Goal: Information Seeking & Learning: Find specific fact

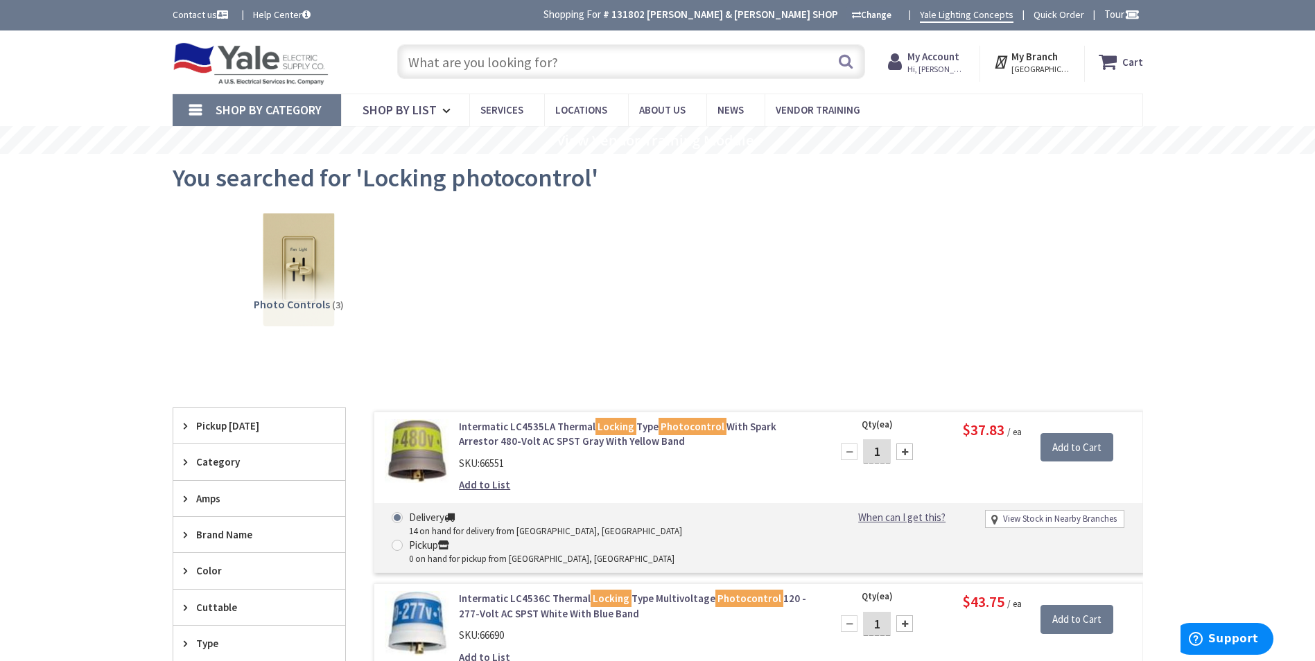
click at [547, 64] on input "text" at bounding box center [631, 61] width 468 height 35
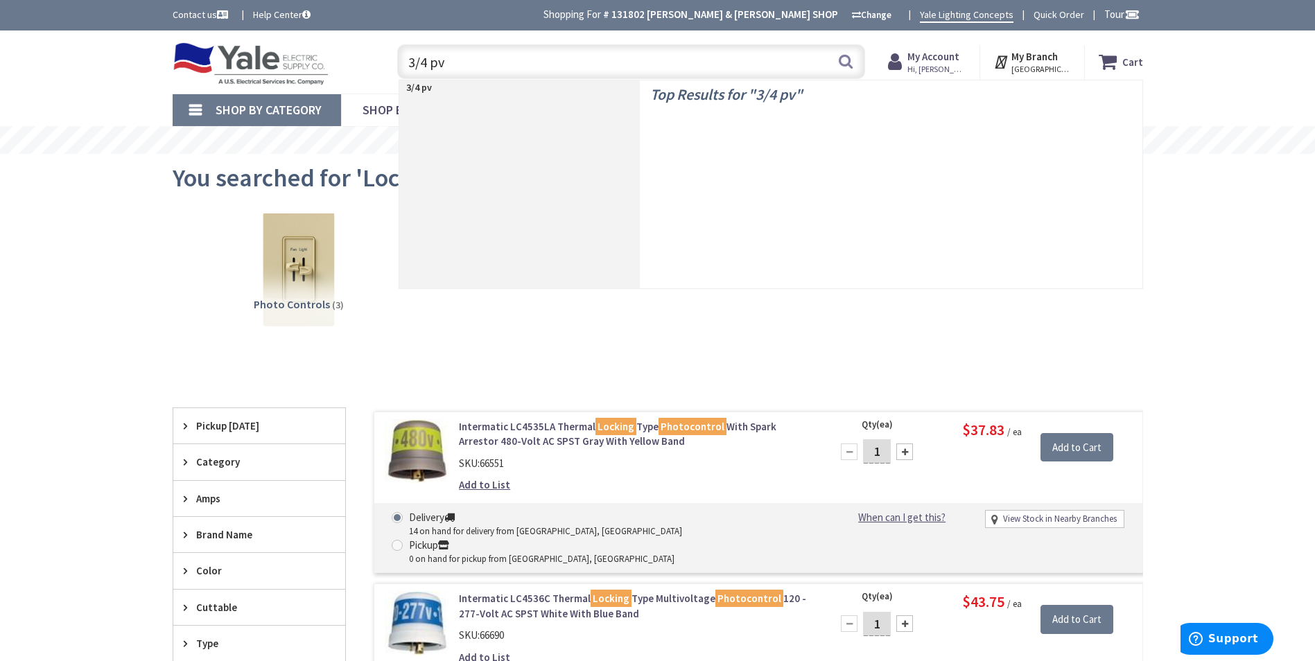
type input "3/4 pvc"
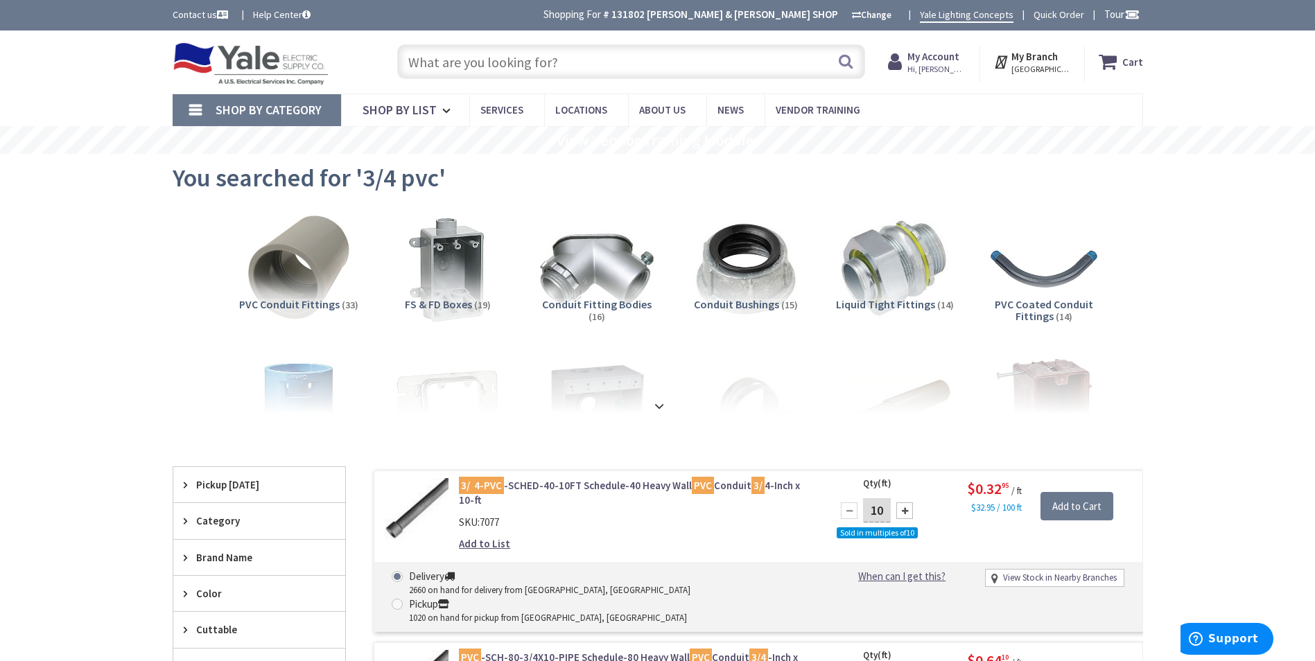
click at [484, 62] on input "text" at bounding box center [631, 61] width 468 height 35
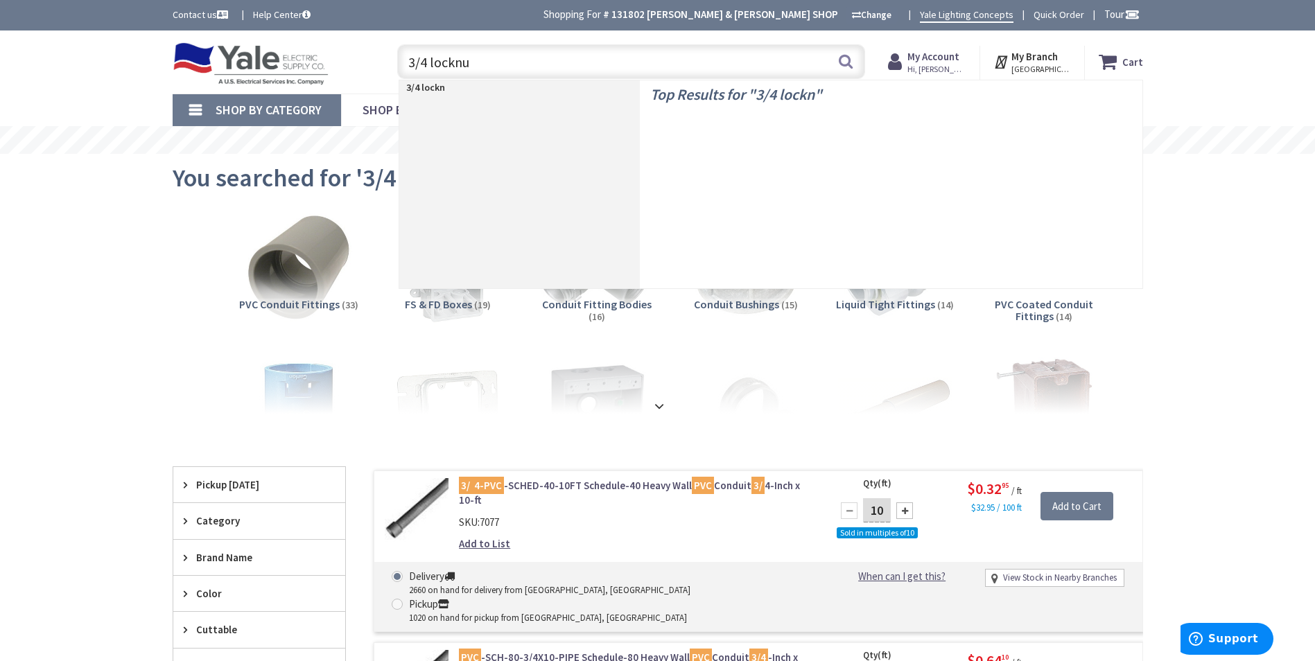
type input "3/4 locknut"
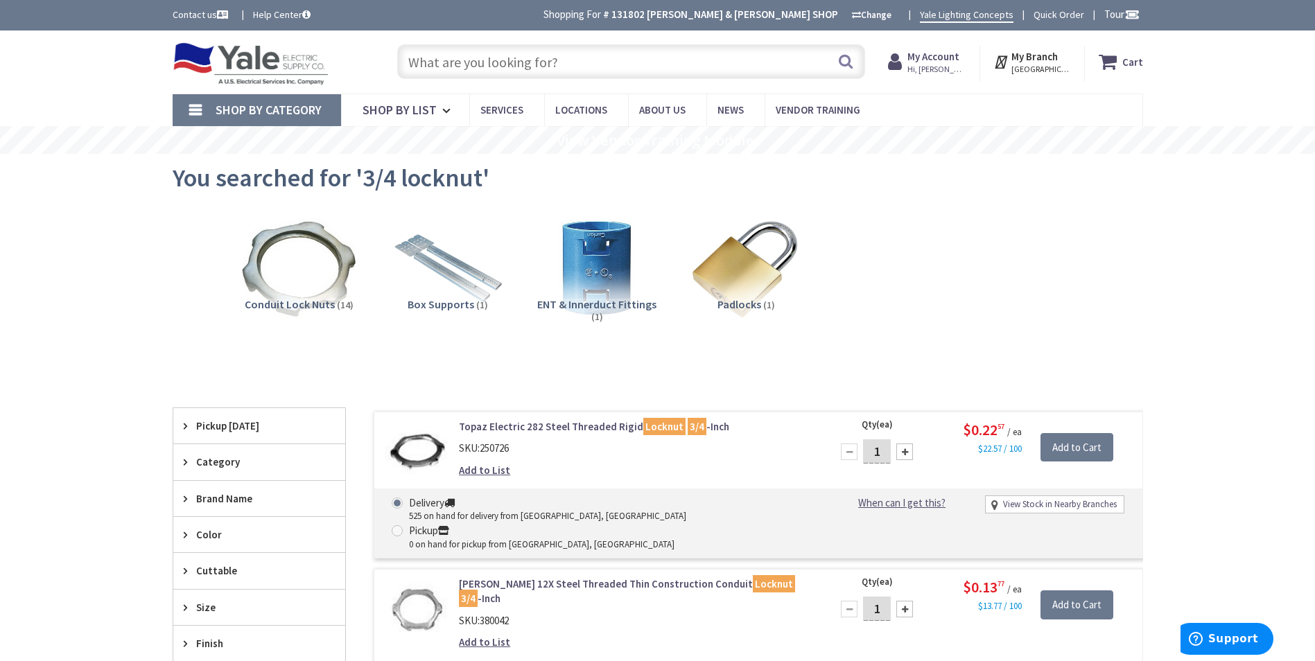
click at [568, 65] on input "text" at bounding box center [631, 61] width 468 height 35
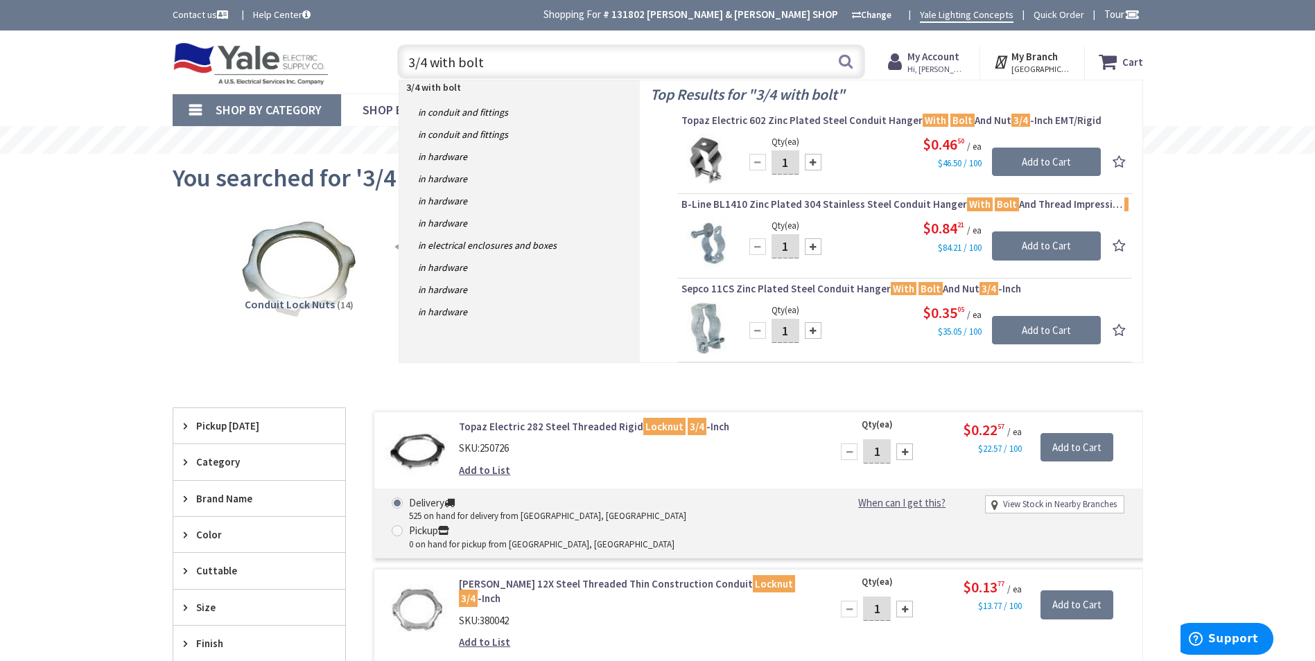
drag, startPoint x: 561, startPoint y: 59, endPoint x: 432, endPoint y: 61, distance: 129.6
click at [432, 61] on input "3/4 with bolt" at bounding box center [631, 61] width 468 height 35
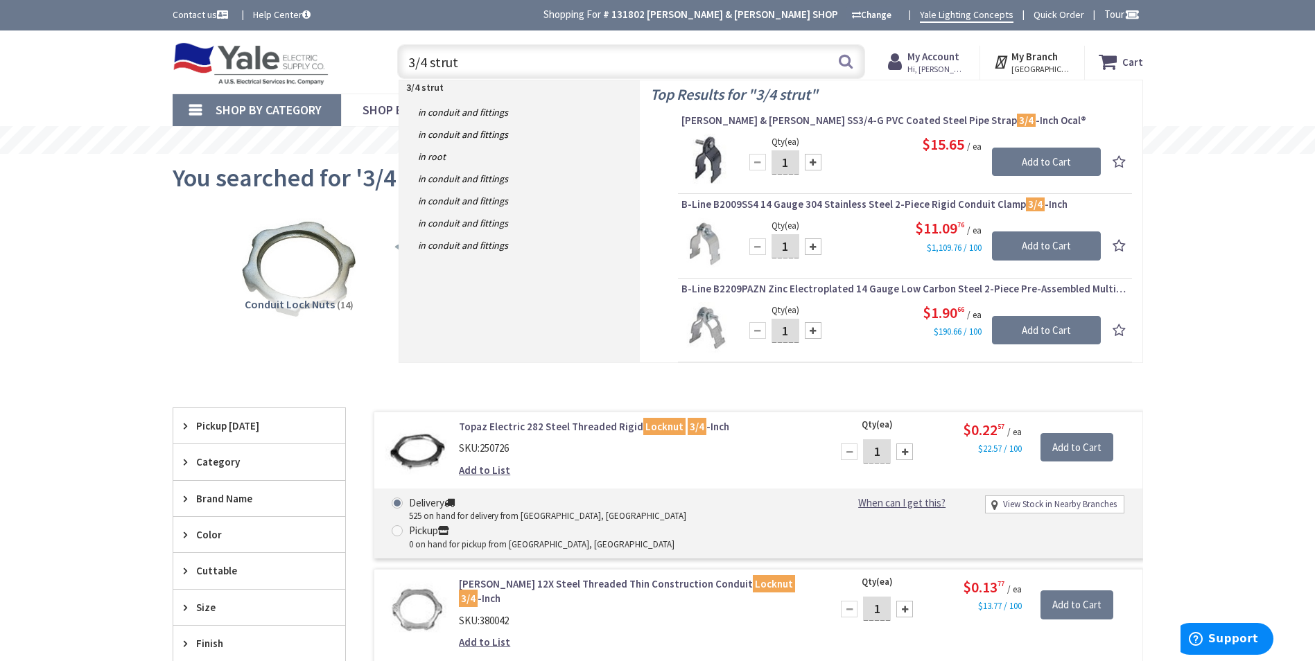
drag, startPoint x: 504, startPoint y: 59, endPoint x: 431, endPoint y: 69, distance: 73.4
click at [431, 69] on input "3/4 strut" at bounding box center [631, 61] width 468 height 35
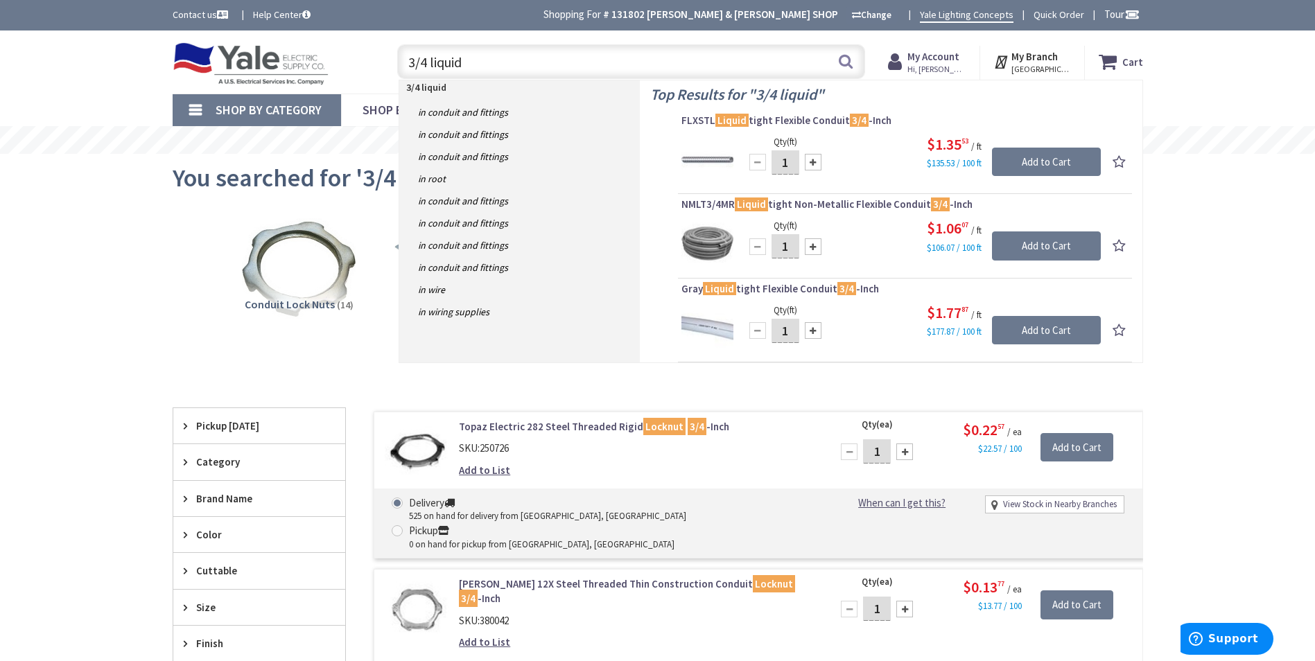
click at [558, 64] on input "3/4 liquid" at bounding box center [631, 61] width 468 height 35
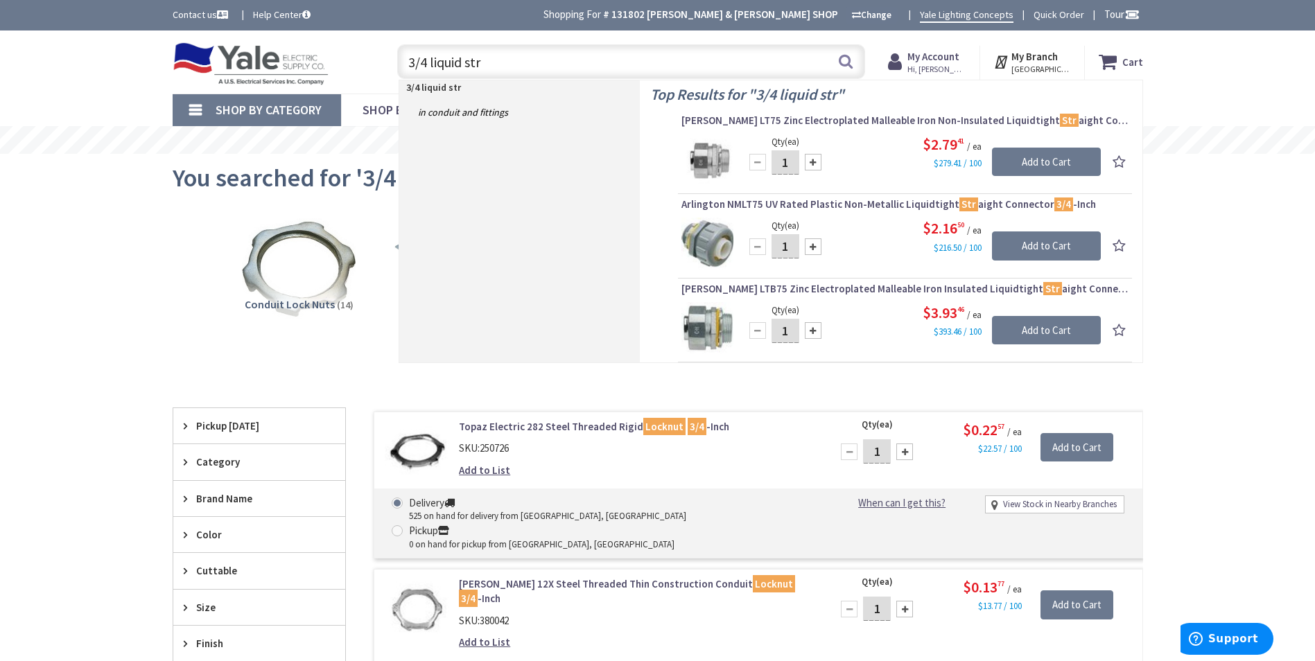
drag, startPoint x: 484, startPoint y: 64, endPoint x: 468, endPoint y: 62, distance: 16.0
click at [468, 62] on input "3/4 liquid str" at bounding box center [631, 61] width 468 height 35
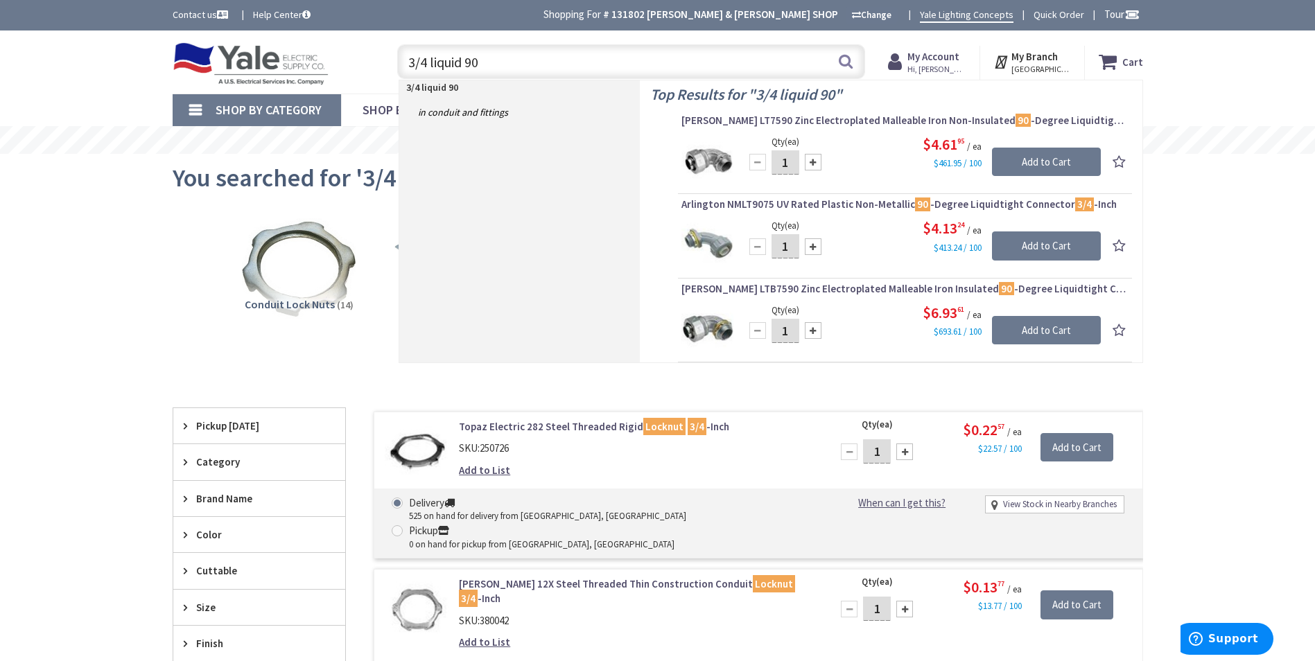
drag, startPoint x: 489, startPoint y: 62, endPoint x: 385, endPoint y: 73, distance: 104.6
click at [385, 73] on div "3/4 liquid 90 3/4 liquid 90 Search" at bounding box center [627, 61] width 495 height 44
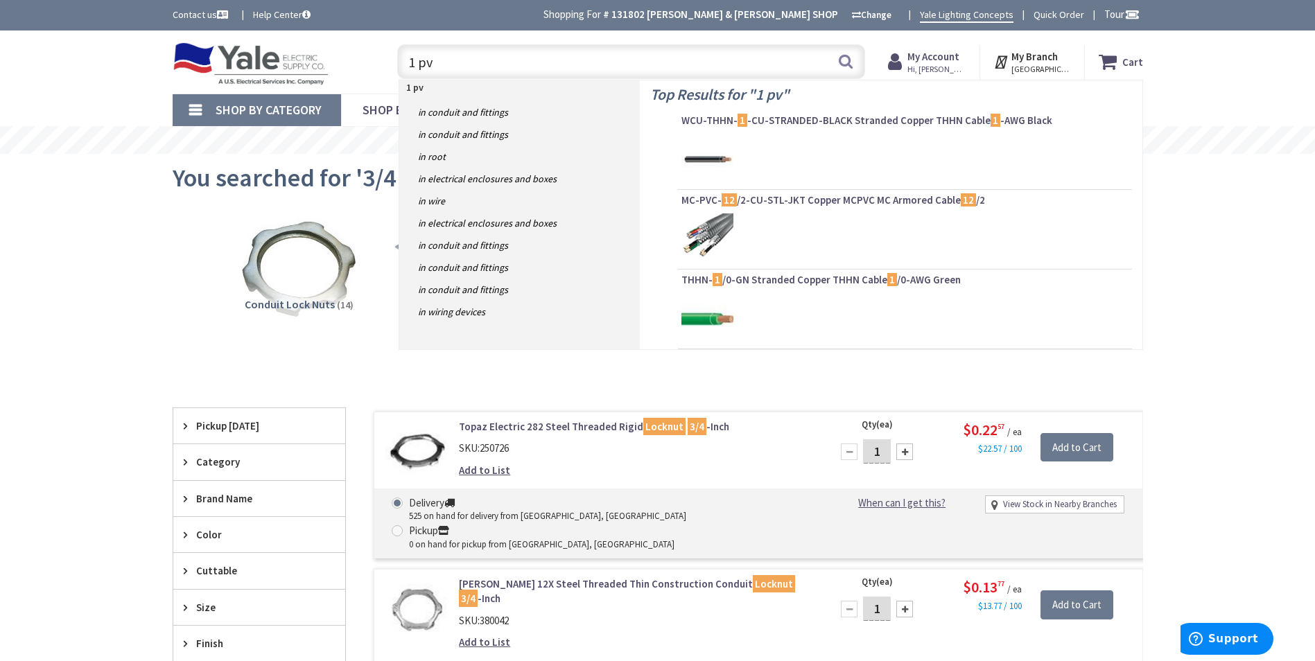
type input "1 pvc"
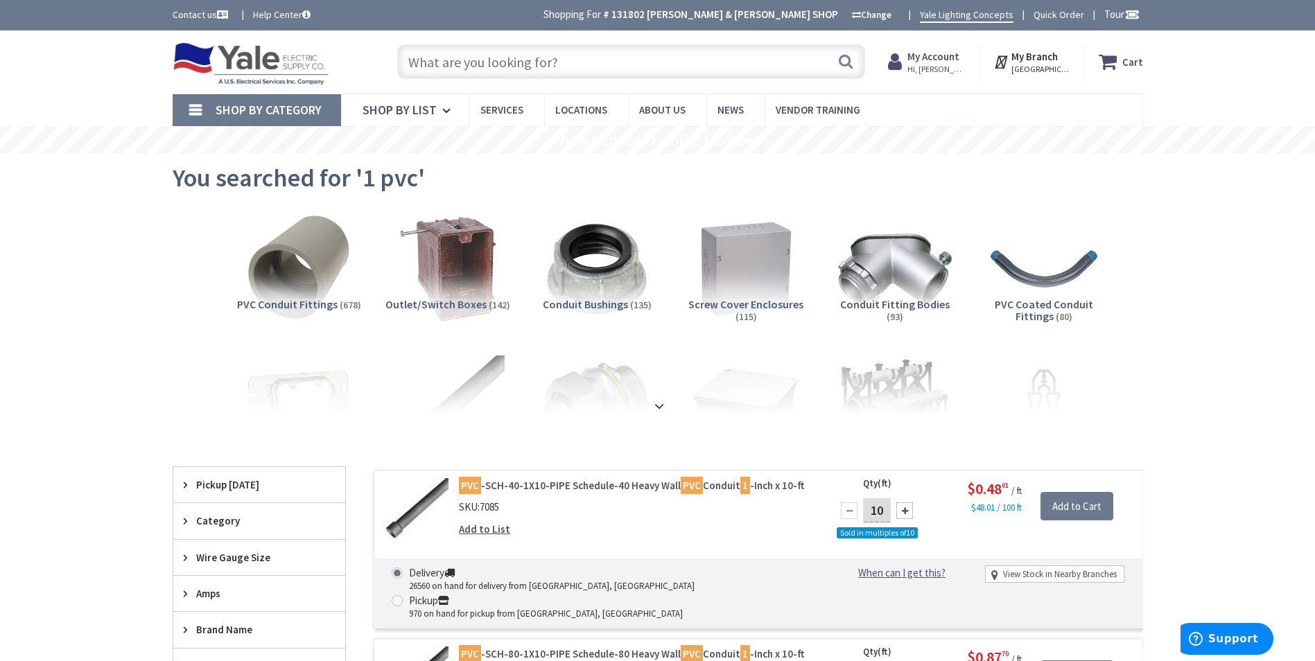
click at [522, 66] on input "text" at bounding box center [631, 61] width 468 height 35
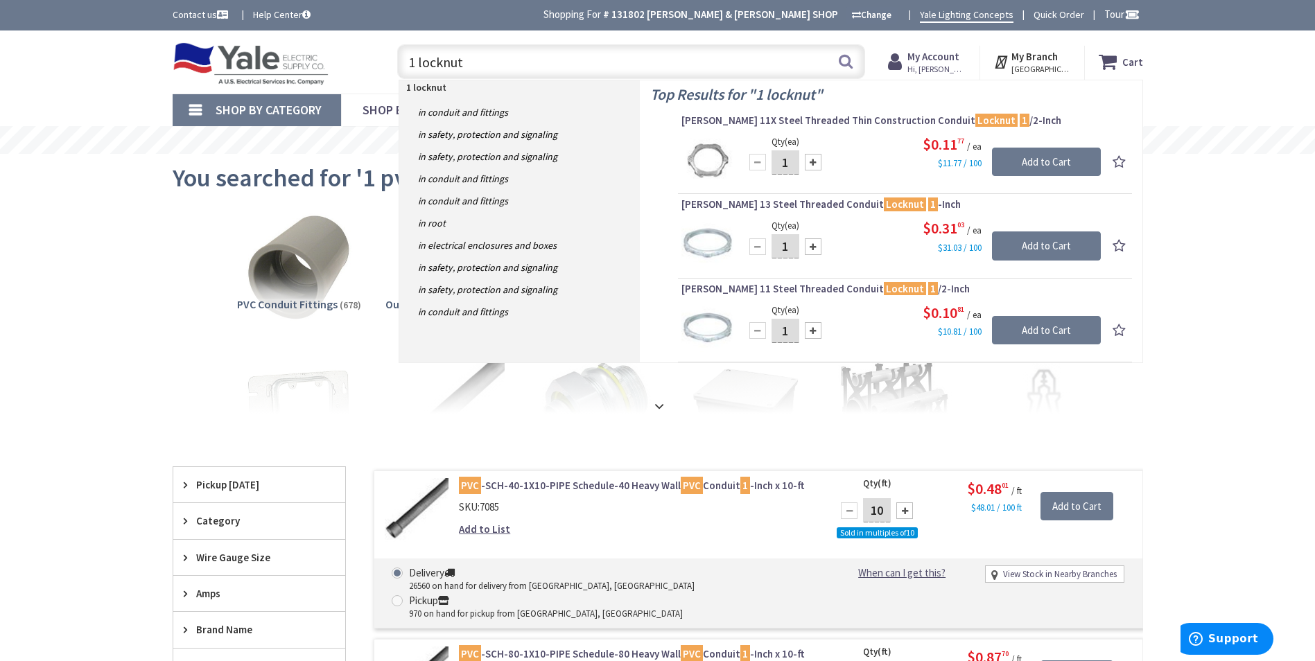
drag, startPoint x: 520, startPoint y: 67, endPoint x: 418, endPoint y: 74, distance: 102.8
click at [418, 74] on input "1 locknut" at bounding box center [631, 61] width 468 height 35
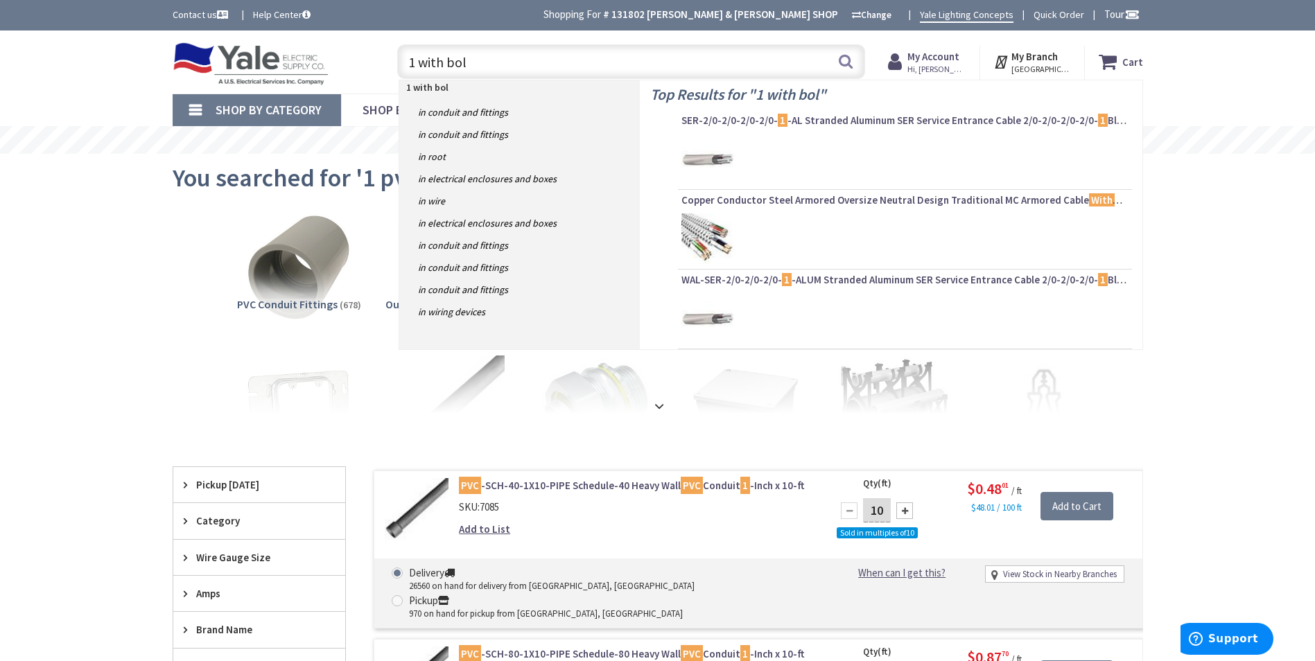
type input "1 with bolt"
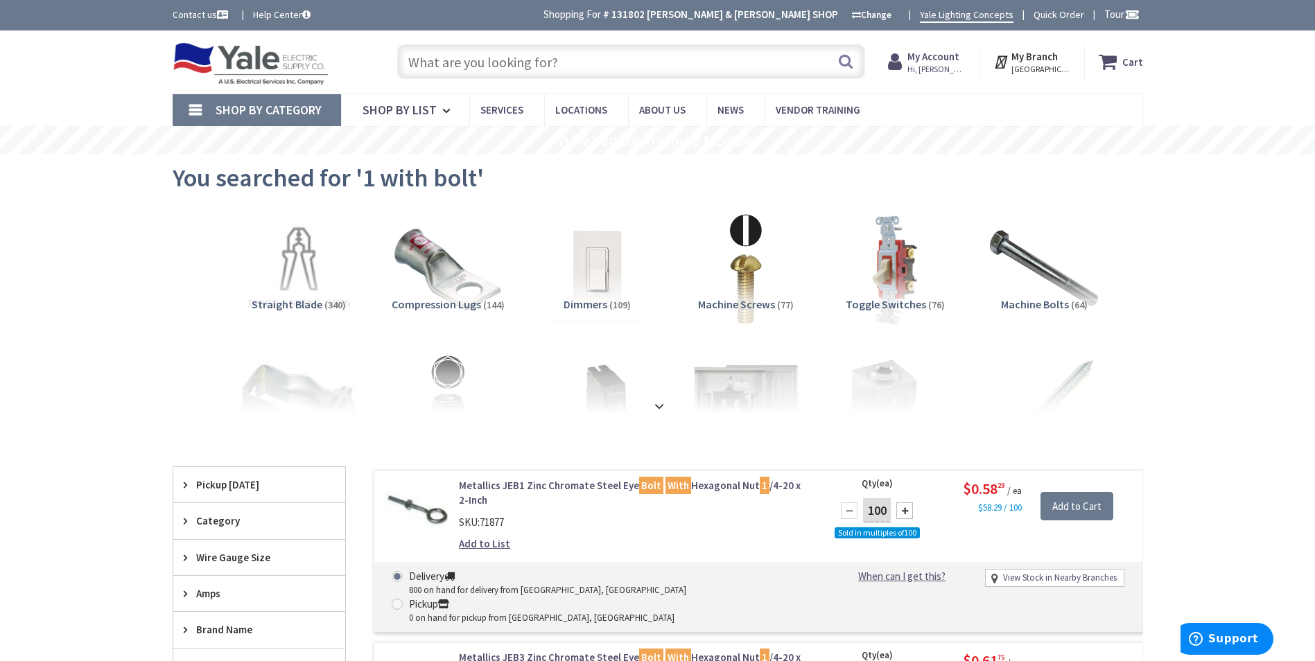
click at [587, 63] on input "text" at bounding box center [631, 61] width 468 height 35
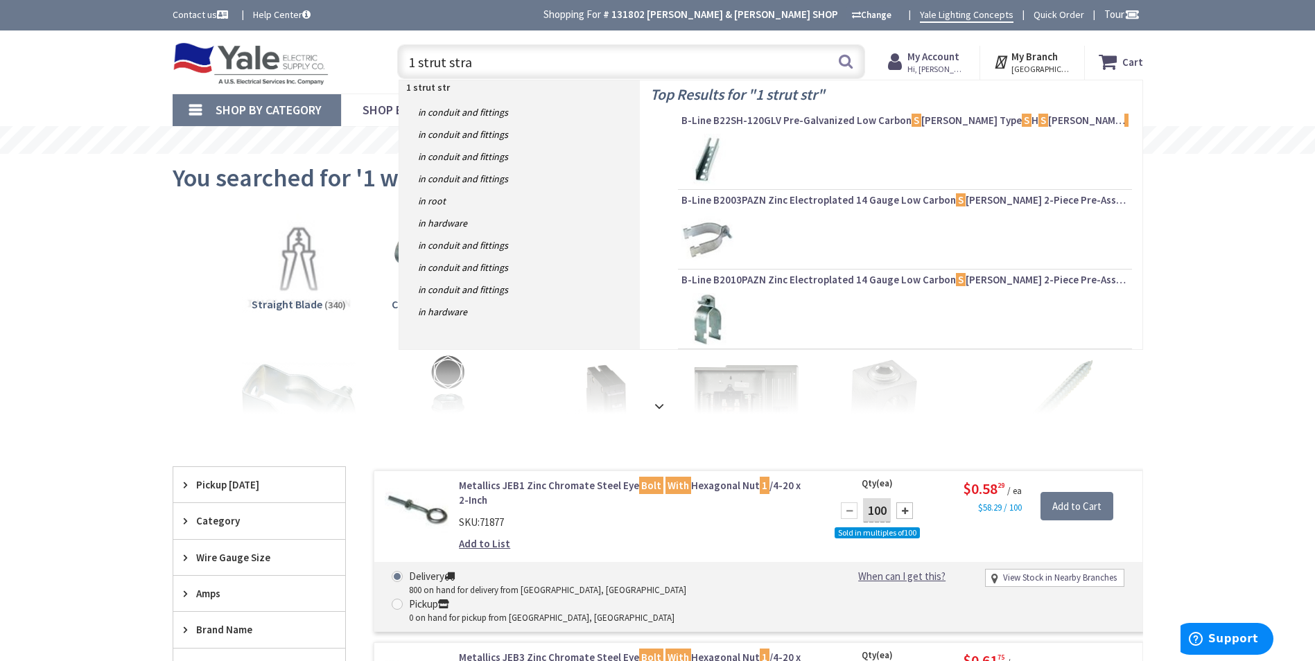
type input "1 strut strap"
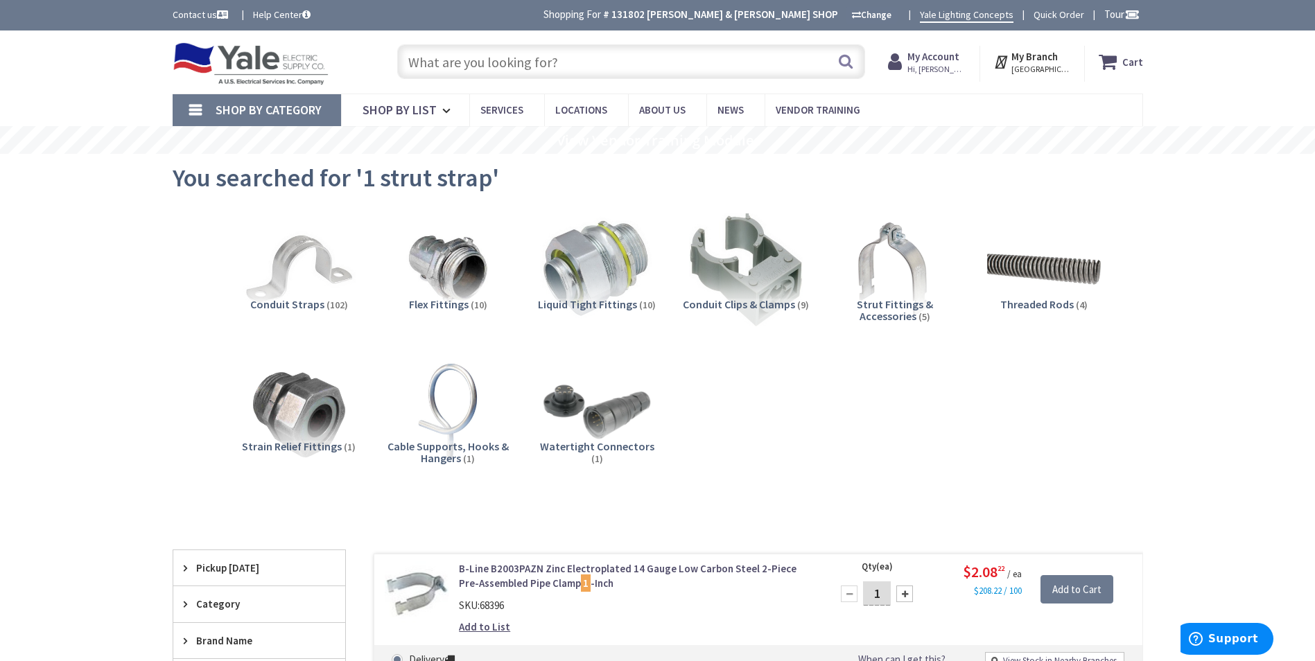
click at [688, 67] on input "text" at bounding box center [631, 61] width 468 height 35
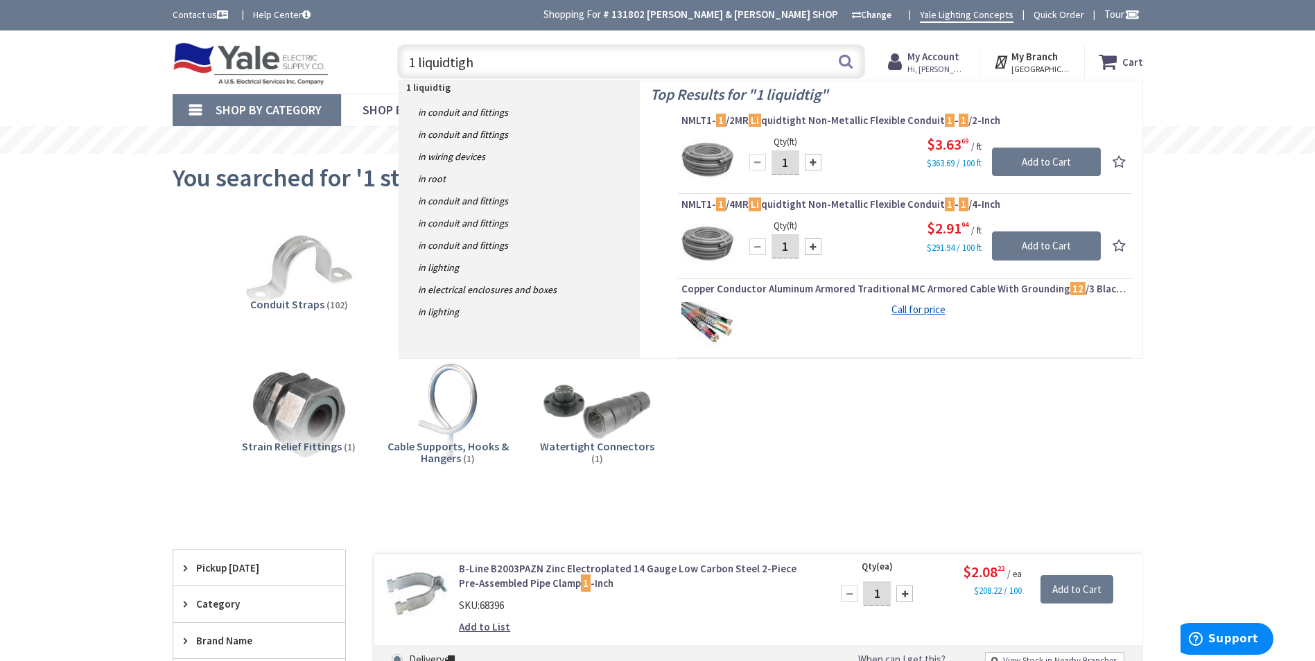
type input "1 liquidtight"
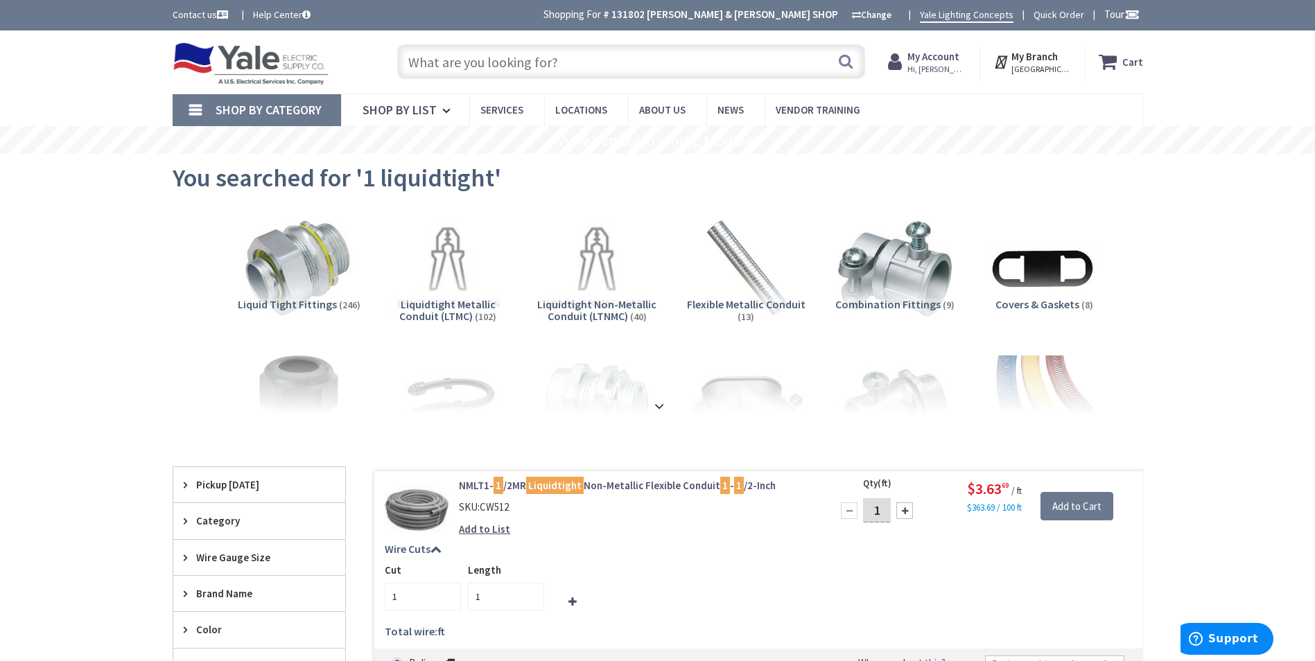
click at [626, 54] on input "text" at bounding box center [631, 61] width 468 height 35
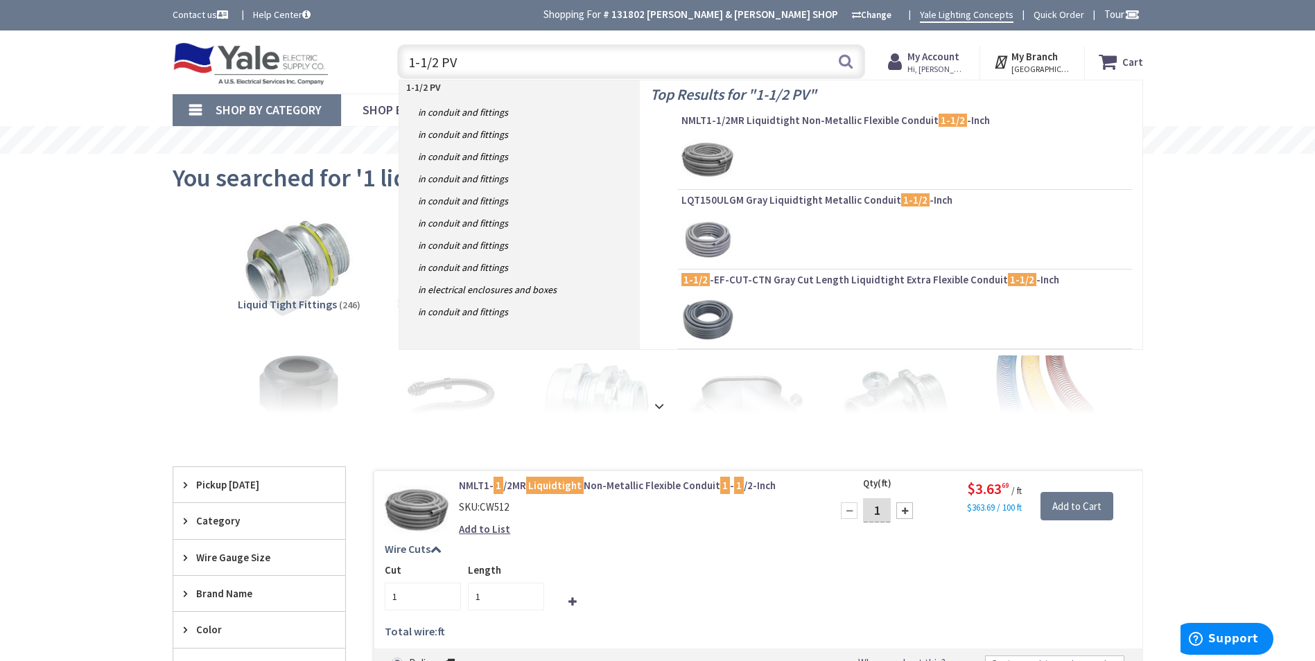
type input "1-1/2 PVC"
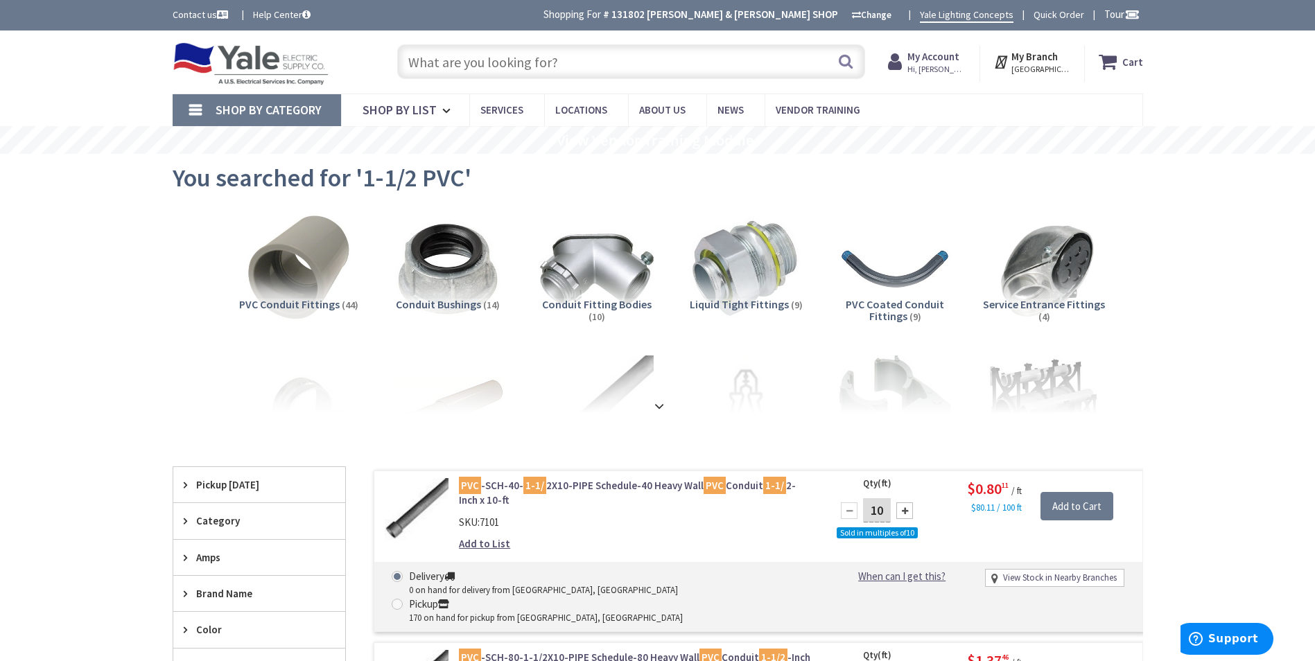
click at [757, 66] on input "text" at bounding box center [631, 61] width 468 height 35
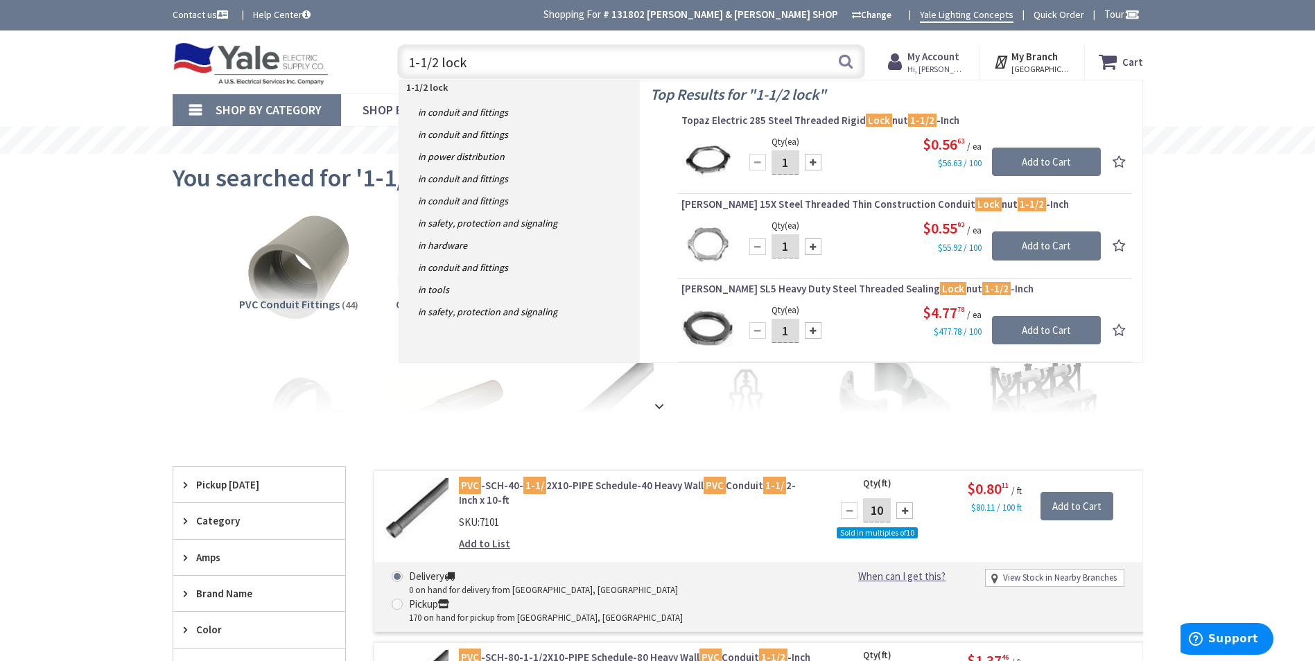
drag, startPoint x: 532, startPoint y: 62, endPoint x: 441, endPoint y: 65, distance: 90.8
click at [441, 65] on input "1-1/2 lock" at bounding box center [631, 61] width 468 height 35
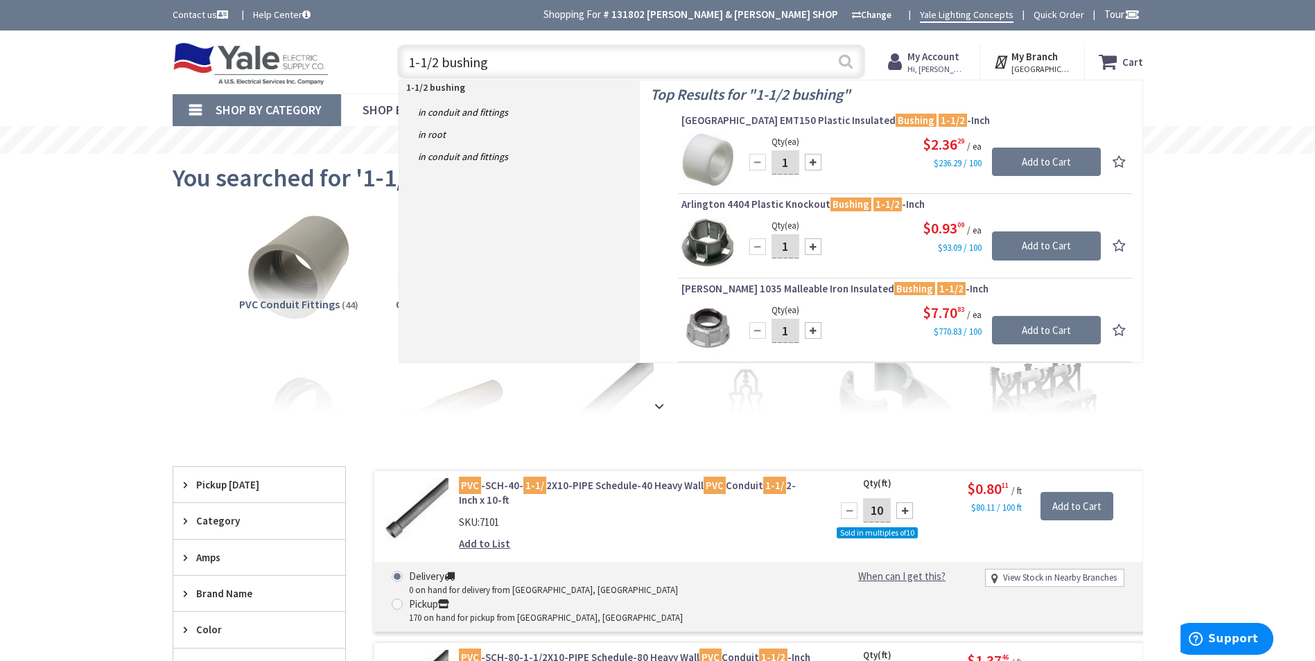
type input "1-1/2 bushing"
click at [841, 58] on button "Search" at bounding box center [845, 61] width 18 height 31
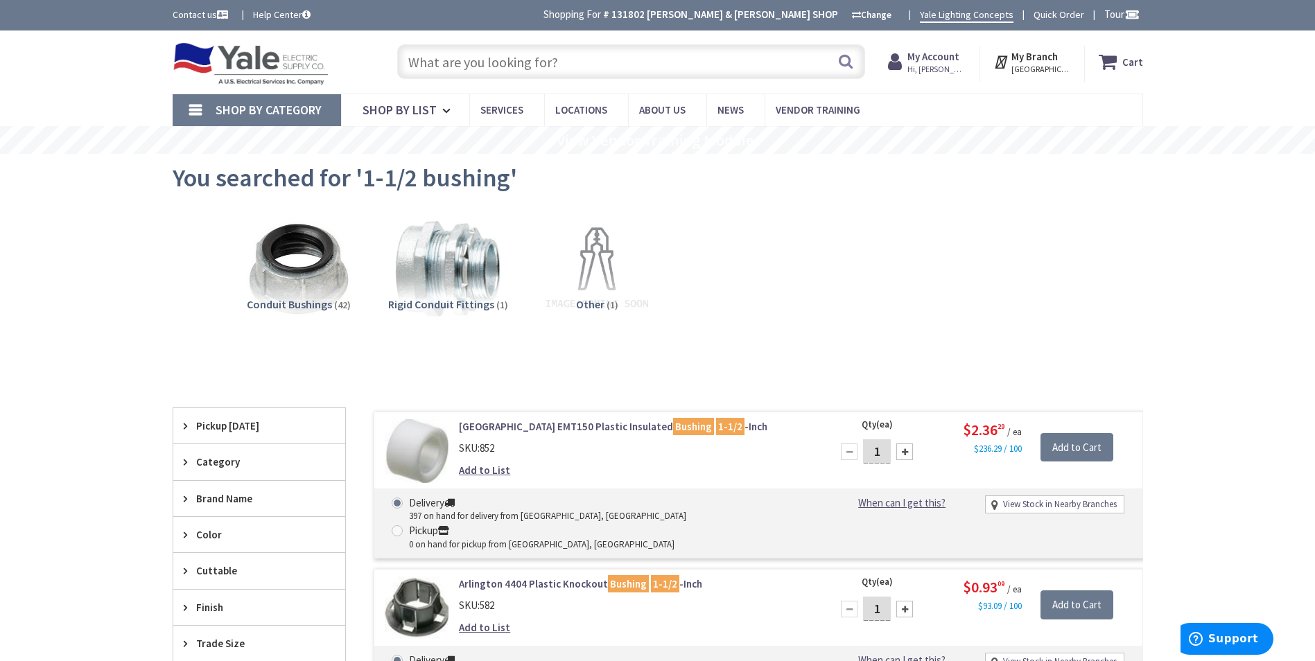
click at [492, 58] on input "text" at bounding box center [631, 61] width 468 height 35
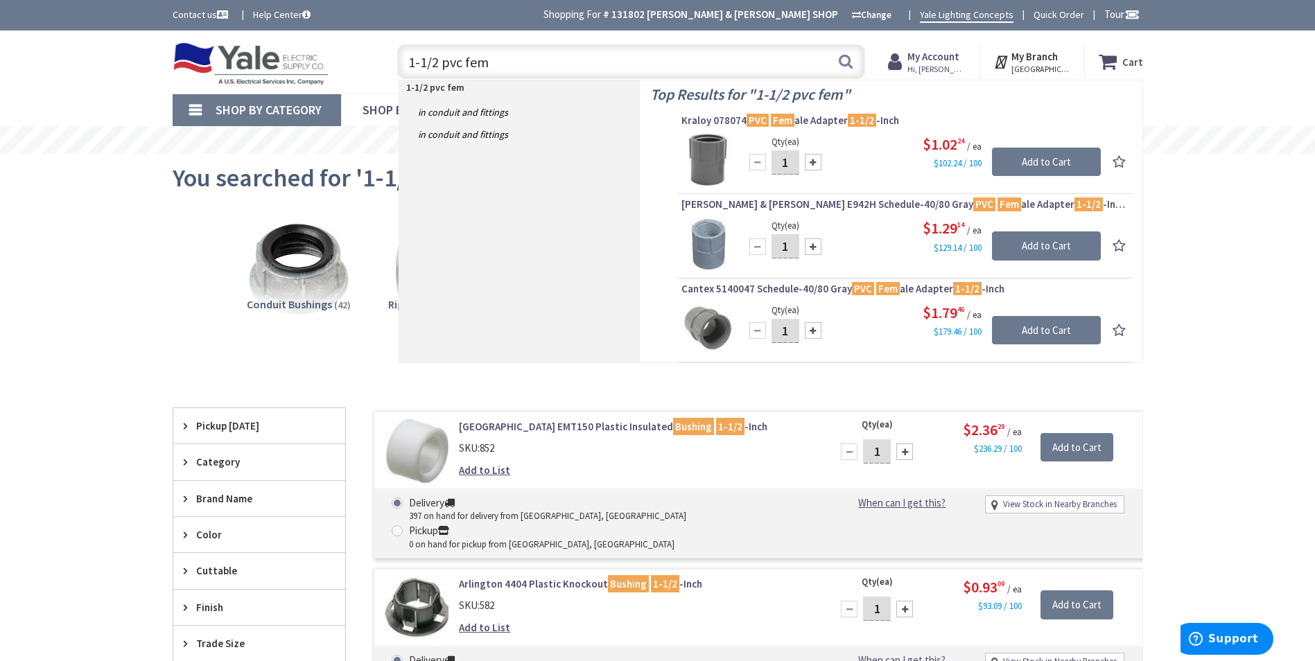
drag, startPoint x: 504, startPoint y: 66, endPoint x: 443, endPoint y: 69, distance: 61.1
click at [443, 69] on input "1-1/2 pvc fem" at bounding box center [631, 61] width 468 height 35
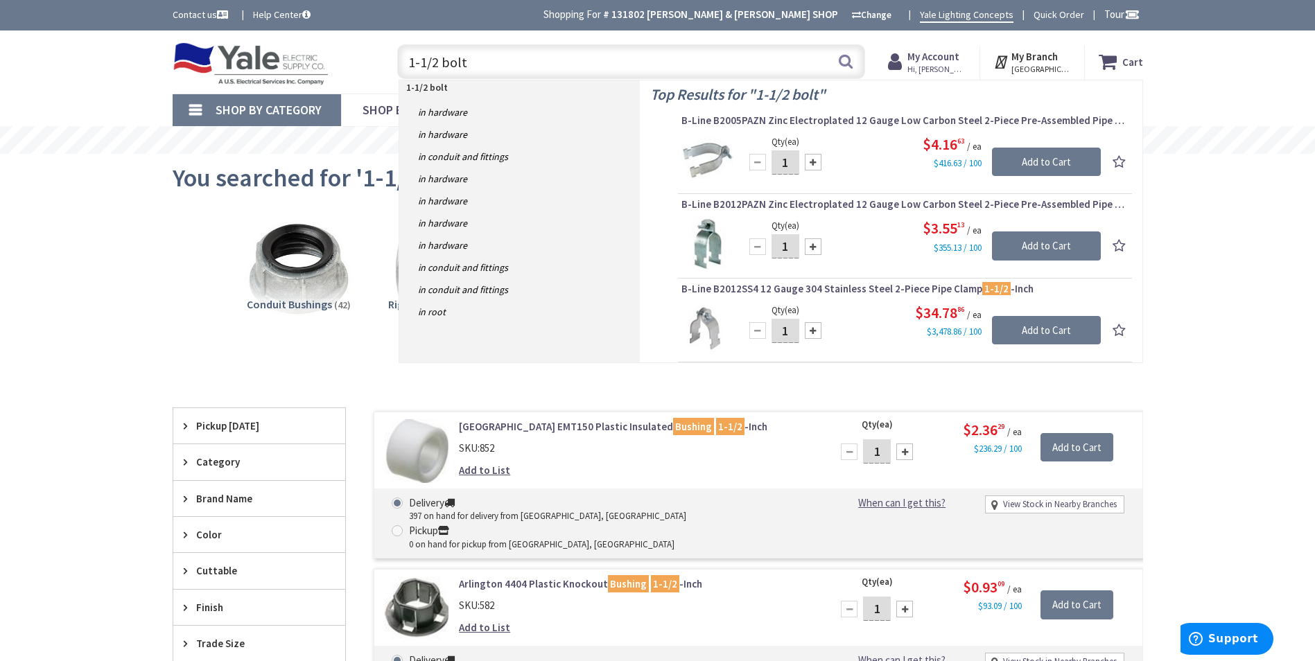
click at [441, 62] on input "1-1/2 bolt" at bounding box center [631, 61] width 468 height 35
type input "1-1/2 with bolt"
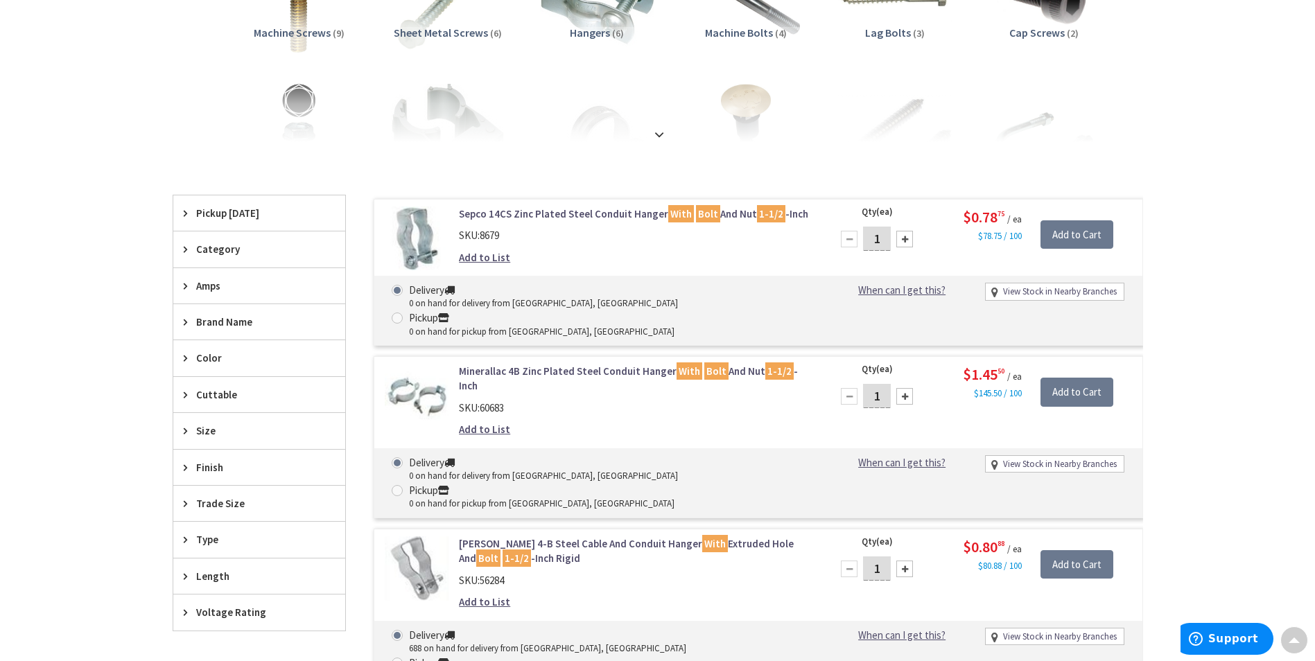
scroll to position [1, 0]
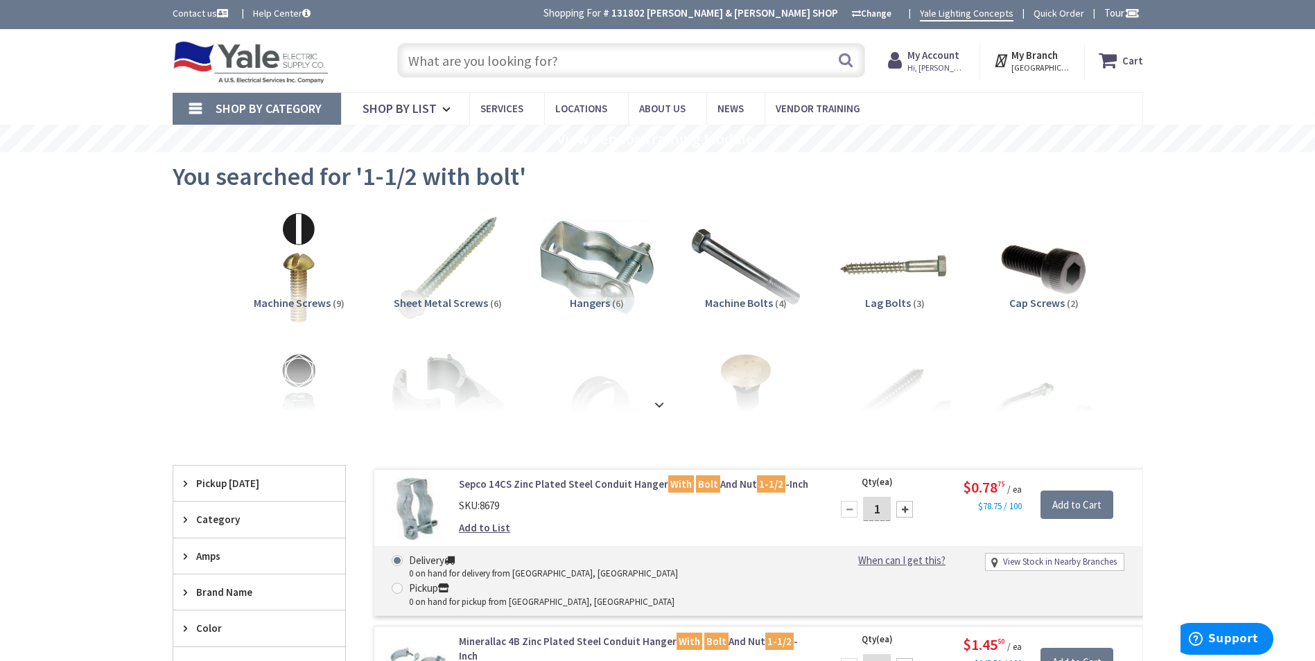
click at [614, 67] on input "text" at bounding box center [631, 60] width 468 height 35
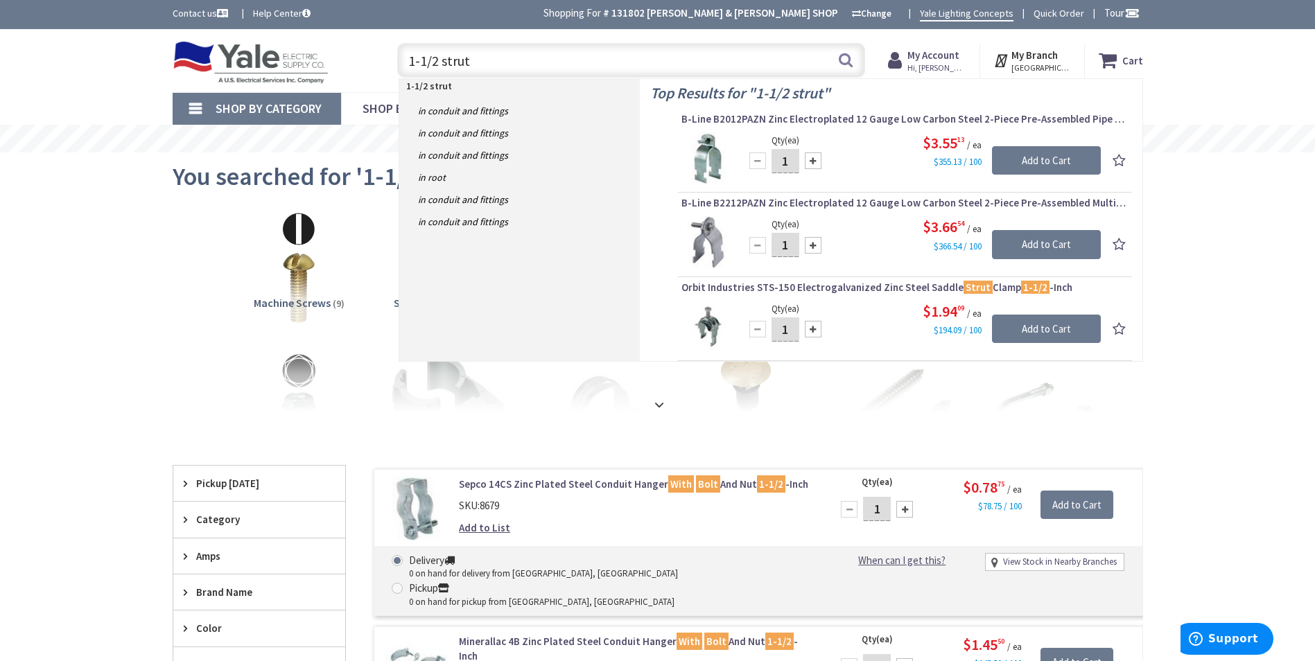
drag, startPoint x: 515, startPoint y: 60, endPoint x: 441, endPoint y: 70, distance: 74.2
click at [441, 70] on input "1-1/2 strut" at bounding box center [631, 60] width 468 height 35
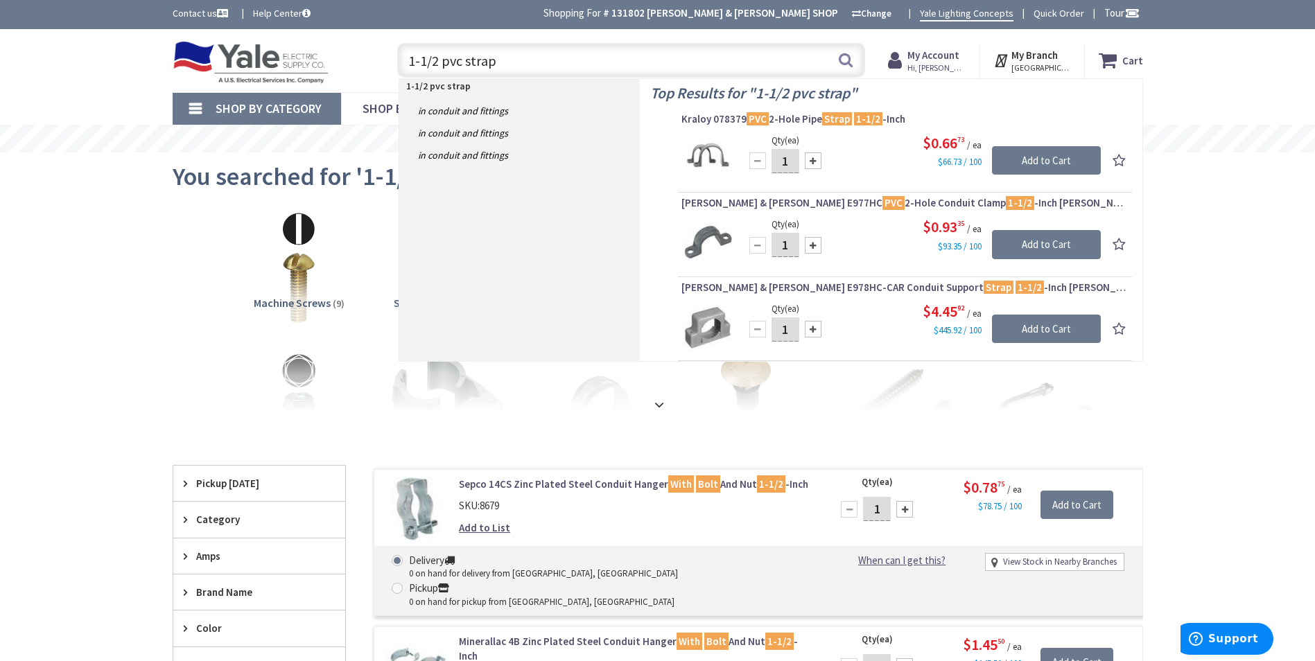
drag, startPoint x: 511, startPoint y: 62, endPoint x: 442, endPoint y: 73, distance: 70.1
click at [442, 71] on input "1-1/2 pvc strap" at bounding box center [631, 60] width 468 height 35
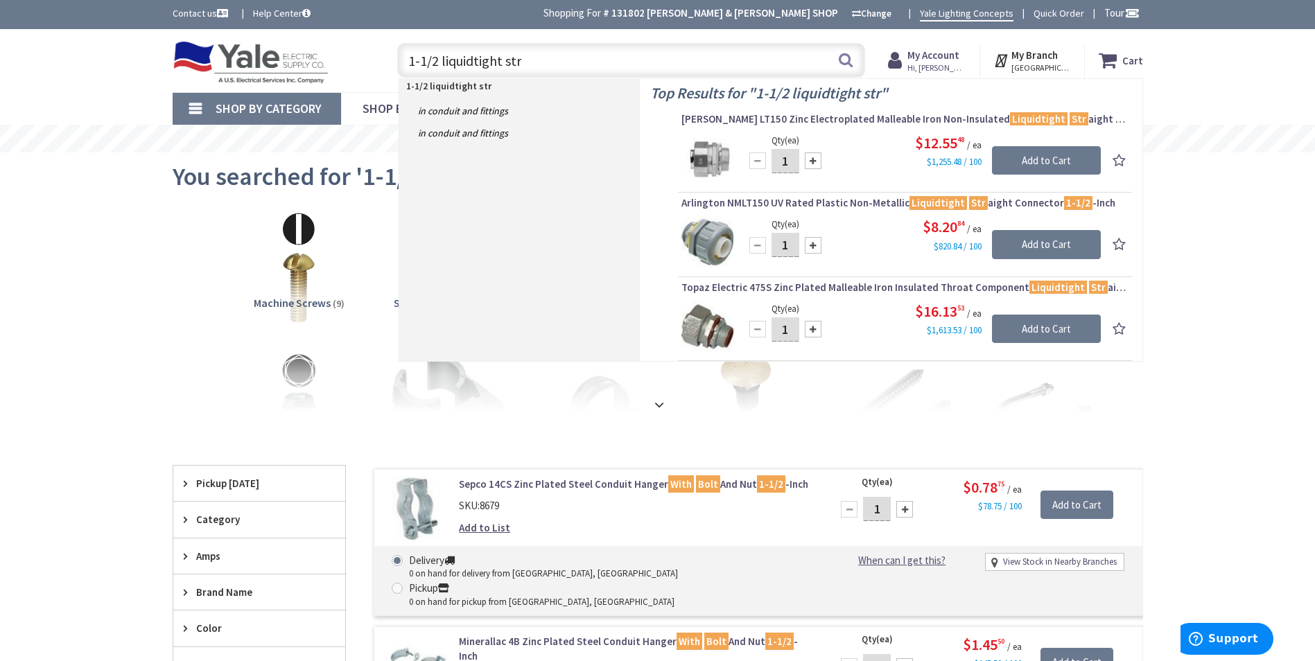
drag, startPoint x: 539, startPoint y: 62, endPoint x: 505, endPoint y: 63, distance: 34.0
click at [505, 63] on input "1-1/2 liquidtight str" at bounding box center [631, 60] width 468 height 35
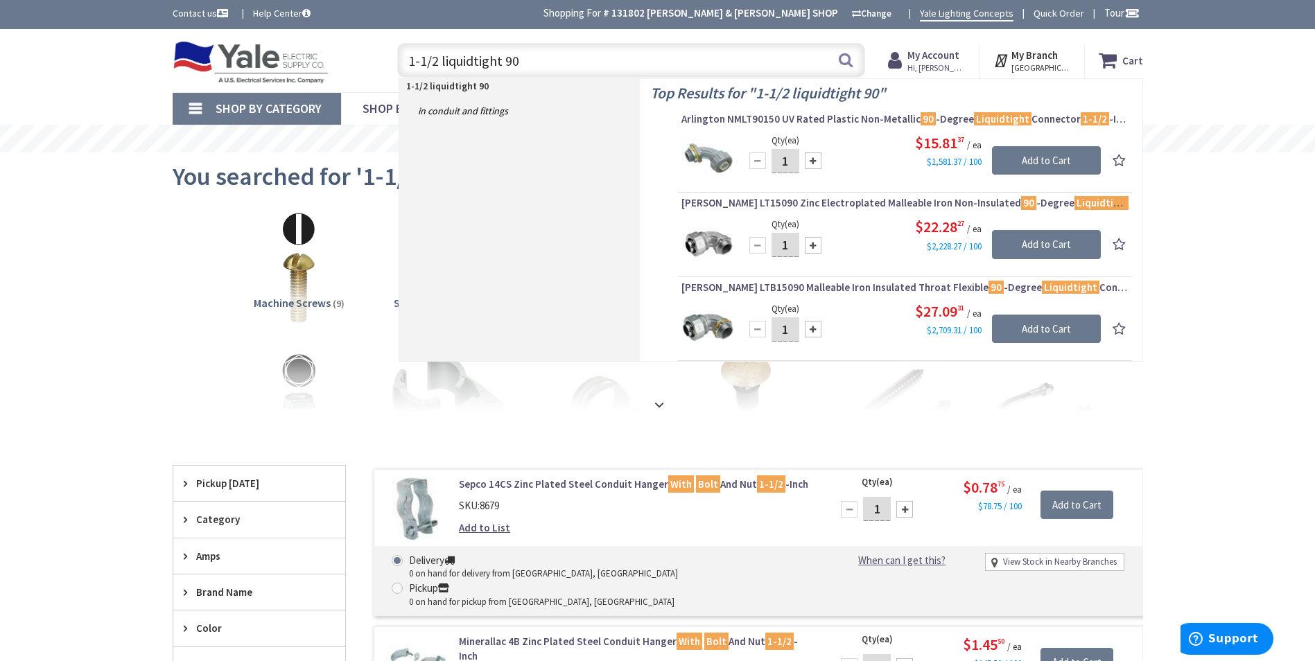
drag, startPoint x: 570, startPoint y: 53, endPoint x: 367, endPoint y: 60, distance: 202.5
click at [367, 59] on div "Toggle Nav 1-1/2 liquidtight 90 1-1/2 liquidtight 90 Search Cart My Cart Close" at bounding box center [657, 60] width 991 height 46
type input "2 pvc"
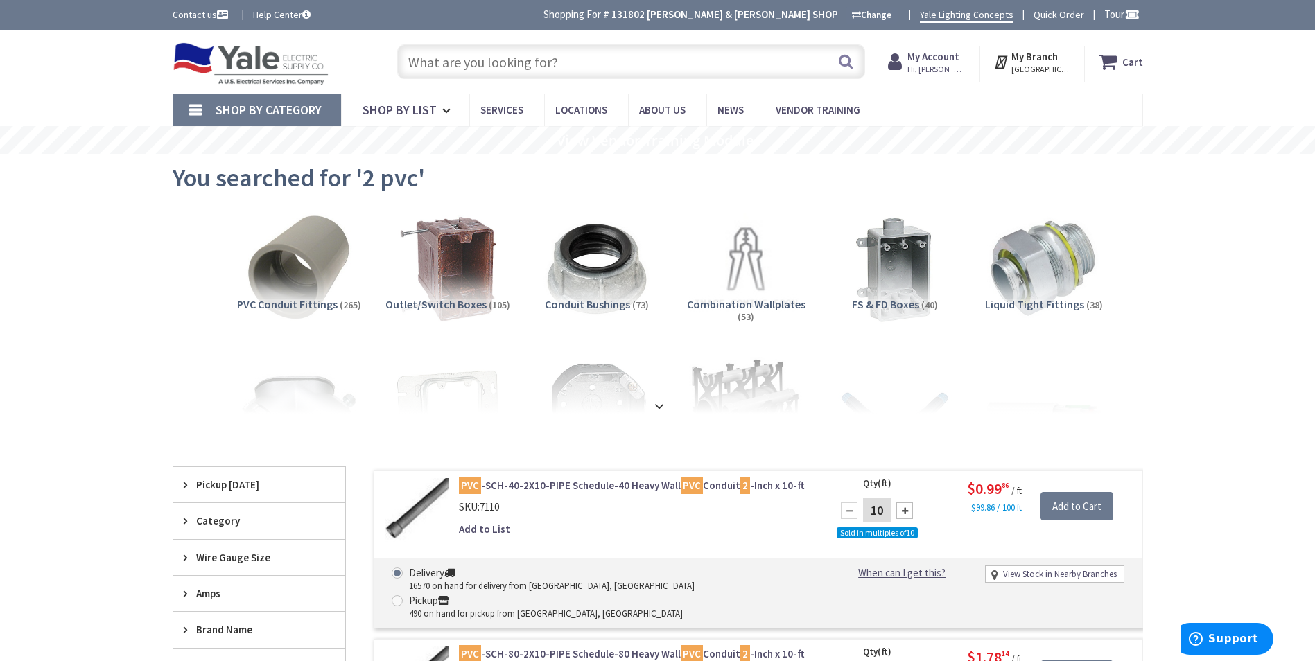
click at [582, 58] on input "text" at bounding box center [631, 61] width 468 height 35
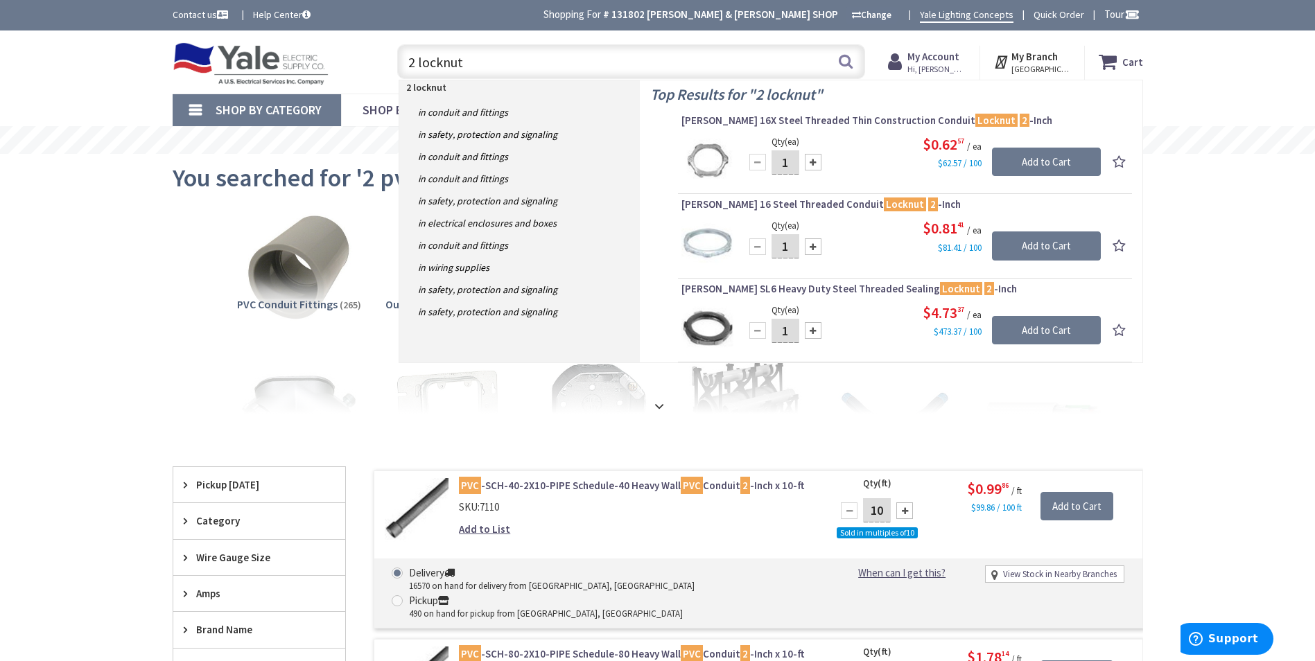
drag, startPoint x: 536, startPoint y: 70, endPoint x: 419, endPoint y: 73, distance: 117.2
click at [419, 73] on input "2 locknut" at bounding box center [631, 61] width 468 height 35
type input "2 with bolt"
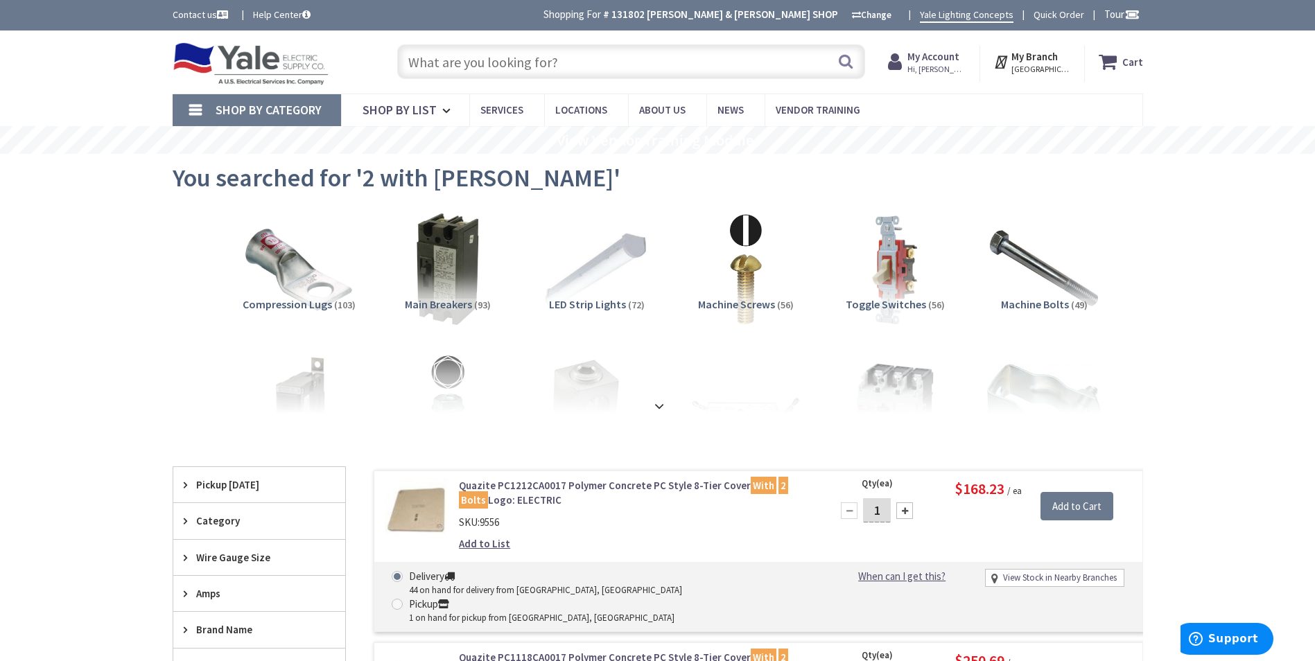
click at [519, 63] on input "text" at bounding box center [631, 61] width 468 height 35
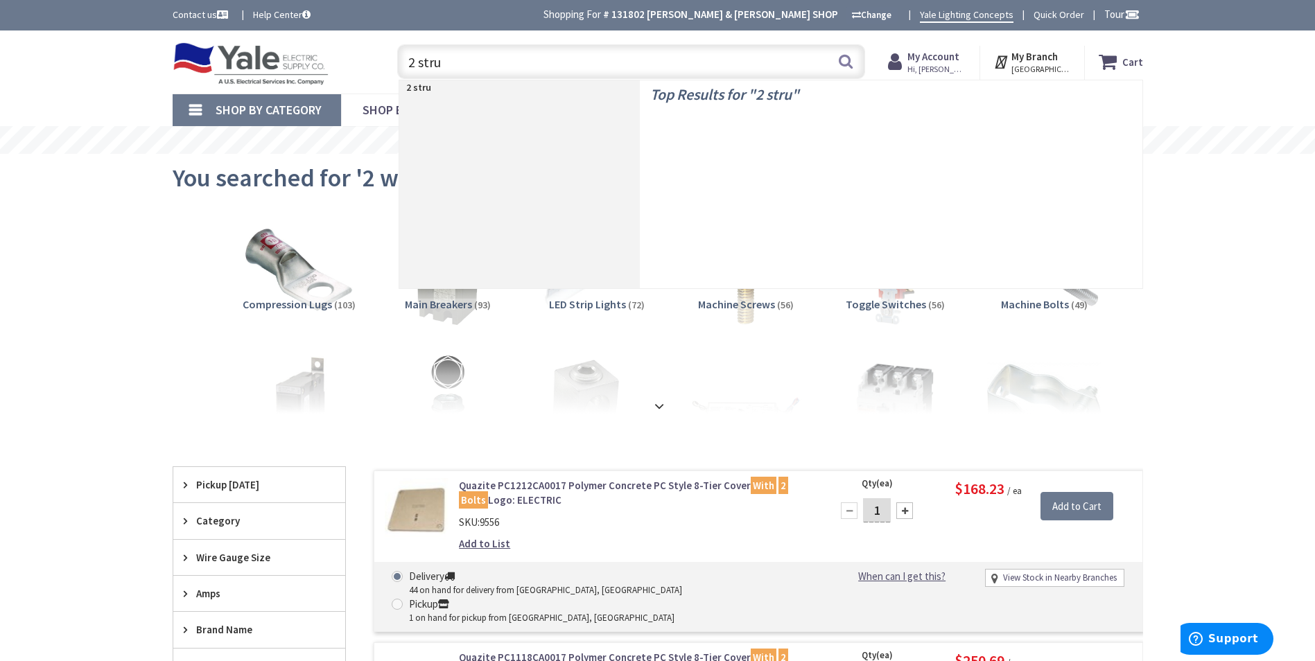
type input "2 strut"
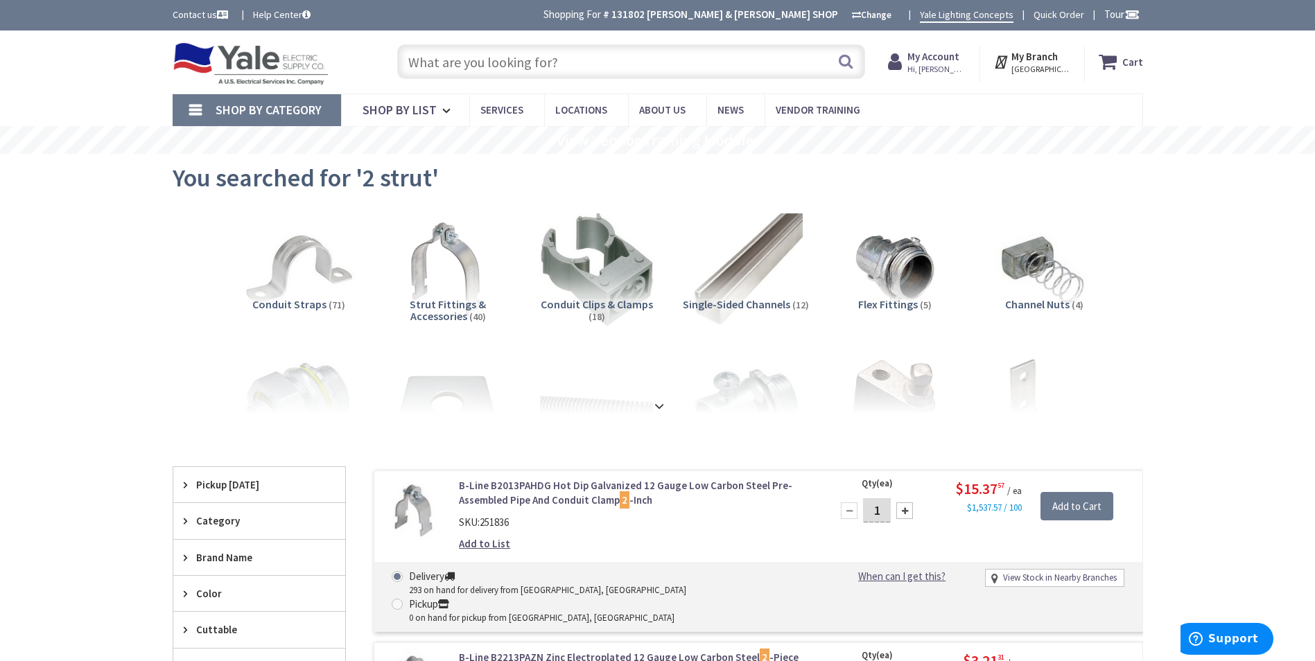
click at [559, 62] on input "text" at bounding box center [631, 61] width 468 height 35
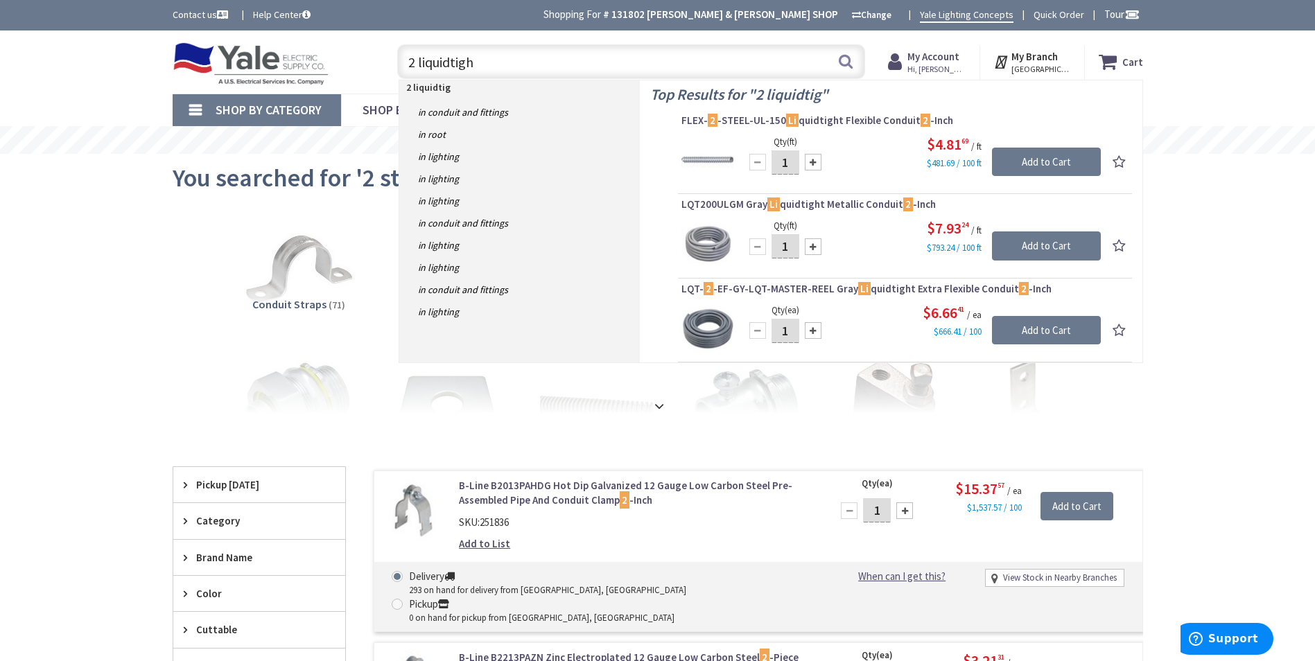
type input "2 liquidtight"
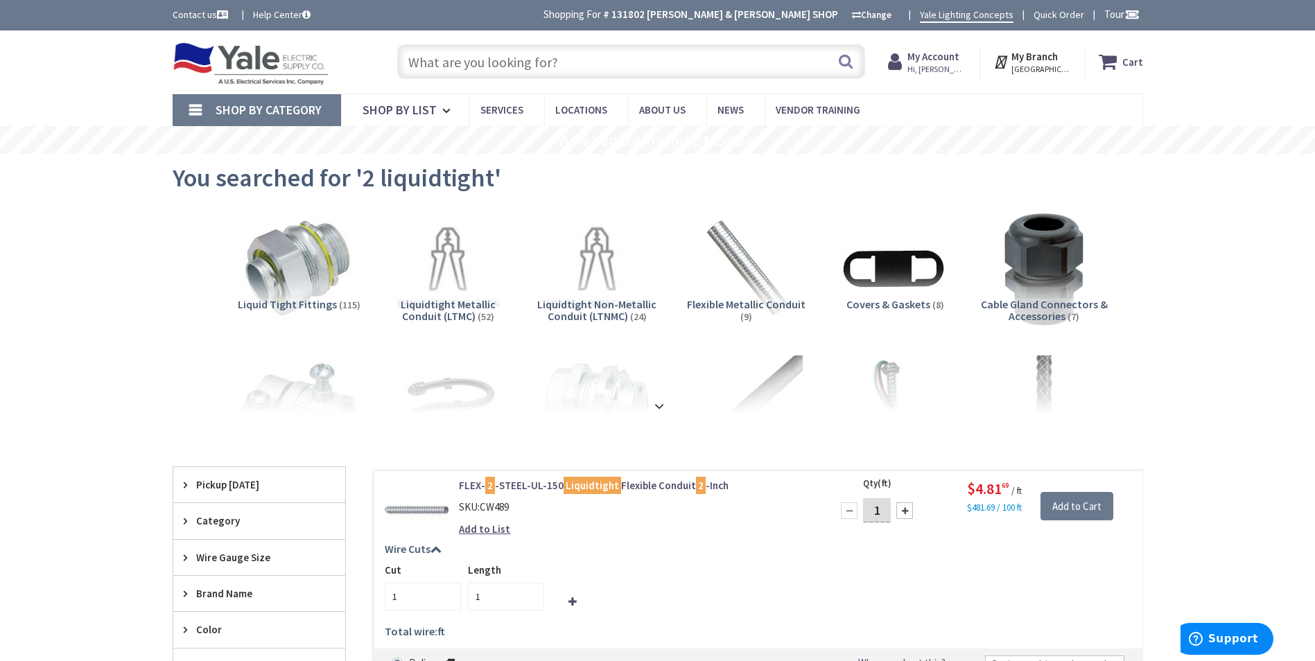
click at [528, 57] on input "text" at bounding box center [631, 61] width 468 height 35
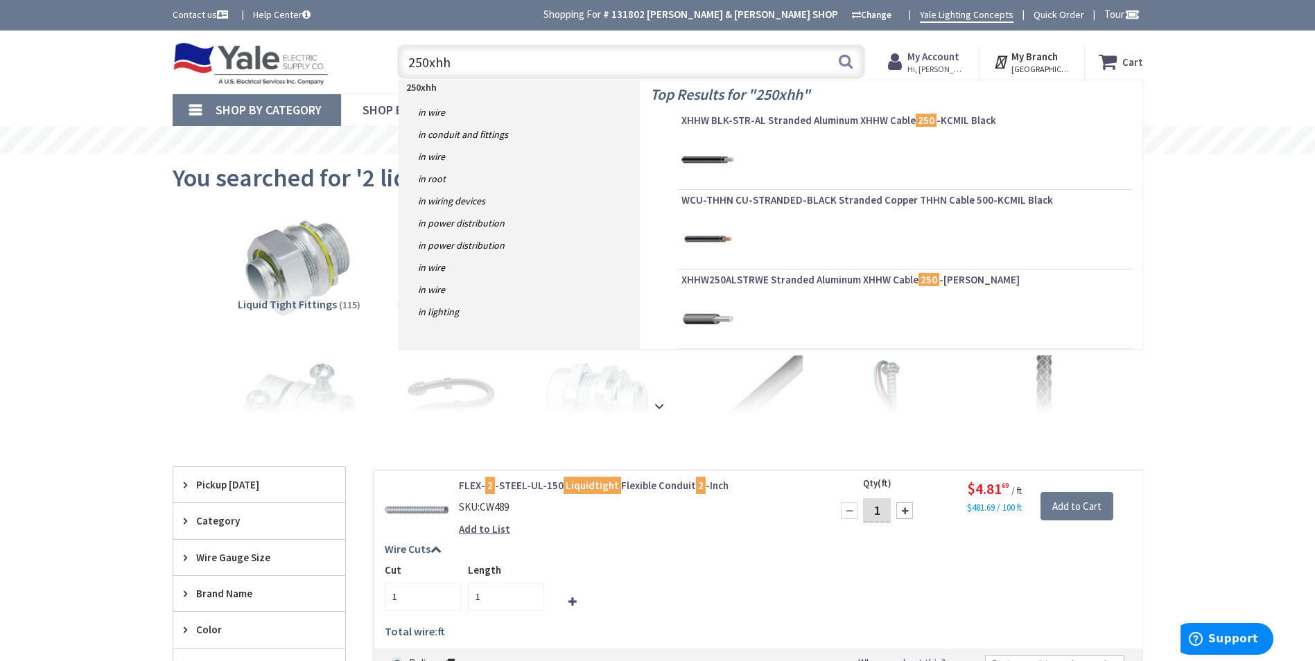
type input "250xhhw"
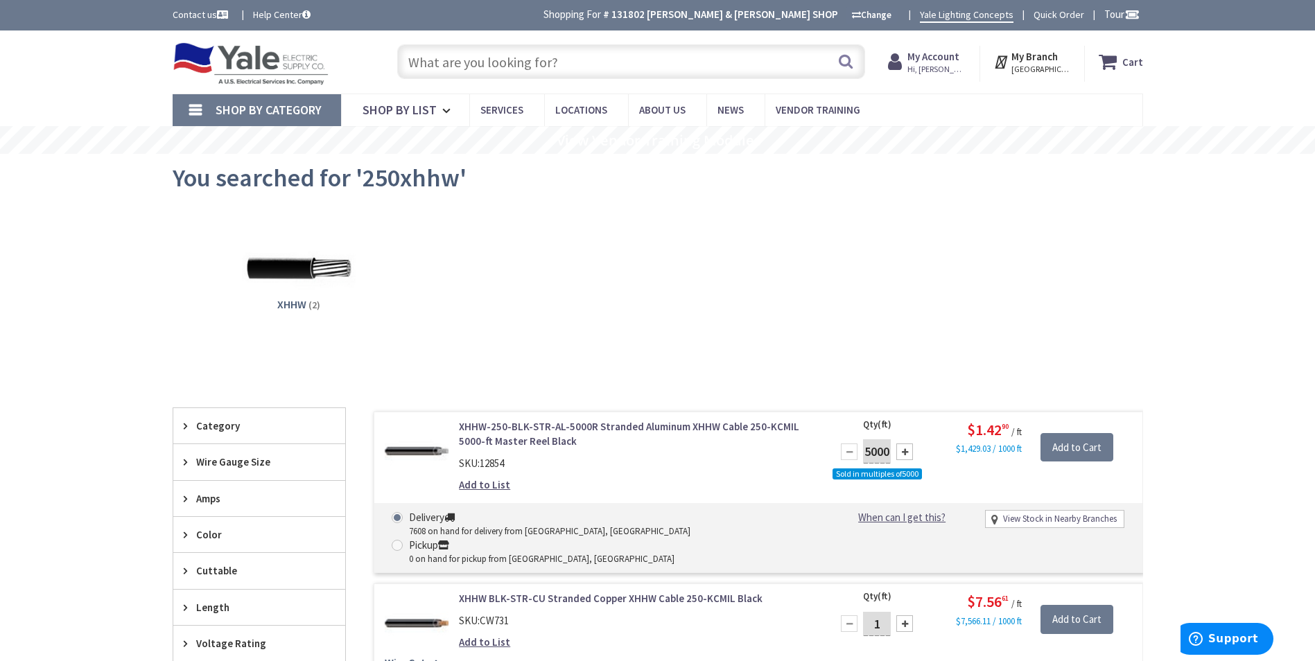
click at [500, 59] on input "text" at bounding box center [631, 61] width 468 height 35
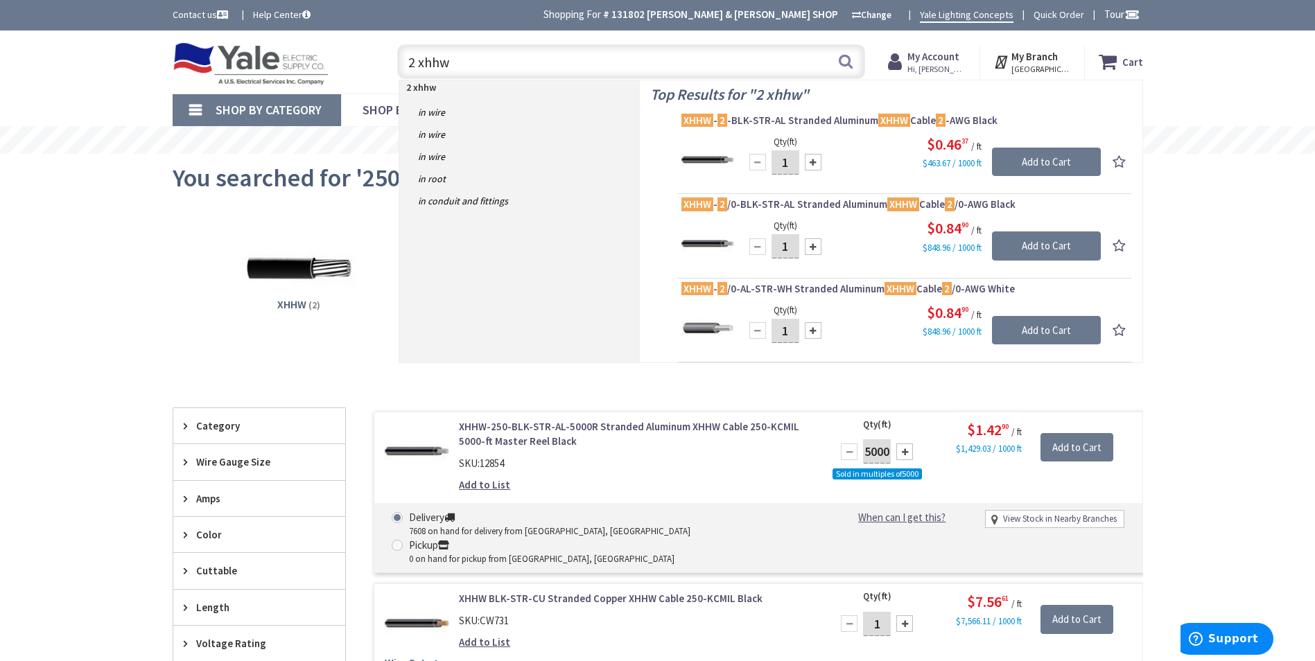
click at [414, 65] on input "2 xhhw" at bounding box center [631, 61] width 468 height 35
drag, startPoint x: 449, startPoint y: 62, endPoint x: 419, endPoint y: 62, distance: 30.5
click at [419, 62] on input "4 xhhw" at bounding box center [631, 61] width 468 height 35
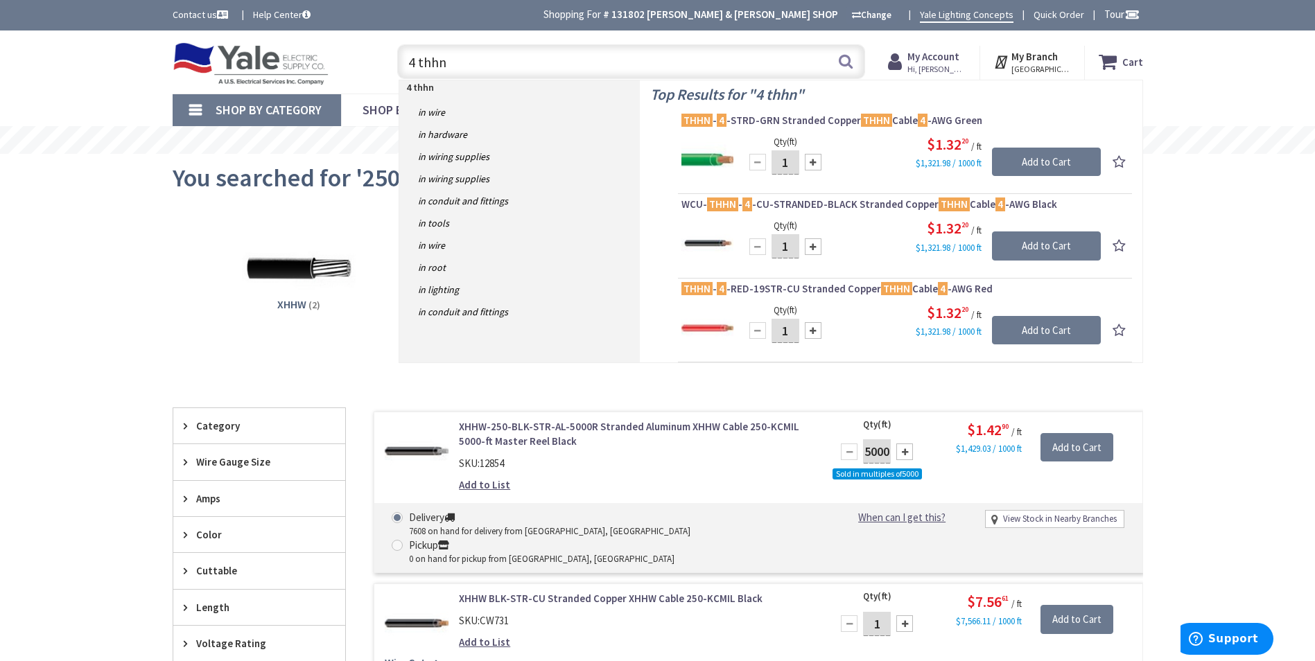
drag, startPoint x: 413, startPoint y: 65, endPoint x: 381, endPoint y: 72, distance: 32.6
click at [381, 71] on div "4 thhn 4 thhn Search" at bounding box center [627, 61] width 495 height 44
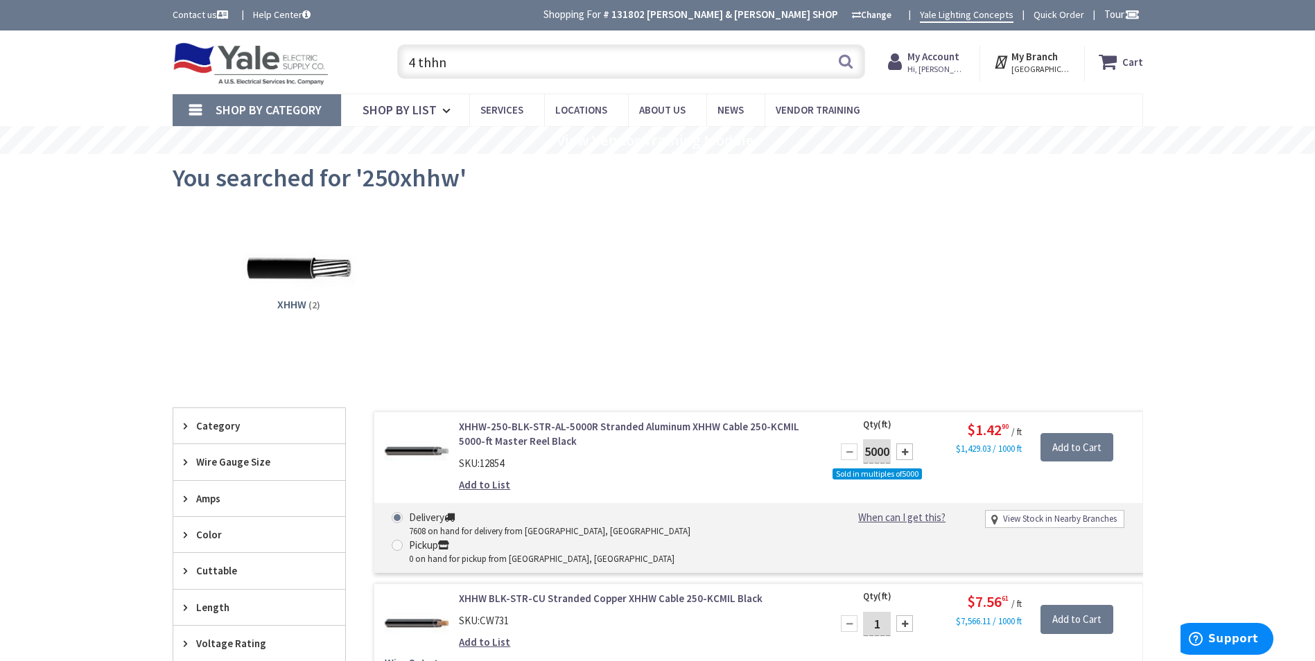
type input "6 thhn"
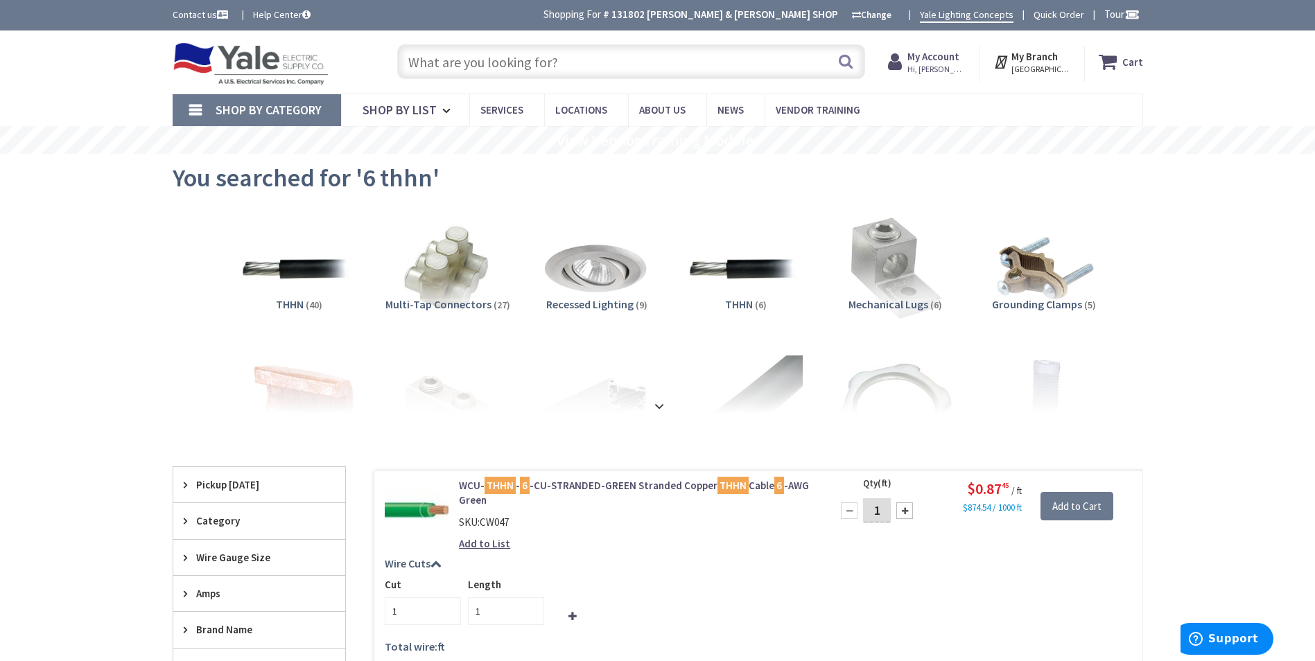
click at [472, 58] on input "text" at bounding box center [631, 61] width 468 height 35
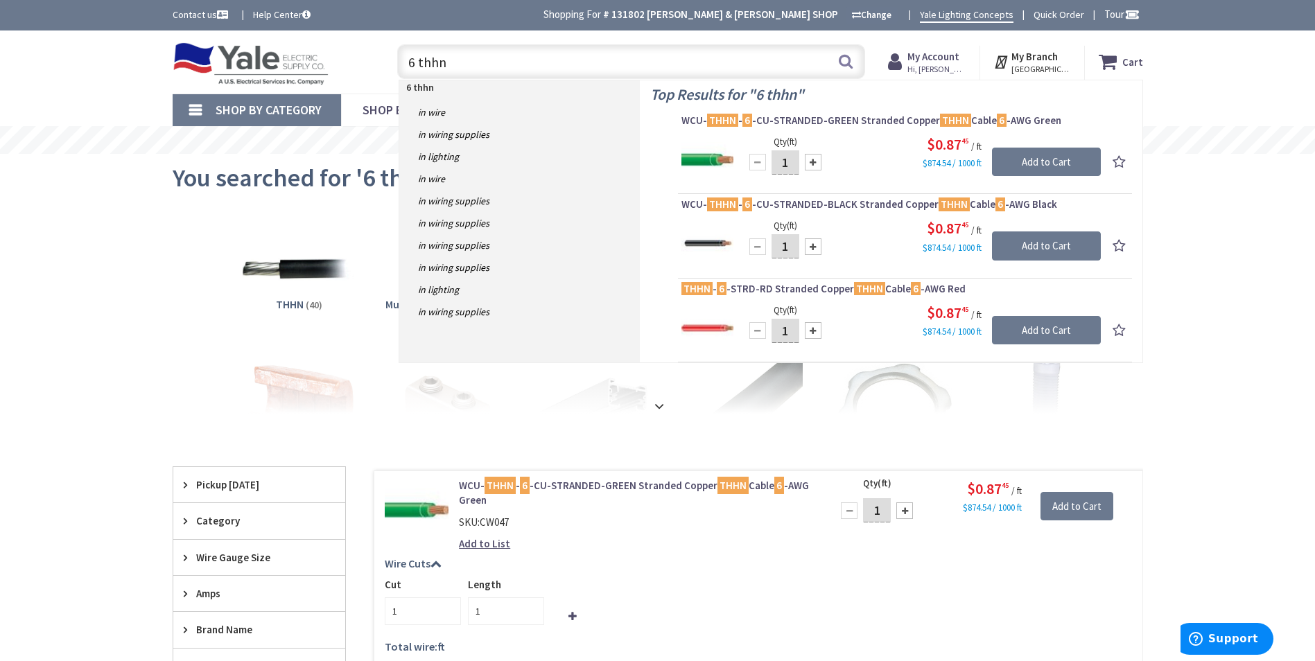
click at [412, 67] on input "6 thhn" at bounding box center [631, 61] width 468 height 35
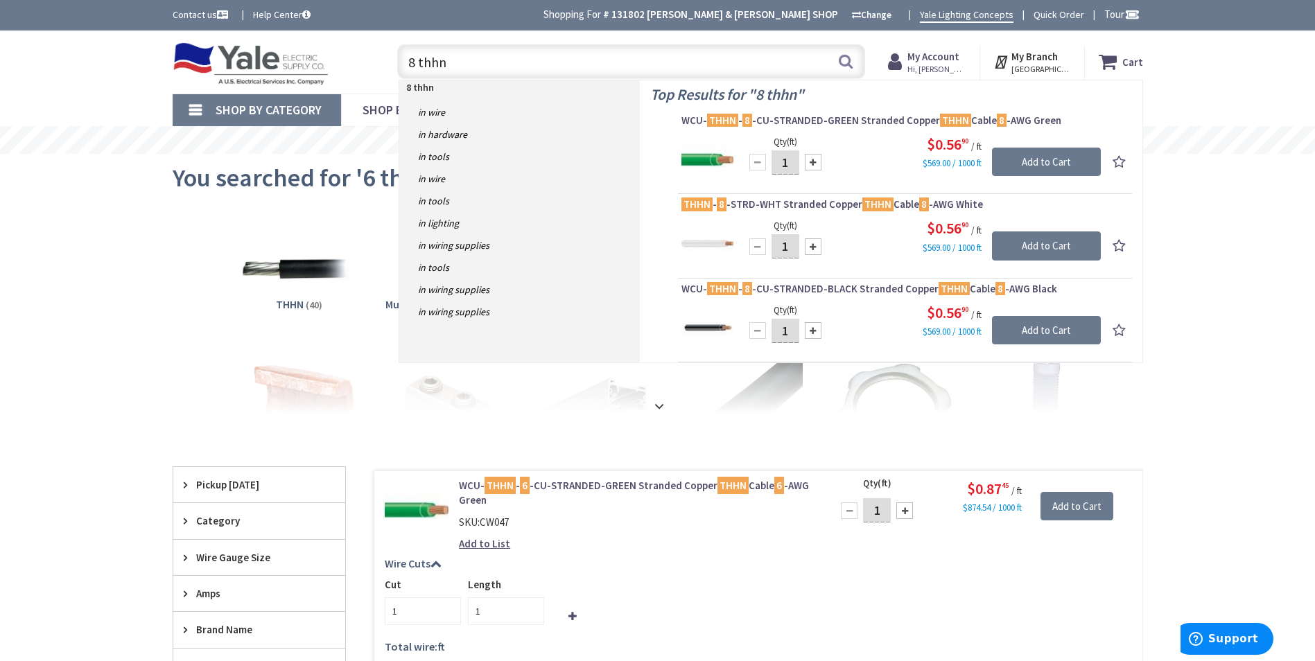
drag, startPoint x: 412, startPoint y: 65, endPoint x: 392, endPoint y: 71, distance: 20.8
click at [392, 70] on div "8 thhn 8 thhn Search" at bounding box center [627, 61] width 475 height 44
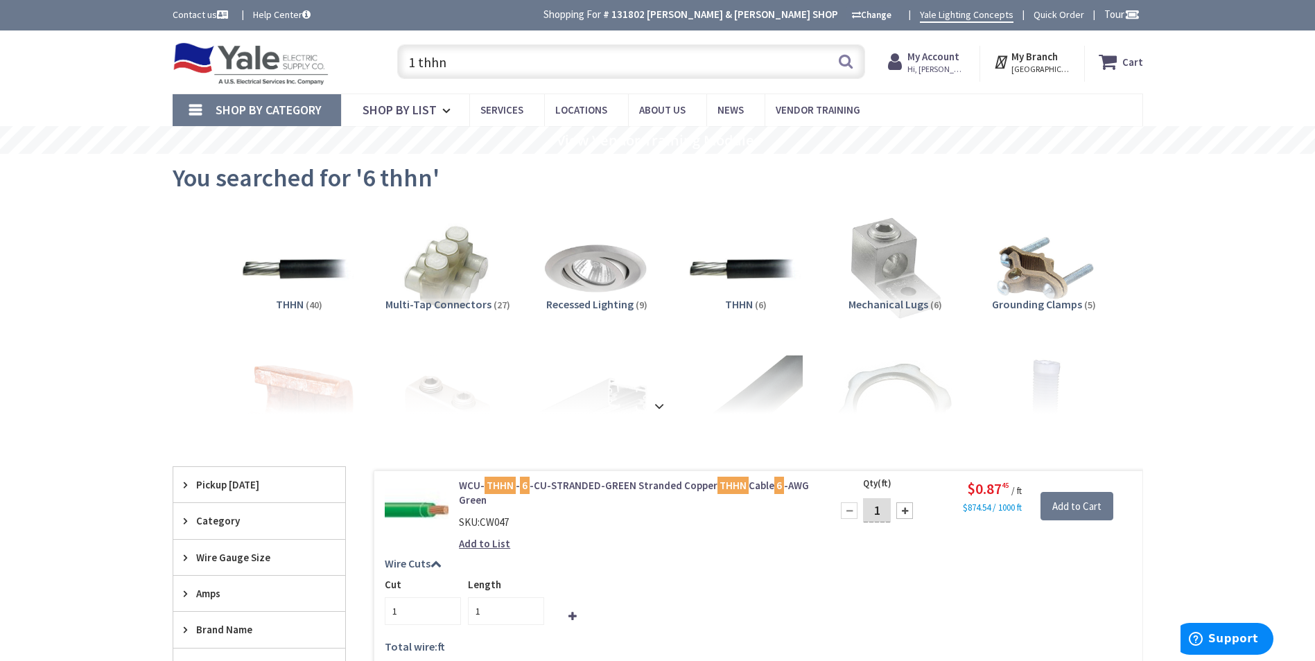
type input "10 thhn"
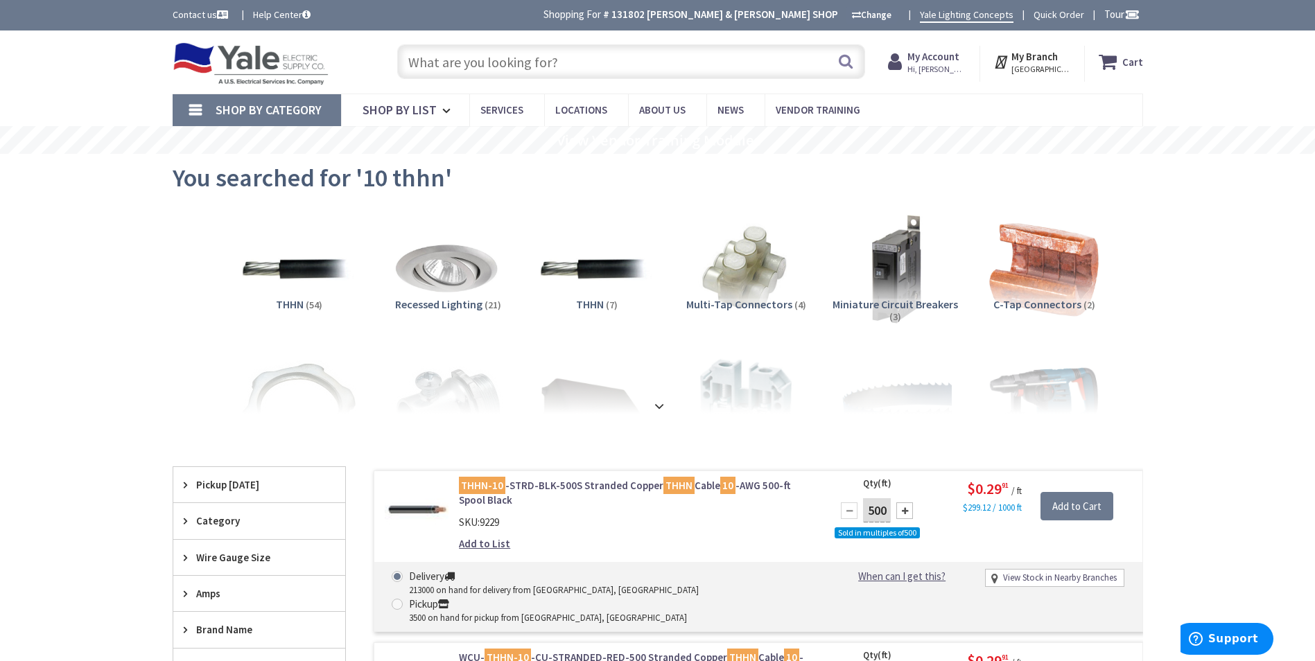
click at [511, 64] on input "text" at bounding box center [631, 61] width 468 height 35
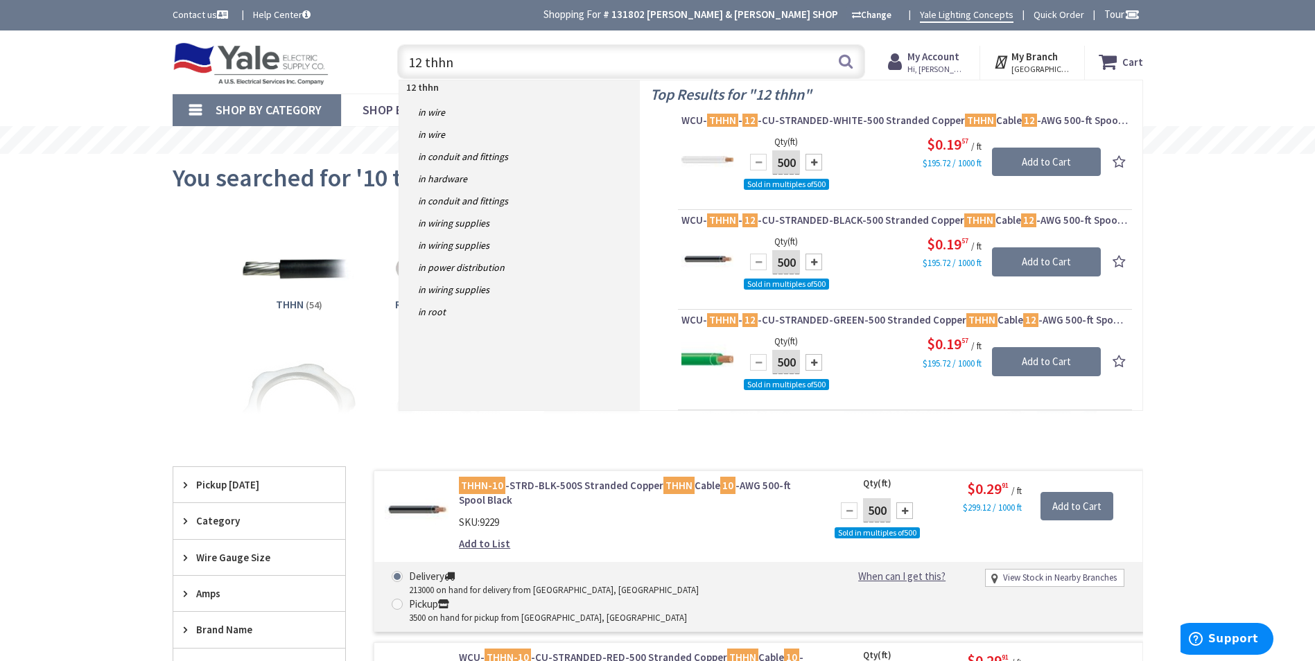
drag, startPoint x: 498, startPoint y: 63, endPoint x: 370, endPoint y: 58, distance: 128.3
click at [371, 58] on div "Toggle Nav 12 thhn 12 thhn Search Cart My Cart Close" at bounding box center [657, 62] width 991 height 46
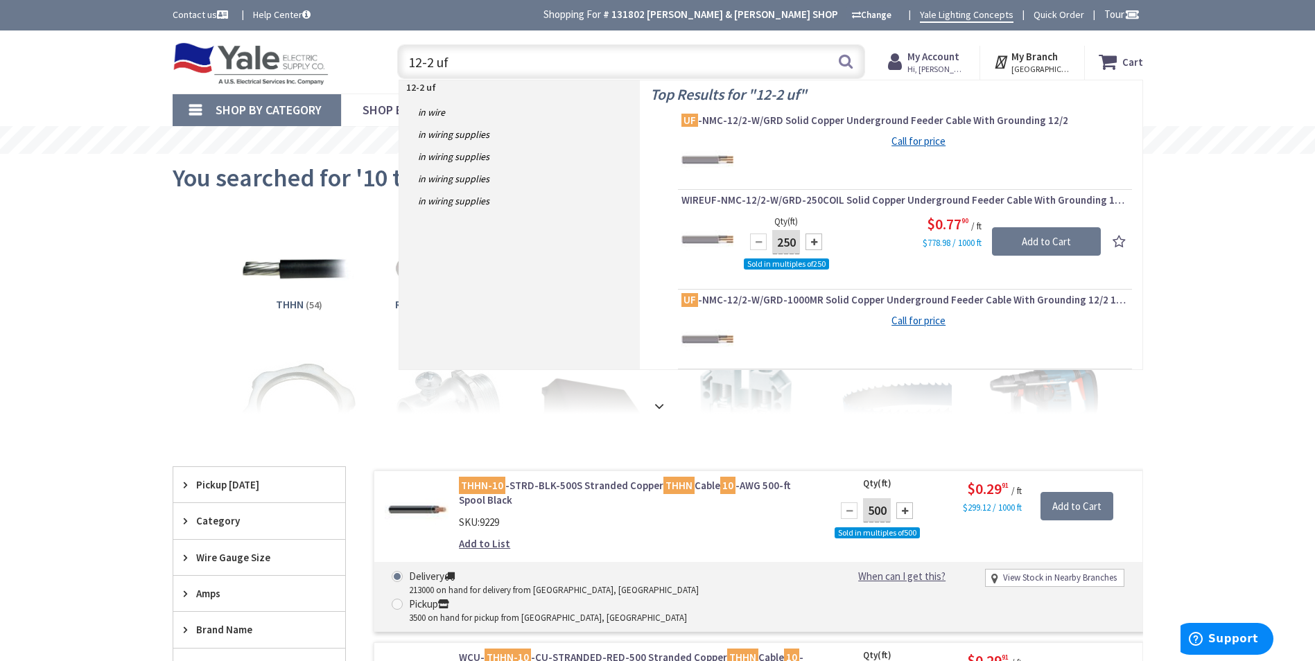
drag, startPoint x: 460, startPoint y: 64, endPoint x: 438, endPoint y: 63, distance: 22.2
click at [438, 63] on input "12-2 uf" at bounding box center [631, 61] width 468 height 35
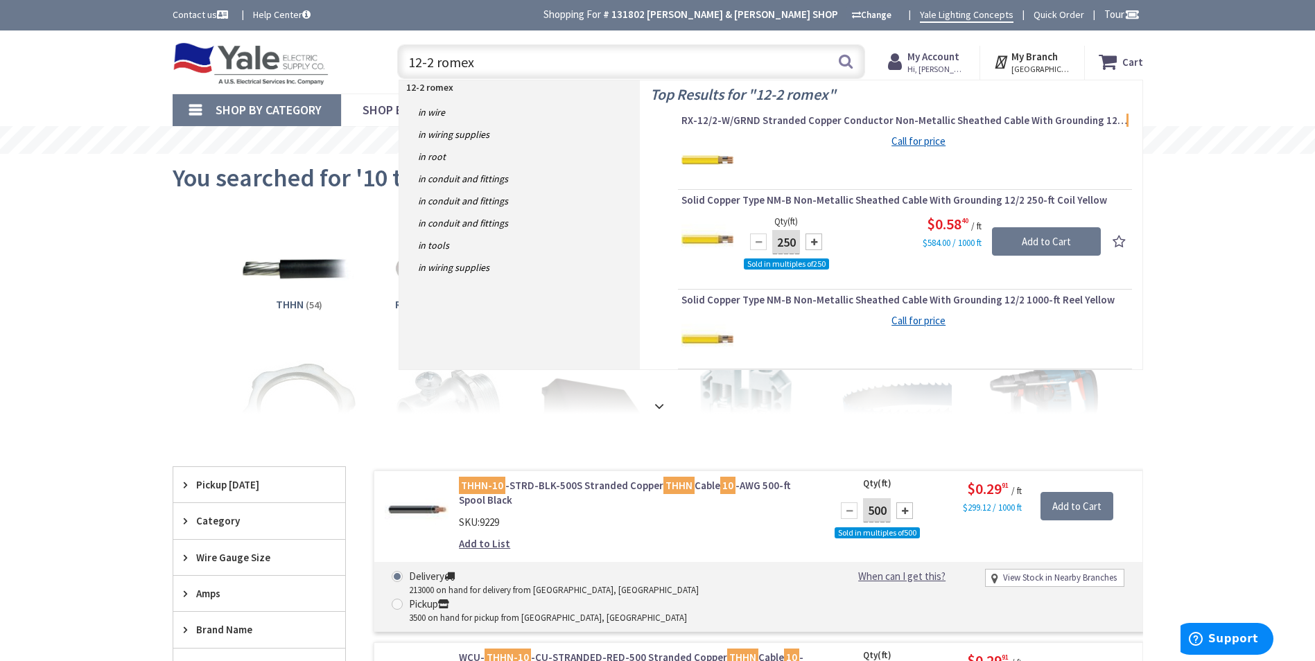
drag, startPoint x: 512, startPoint y: 67, endPoint x: 272, endPoint y: 54, distance: 240.1
click at [277, 53] on div "Toggle Nav 12-2 romex 12-2 romex Search Cart My Cart Close" at bounding box center [657, 62] width 991 height 46
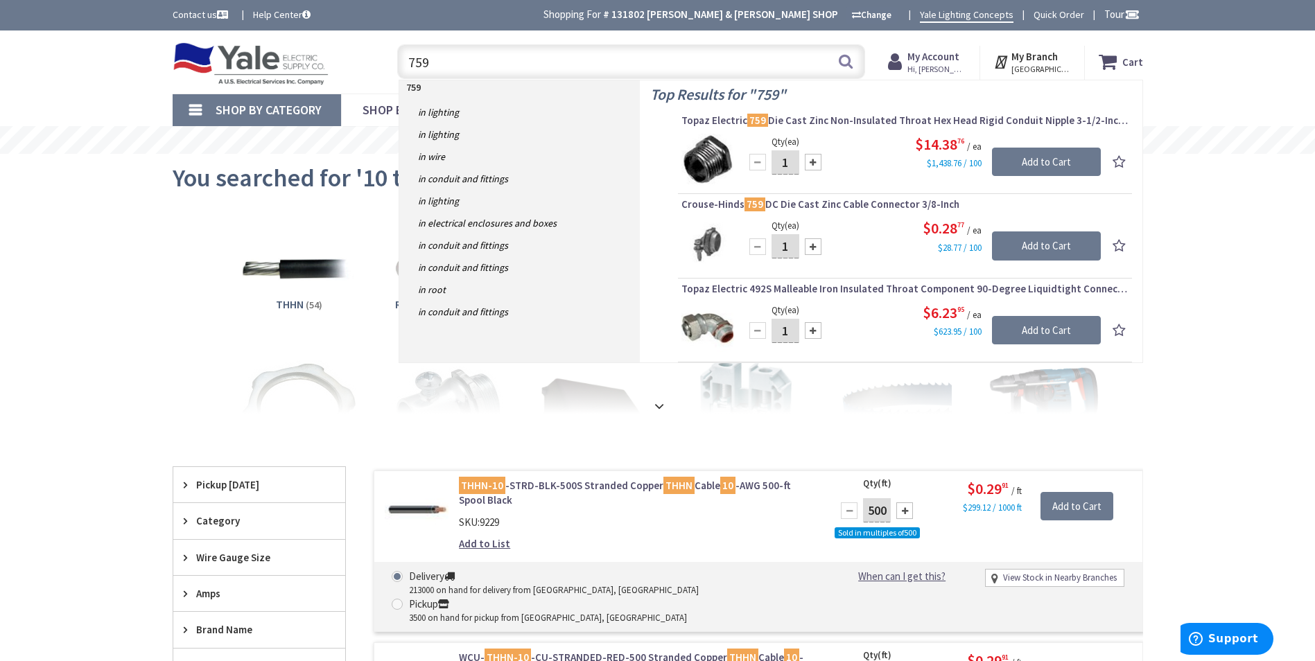
drag, startPoint x: 689, startPoint y: 62, endPoint x: 401, endPoint y: 56, distance: 288.3
click at [401, 56] on input "759" at bounding box center [631, 61] width 468 height 35
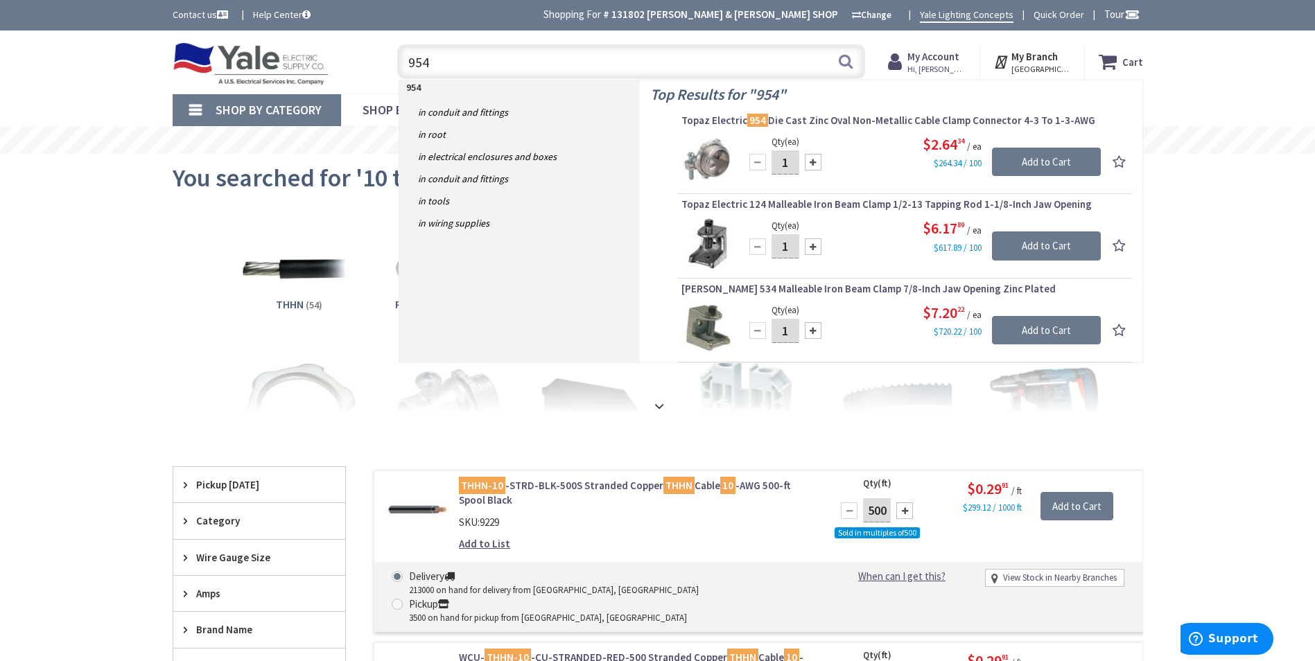
drag, startPoint x: 614, startPoint y: 67, endPoint x: 390, endPoint y: 56, distance: 224.1
click at [390, 55] on div "954 954 Search" at bounding box center [627, 61] width 475 height 44
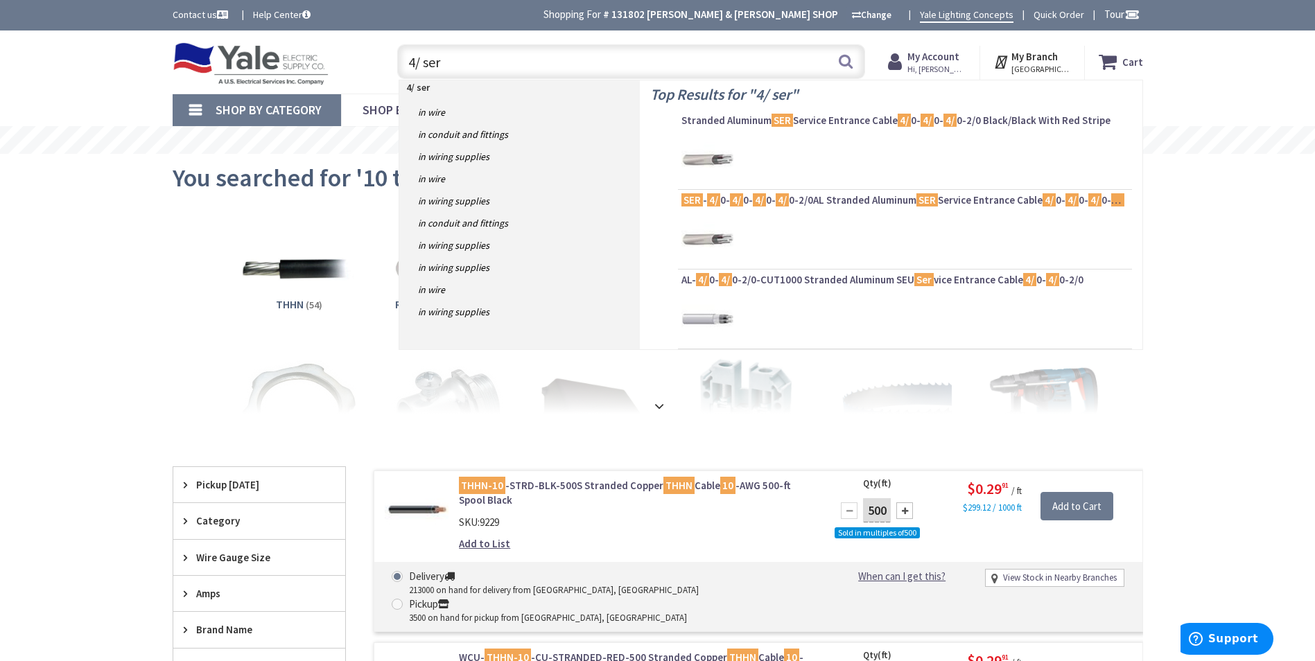
click at [419, 65] on input "4/ ser" at bounding box center [631, 61] width 468 height 35
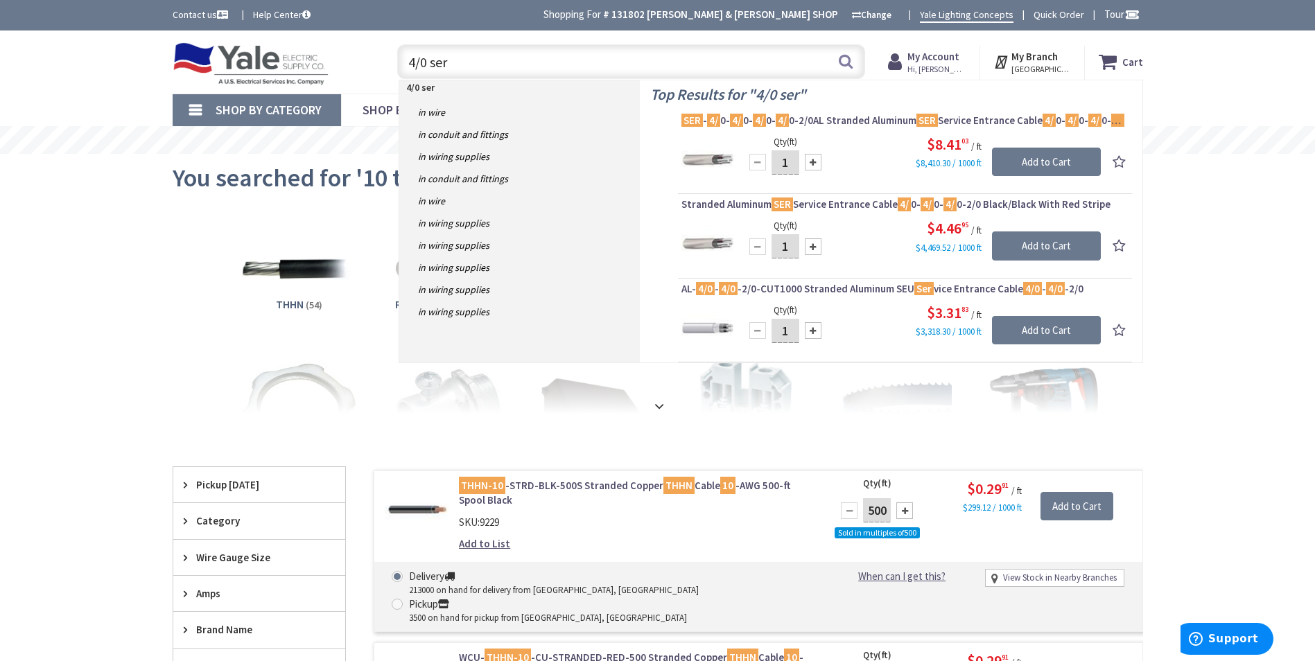
drag, startPoint x: 599, startPoint y: 68, endPoint x: 359, endPoint y: 73, distance: 240.5
click at [359, 73] on div "Toggle Nav 4/0 ser 4/0 ser Search Cart My Cart Close" at bounding box center [657, 62] width 991 height 46
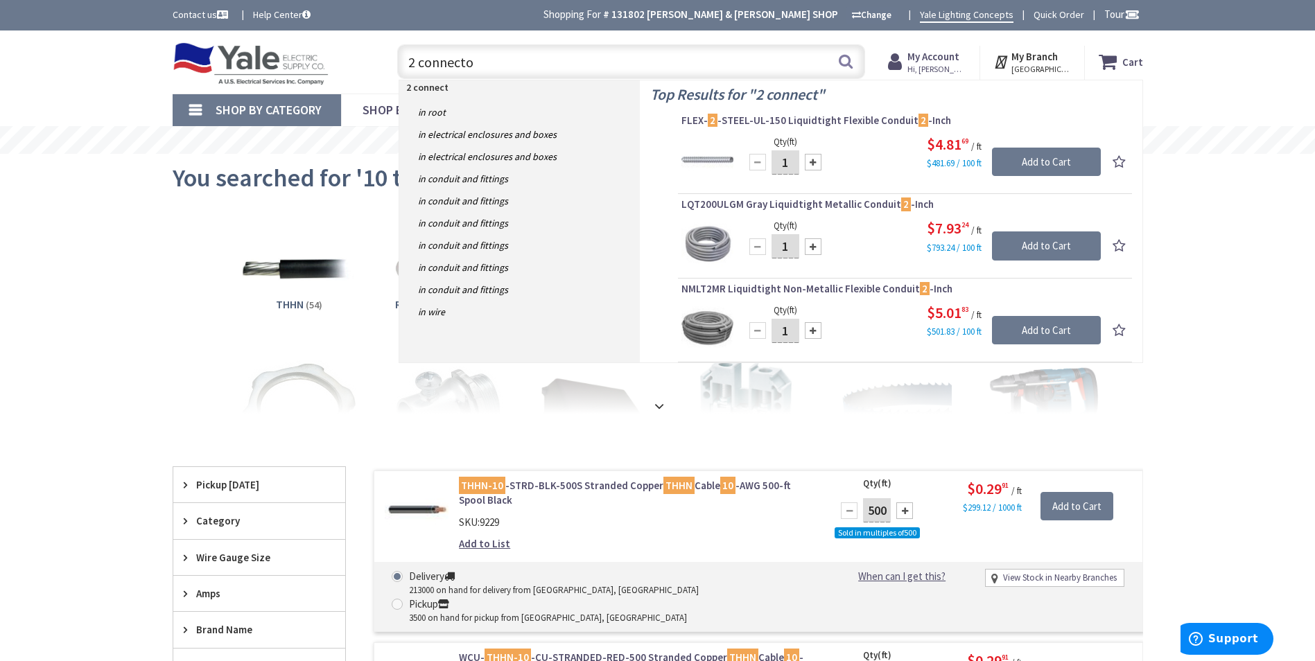
type input "2 connector"
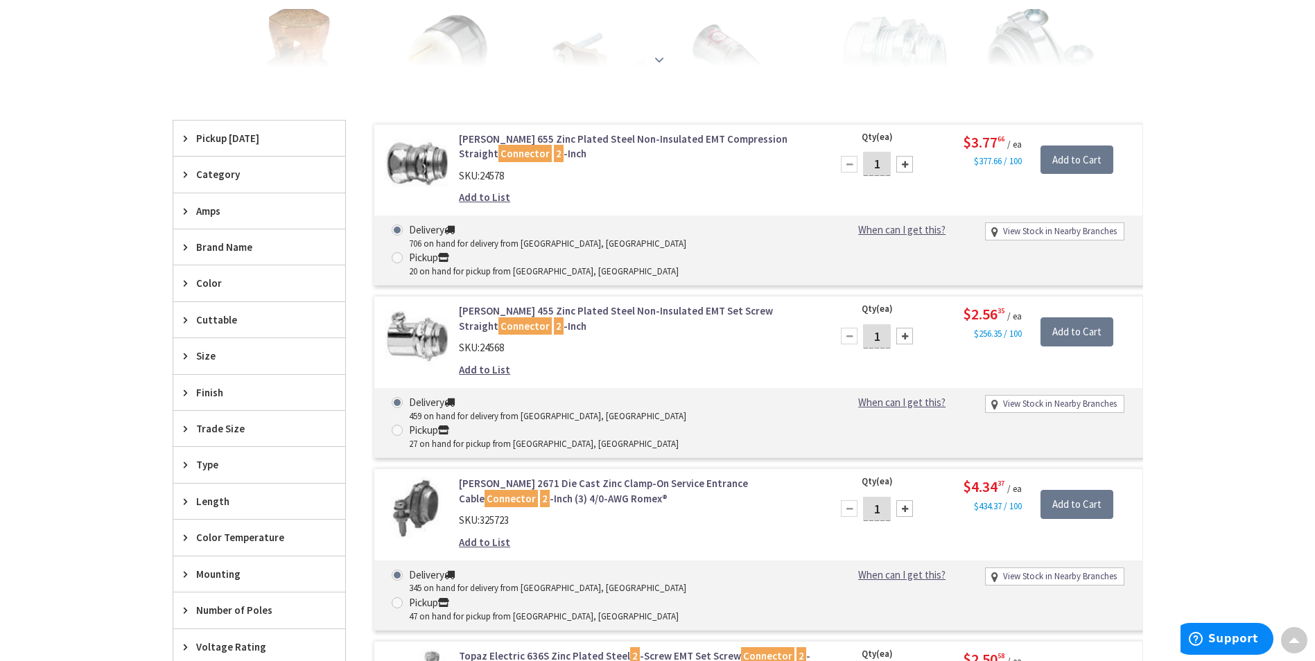
scroll to position [348, 0]
drag, startPoint x: 456, startPoint y: 425, endPoint x: 541, endPoint y: 430, distance: 85.4
click at [541, 475] on div "Crouse-Hinds 2671 Die Cast Zinc Clamp-On Service Entrance Cable Connector 2 -In…" at bounding box center [634, 515] width 373 height 80
drag, startPoint x: 541, startPoint y: 430, endPoint x: 533, endPoint y: 425, distance: 10.0
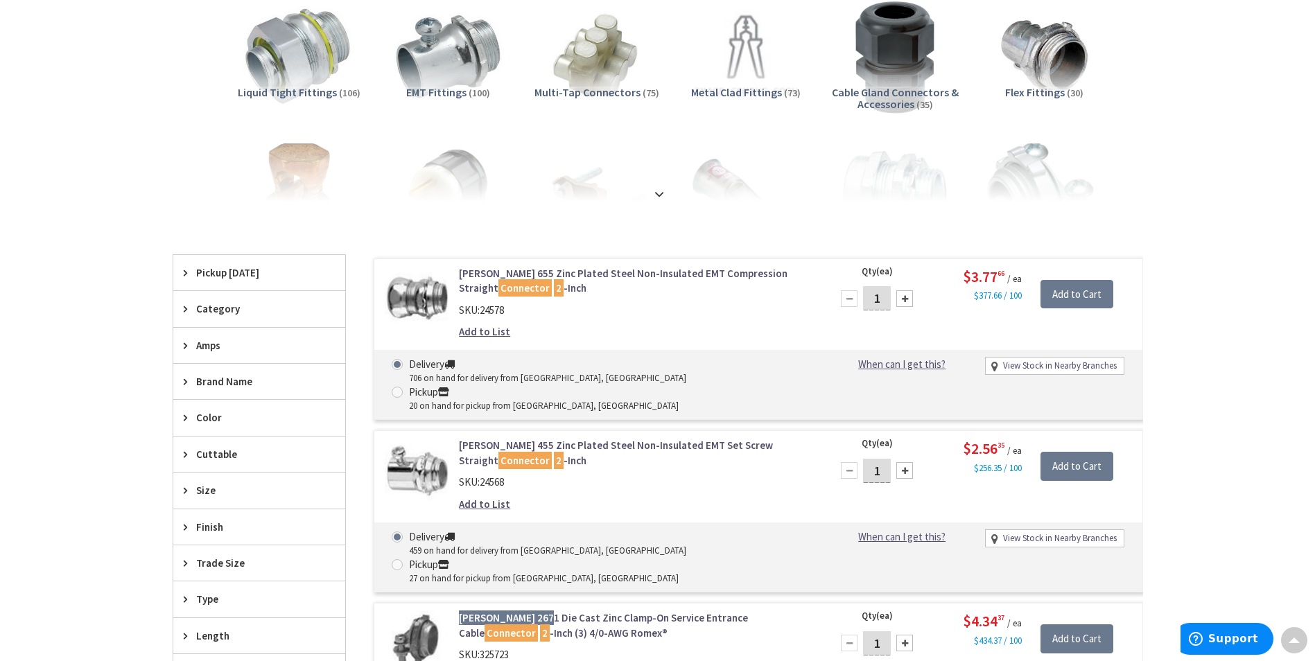
scroll to position [0, 0]
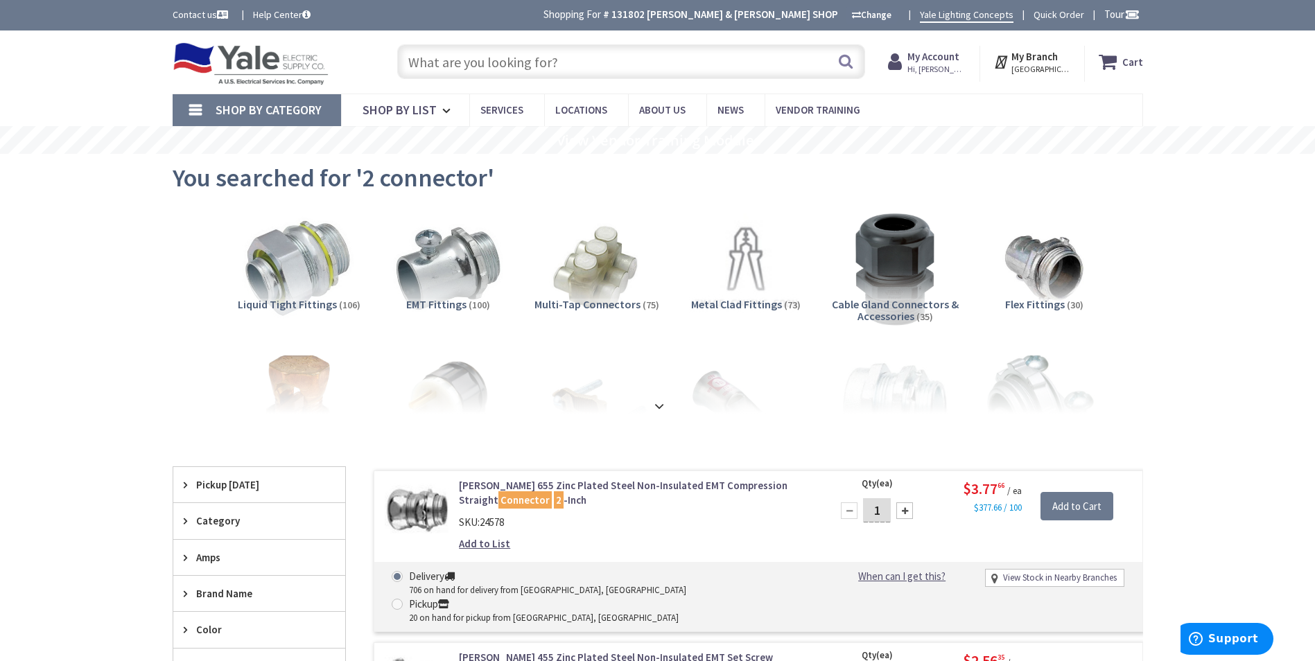
drag, startPoint x: 608, startPoint y: 62, endPoint x: 383, endPoint y: 62, distance: 225.2
click at [383, 62] on div "Search" at bounding box center [627, 61] width 495 height 44
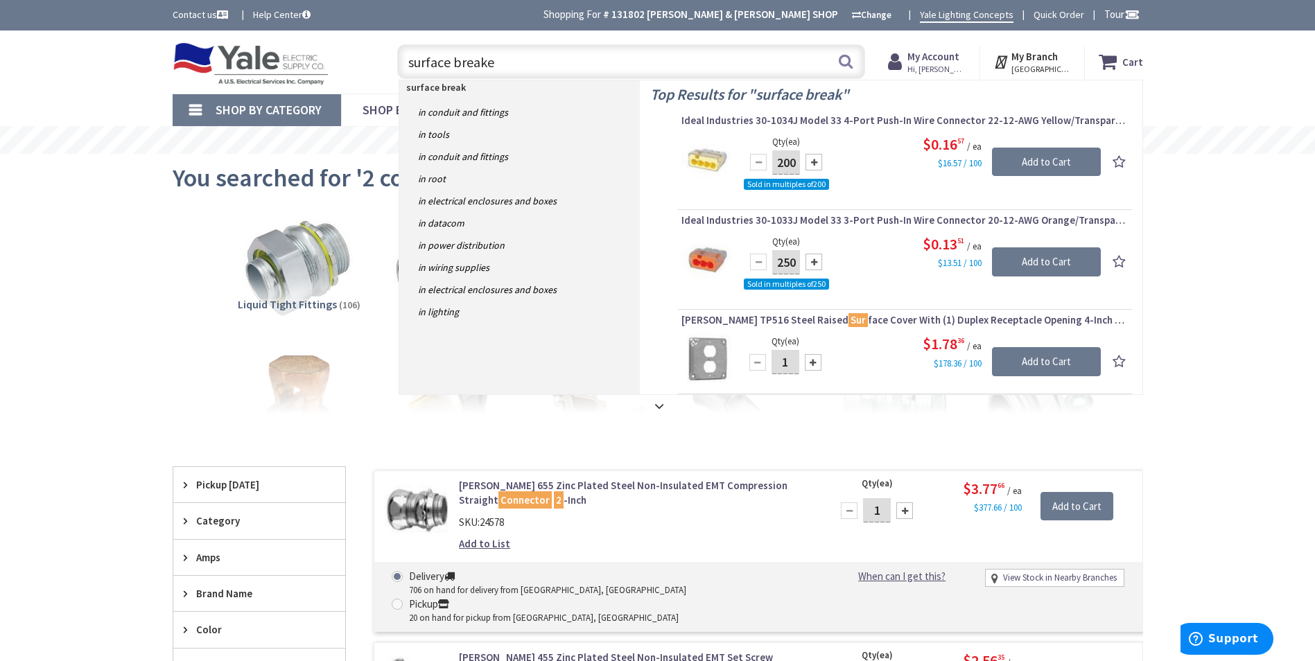
type input "surface breaker"
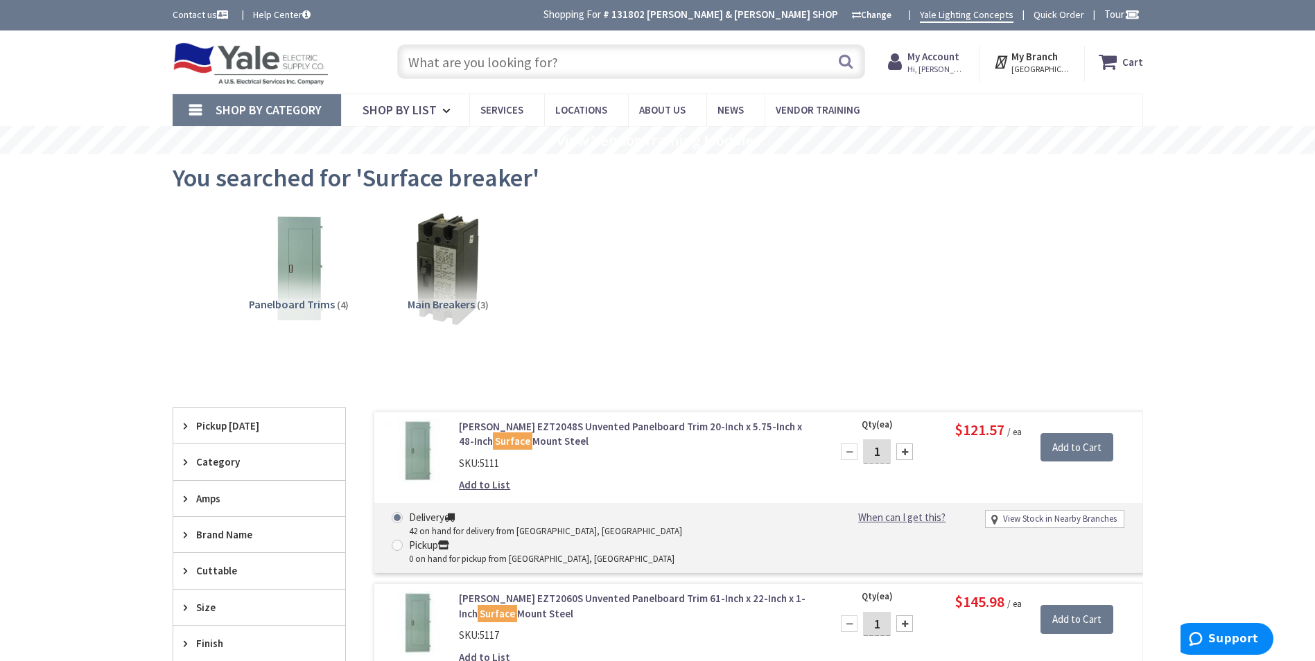
click at [621, 60] on input "text" at bounding box center [631, 61] width 468 height 35
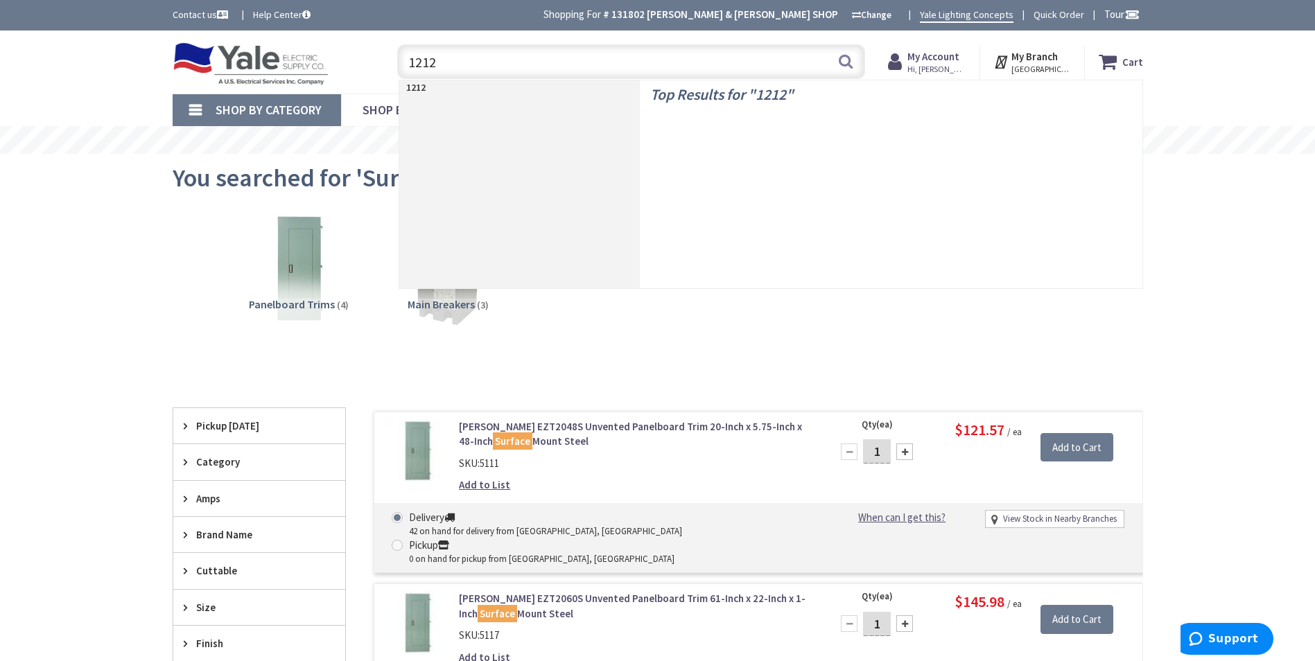
type input "12128"
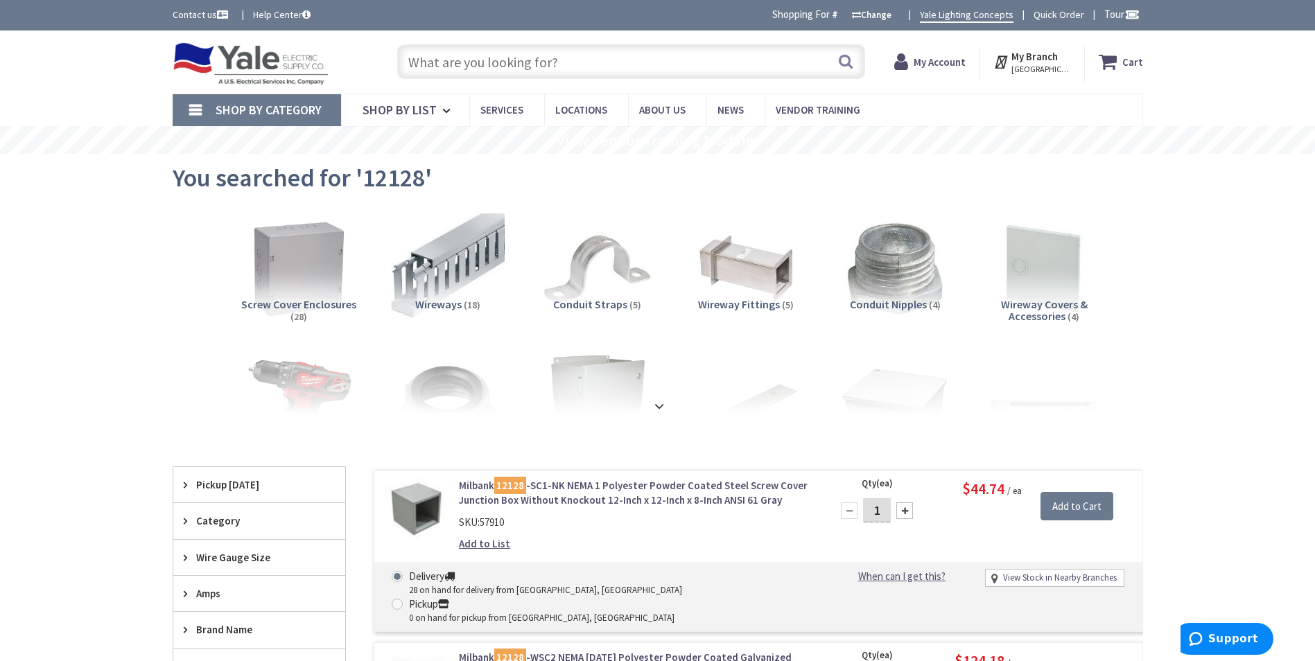
click at [574, 67] on input "text" at bounding box center [631, 61] width 468 height 35
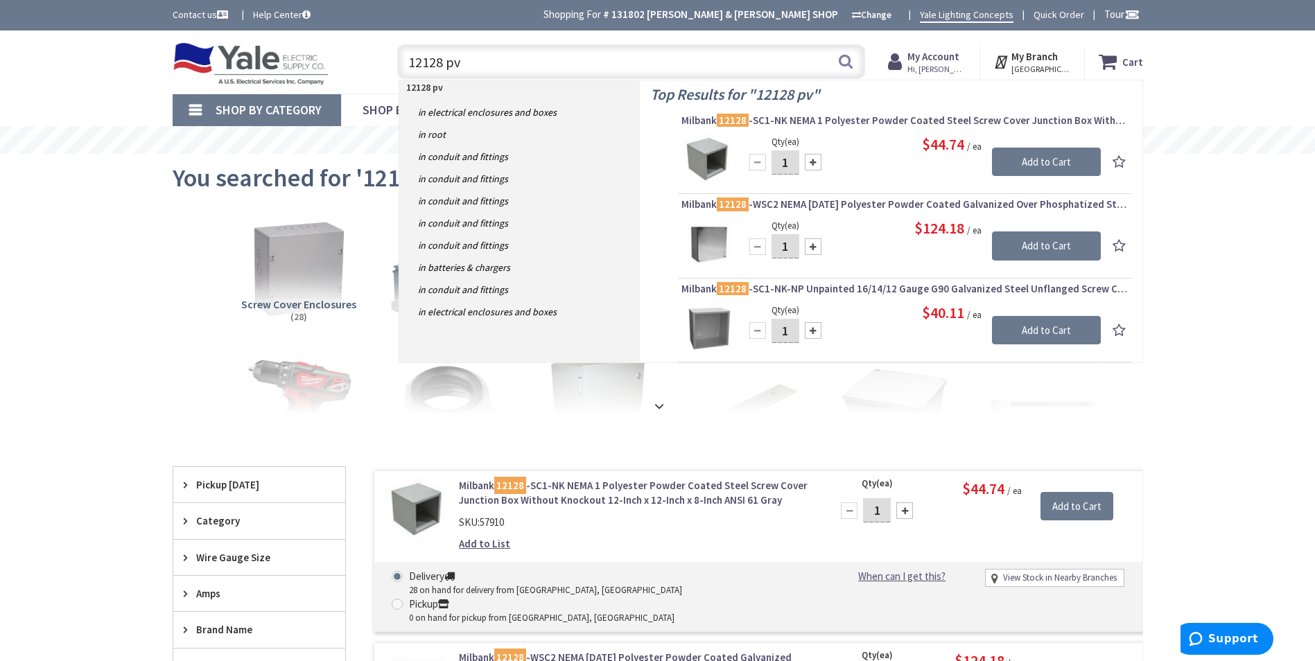
type input "12128 pvc"
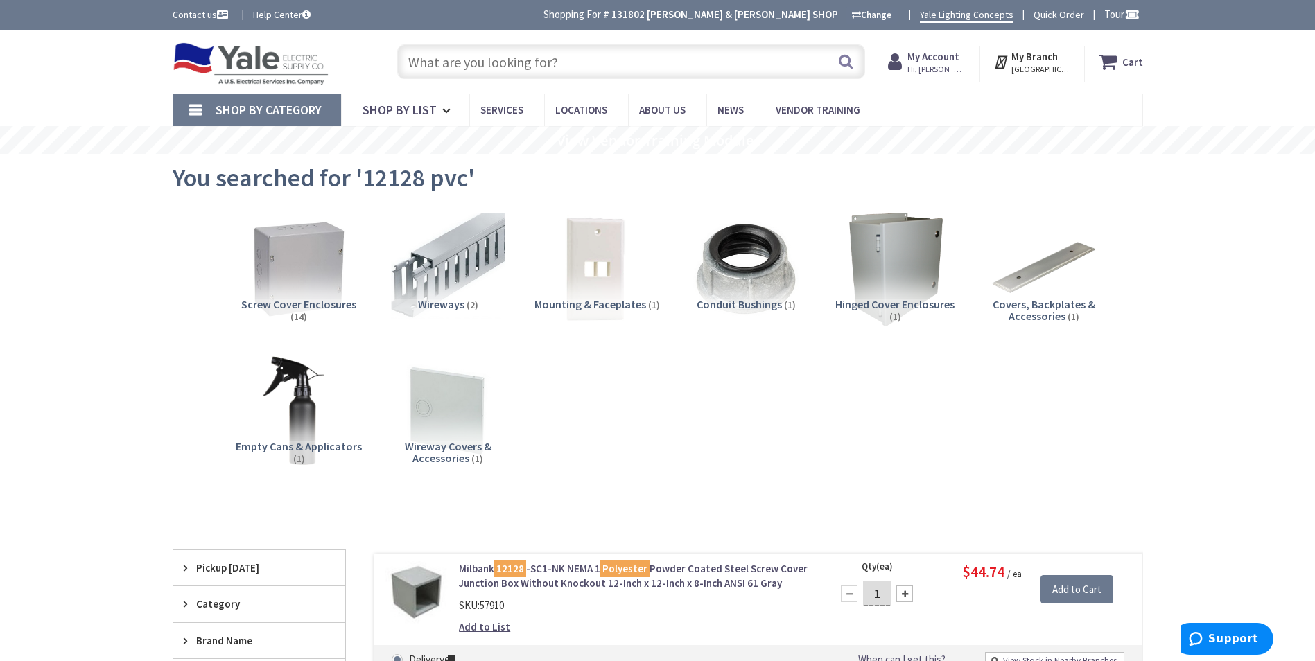
click at [530, 65] on input "text" at bounding box center [631, 61] width 468 height 35
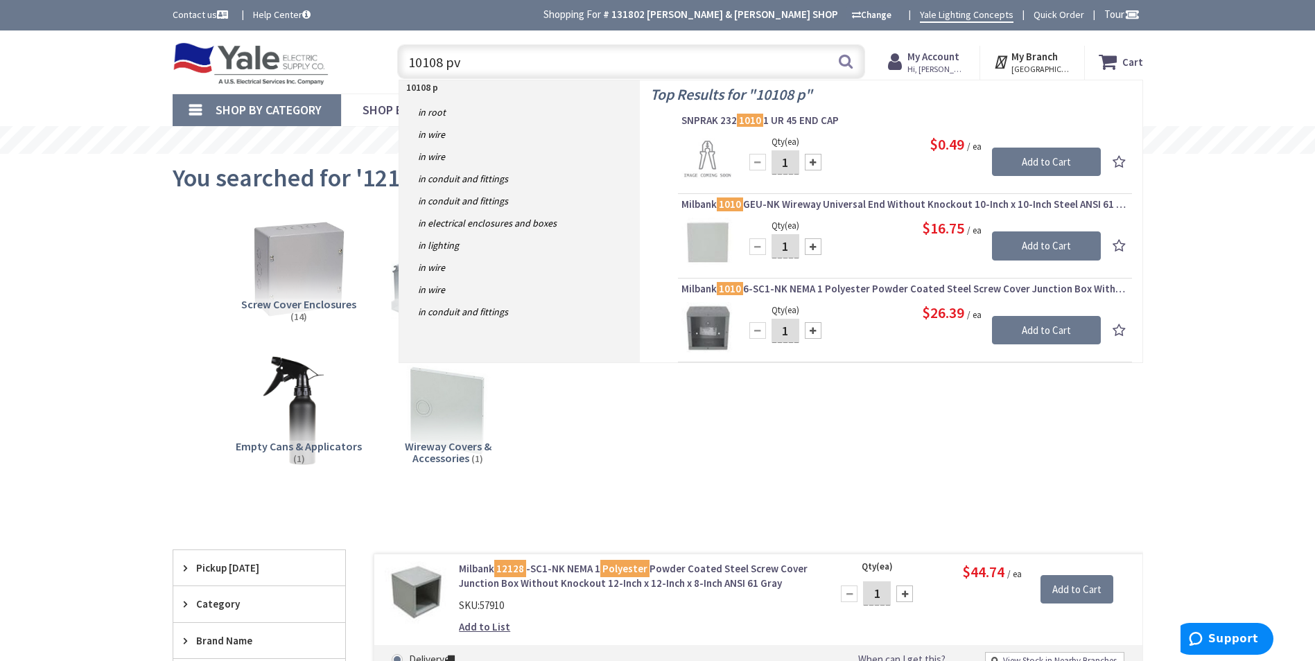
type input "10108 pvc"
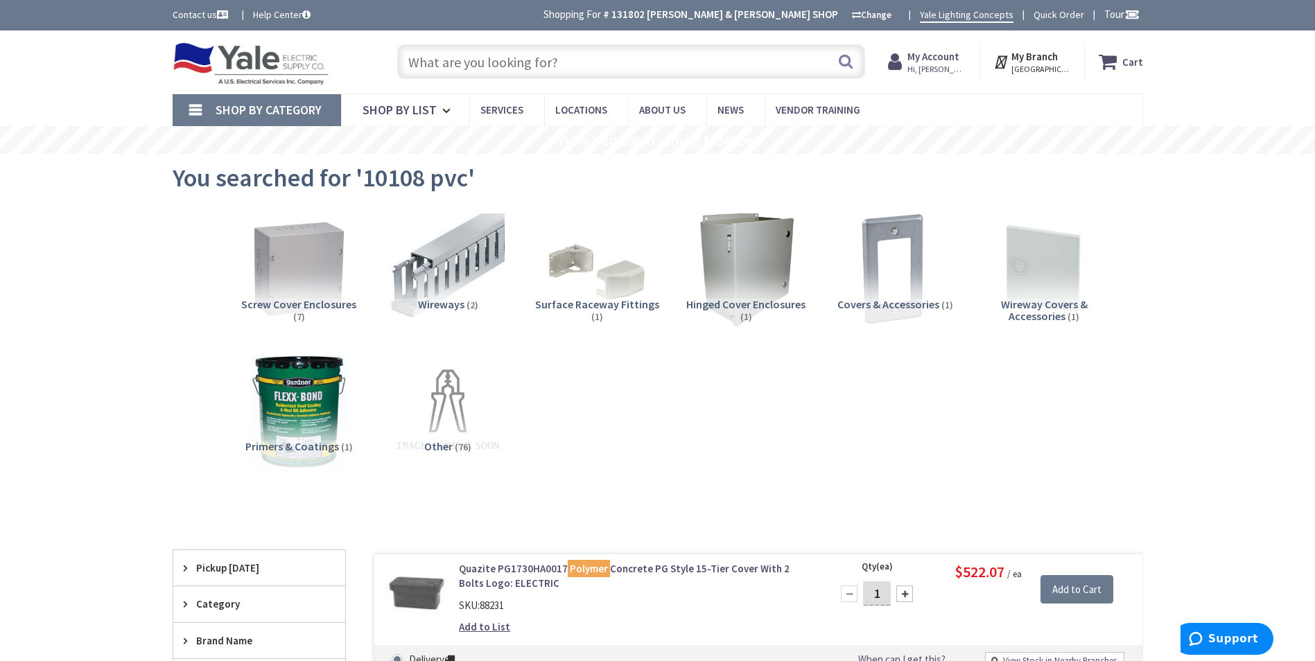
click at [496, 75] on input "text" at bounding box center [631, 61] width 468 height 35
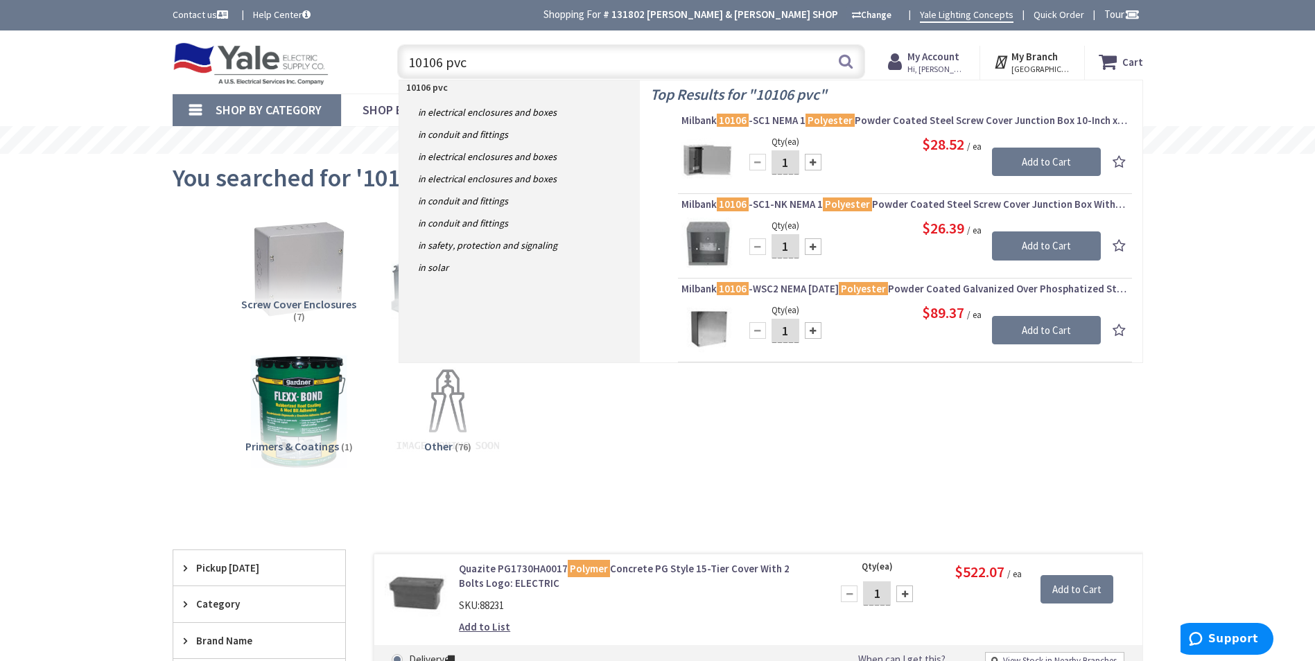
drag, startPoint x: 502, startPoint y: 67, endPoint x: 349, endPoint y: 51, distance: 154.0
click at [349, 51] on div "Toggle Nav 10106 pvc 10106 pvc Search Cart My Cart Close" at bounding box center [657, 62] width 991 height 46
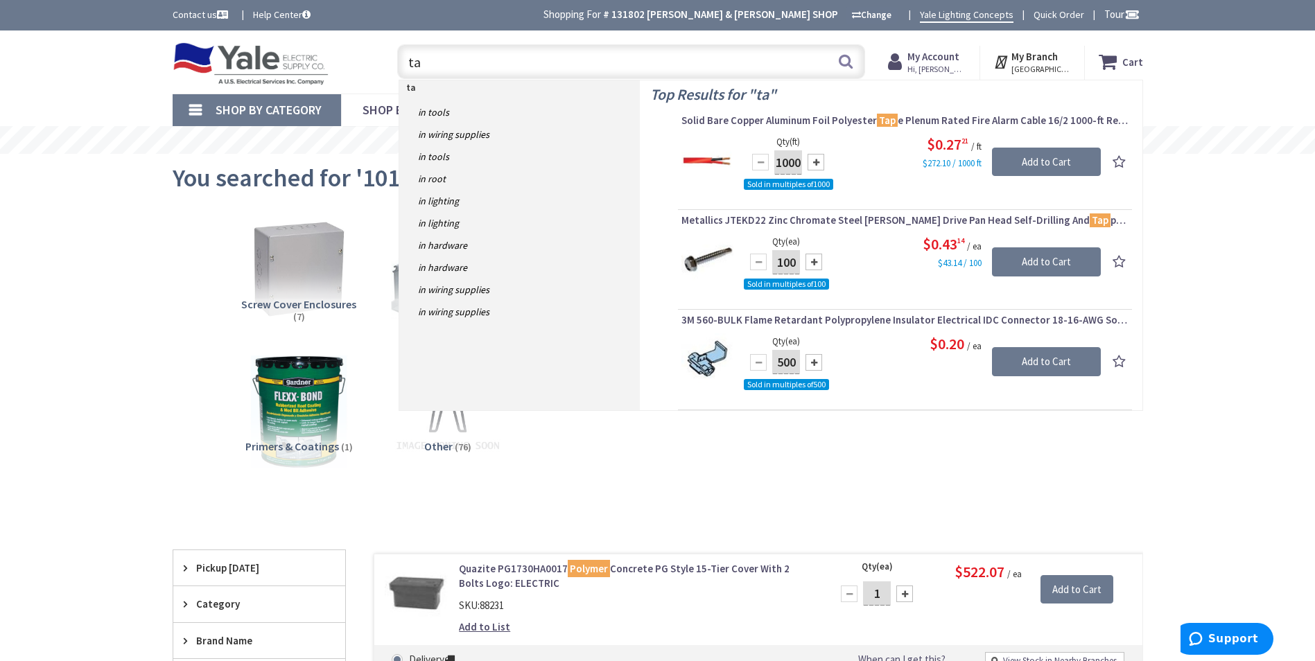
type input "t"
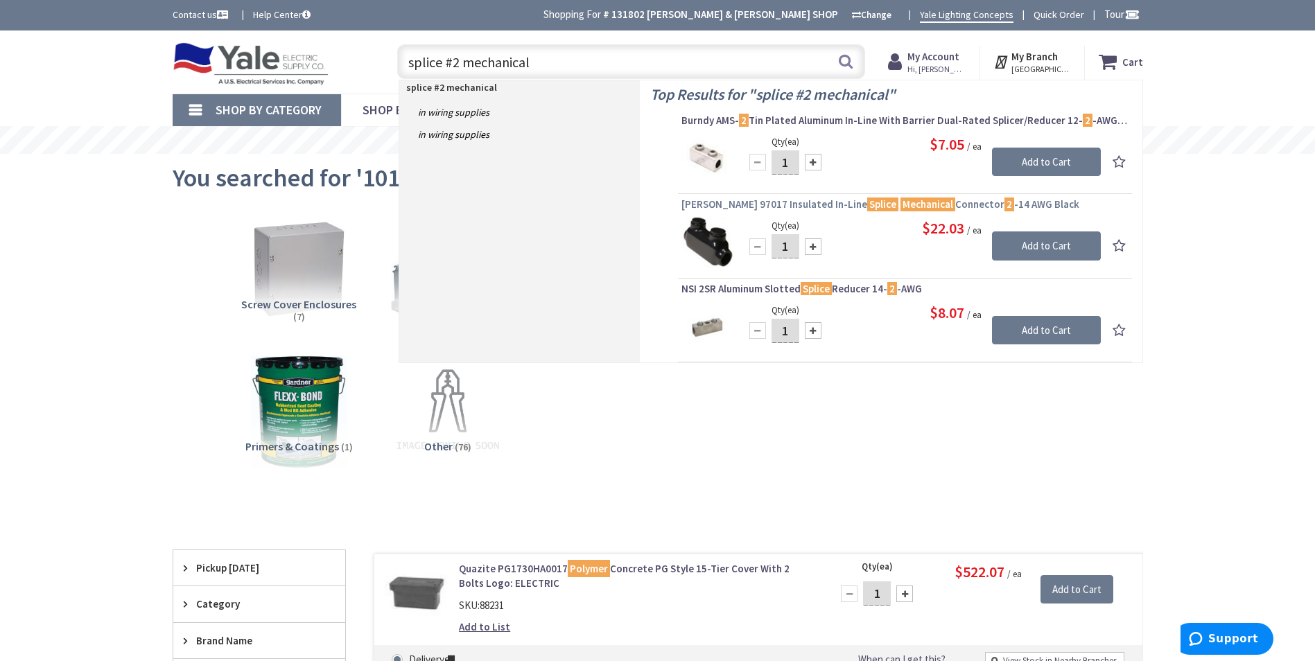
type input "splice #2 mechanical"
click at [768, 207] on span "Morris 97017 Insulated In-Line Splice Mechanical Connector 2 -14 AWG Black" at bounding box center [904, 204] width 447 height 14
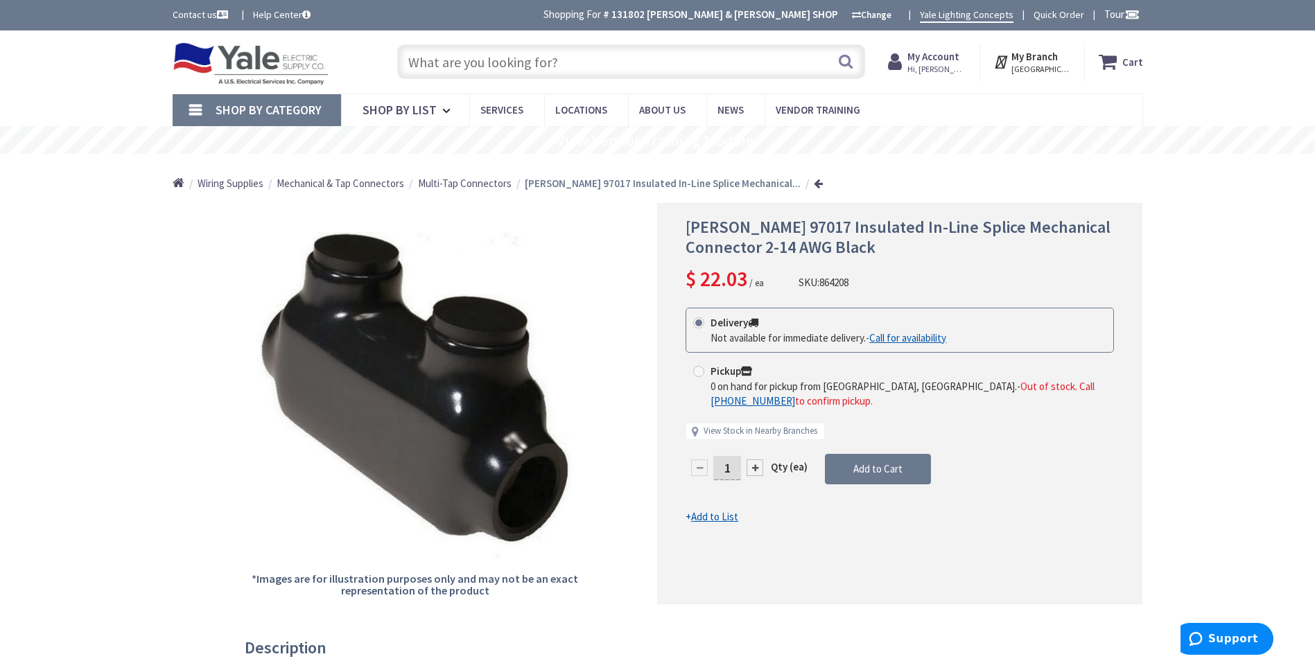
drag, startPoint x: 565, startPoint y: 62, endPoint x: 389, endPoint y: 46, distance: 176.0
click at [389, 45] on div "Search" at bounding box center [627, 61] width 495 height 44
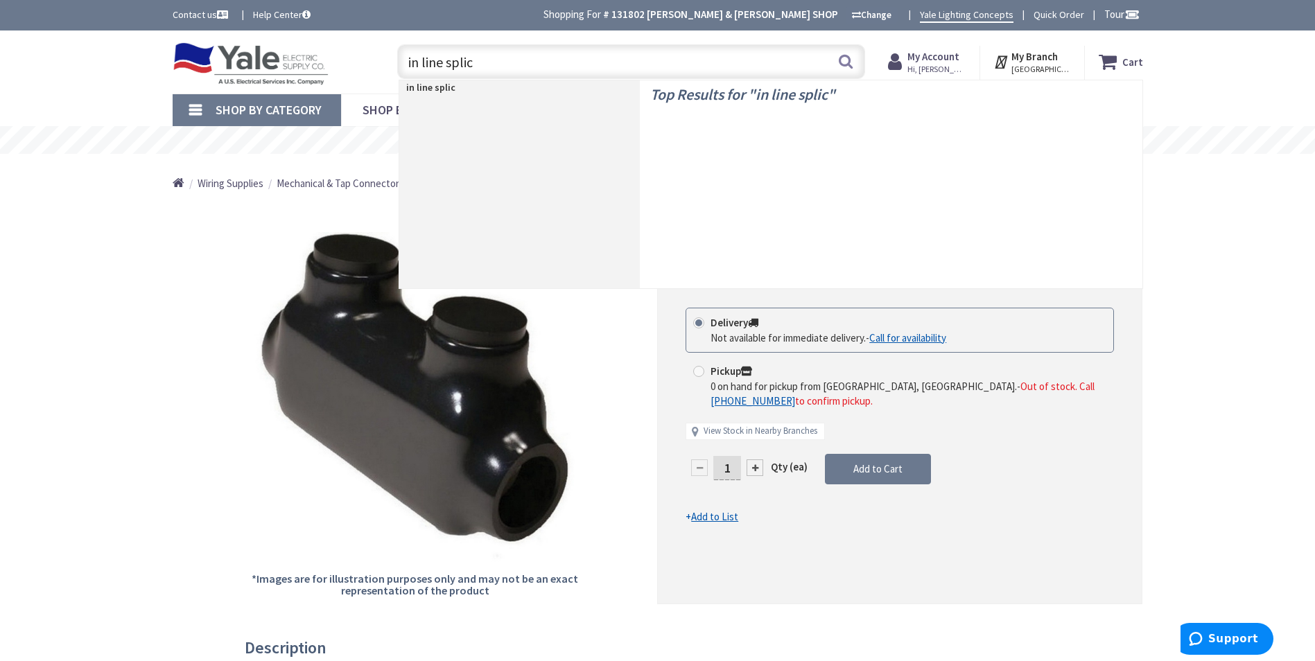
type input "in line splice"
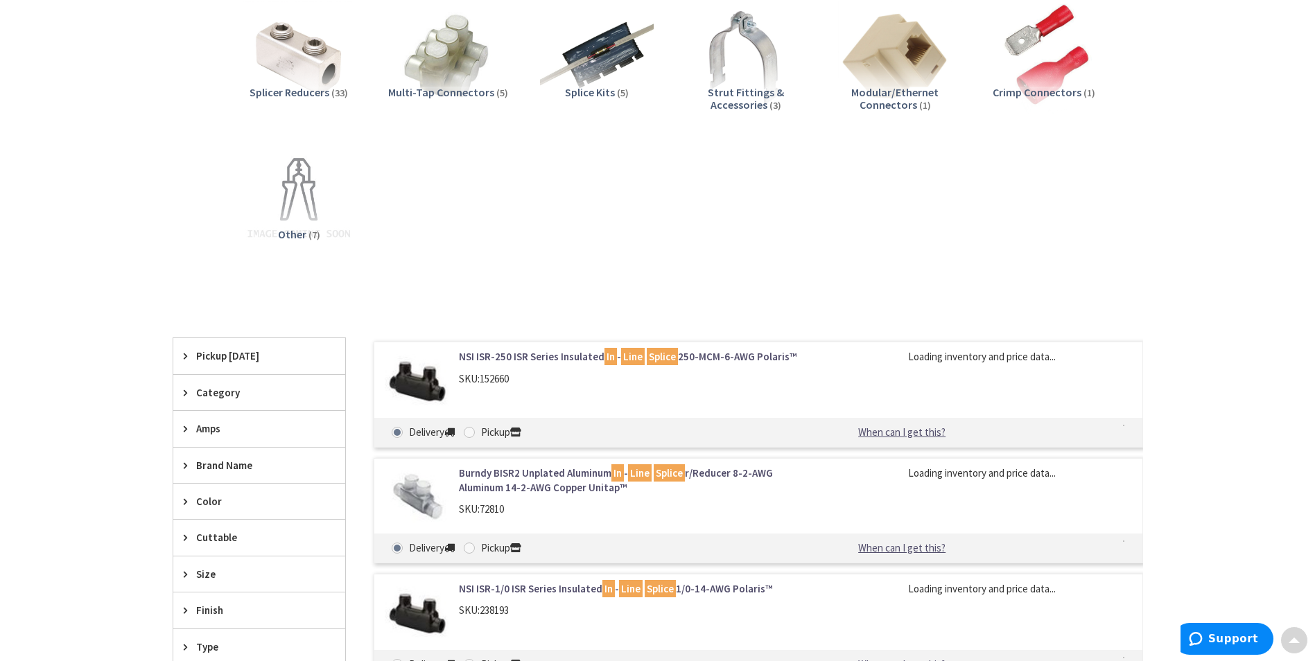
scroll to position [277, 0]
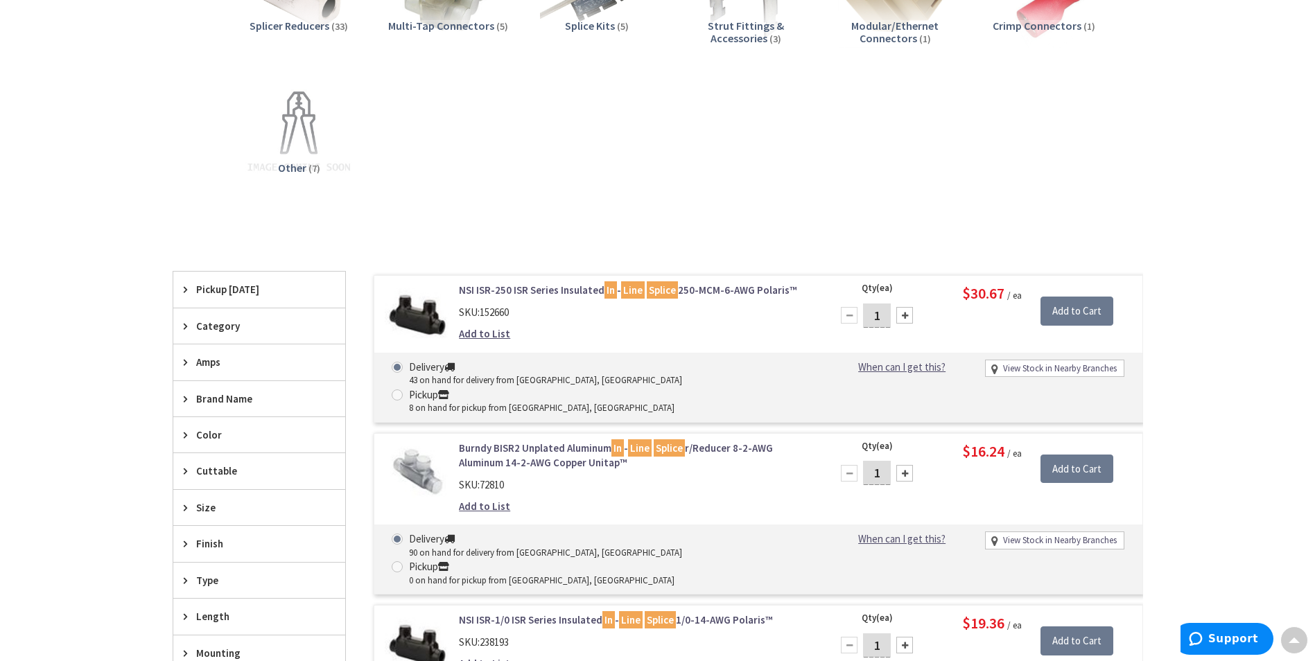
click at [252, 286] on span "Pickup [DATE]" at bounding box center [252, 289] width 113 height 15
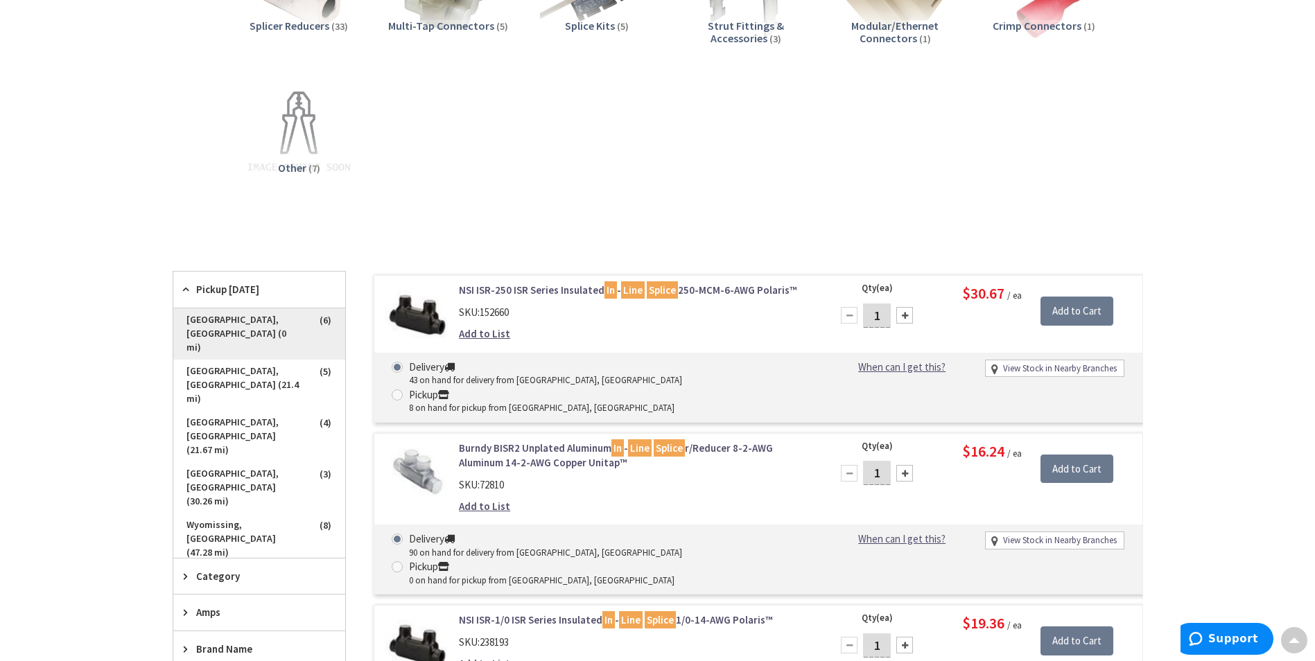
click at [246, 319] on span "[GEOGRAPHIC_DATA], [GEOGRAPHIC_DATA] (0 mi)" at bounding box center [259, 333] width 172 height 51
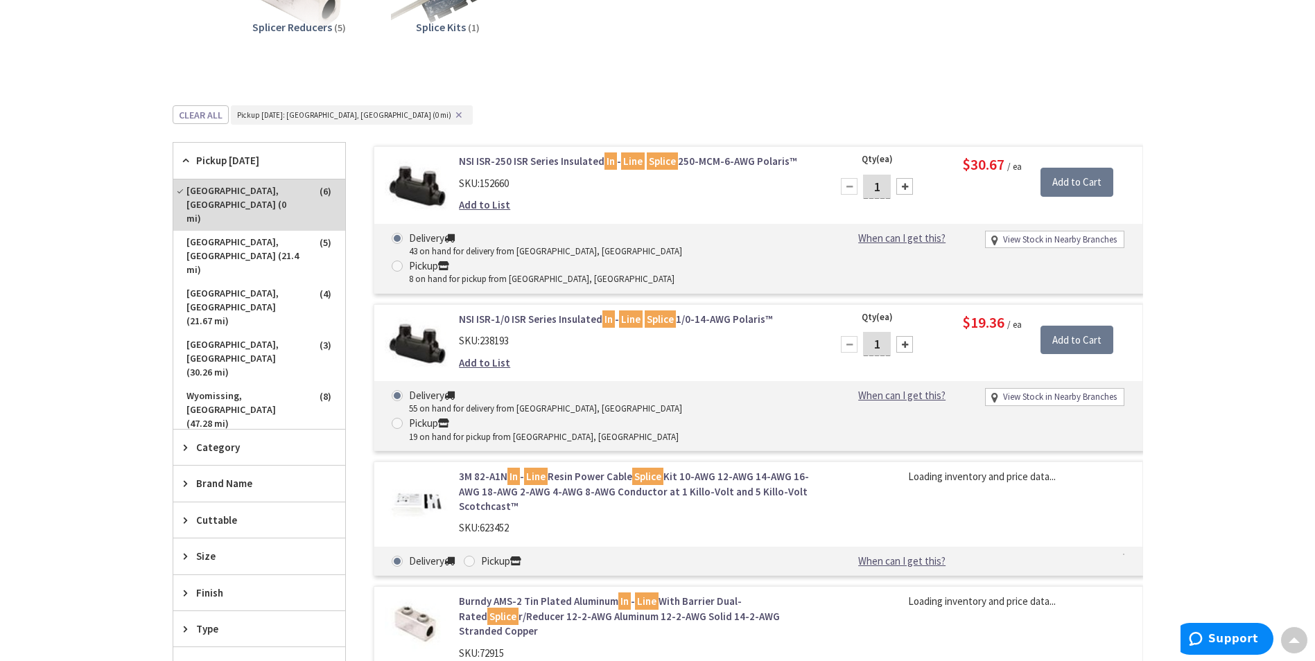
scroll to position [279, 0]
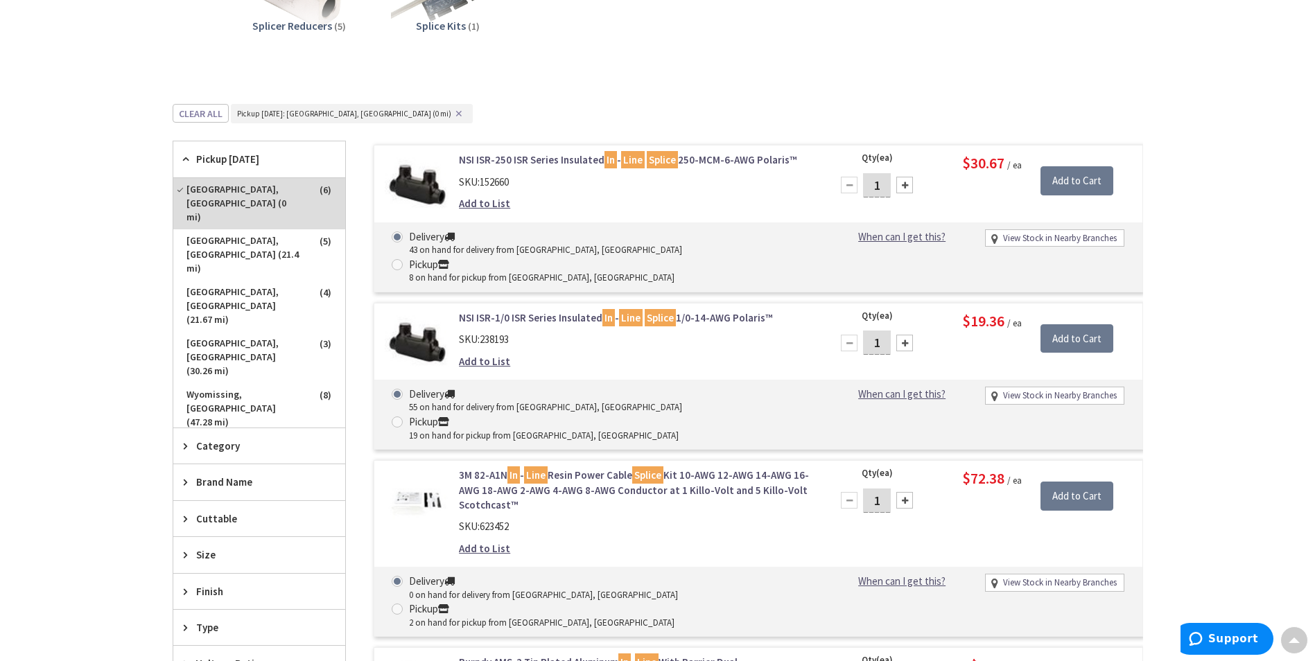
click at [464, 310] on link "NSI ISR-1/0 ISR Series Insulated In - Line Splice 1/0-14-AWG Polaris™" at bounding box center [635, 317] width 353 height 15
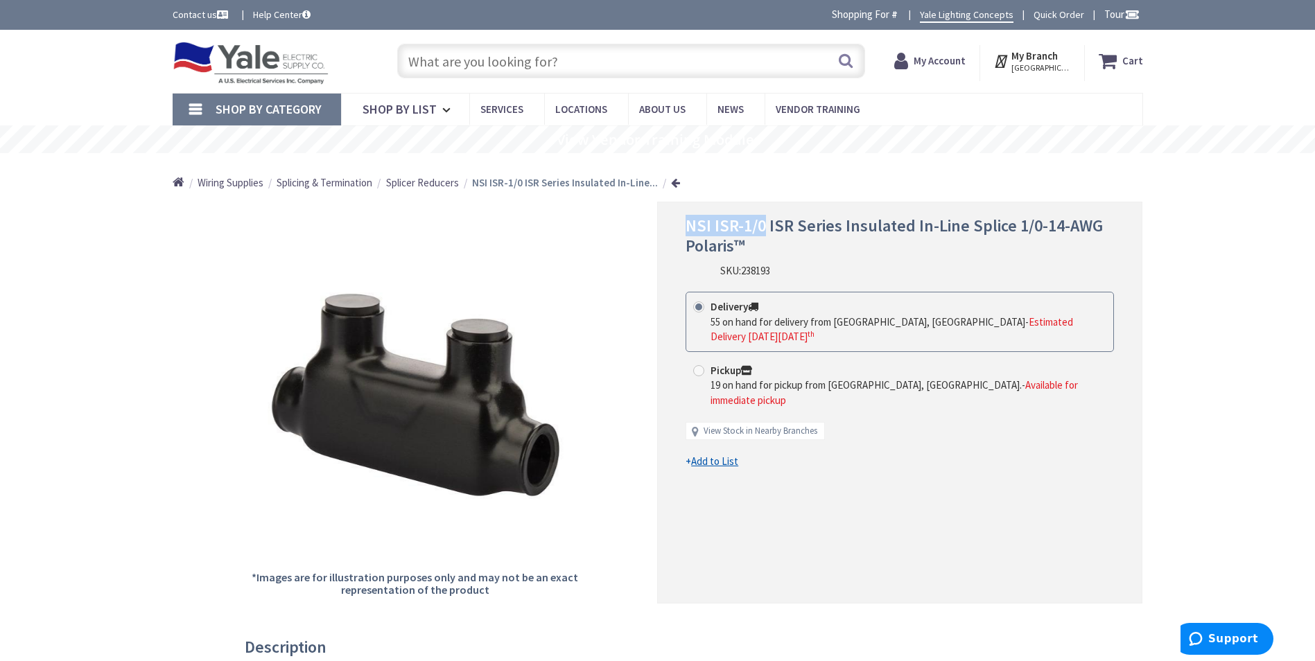
drag, startPoint x: 683, startPoint y: 227, endPoint x: 762, endPoint y: 235, distance: 80.1
click at [762, 235] on div "NSI ISR-1/0 ISR Series Insulated In-Line Splice 1/0-14-AWG Polaris™ SKU: 238193…" at bounding box center [899, 402] width 485 height 401
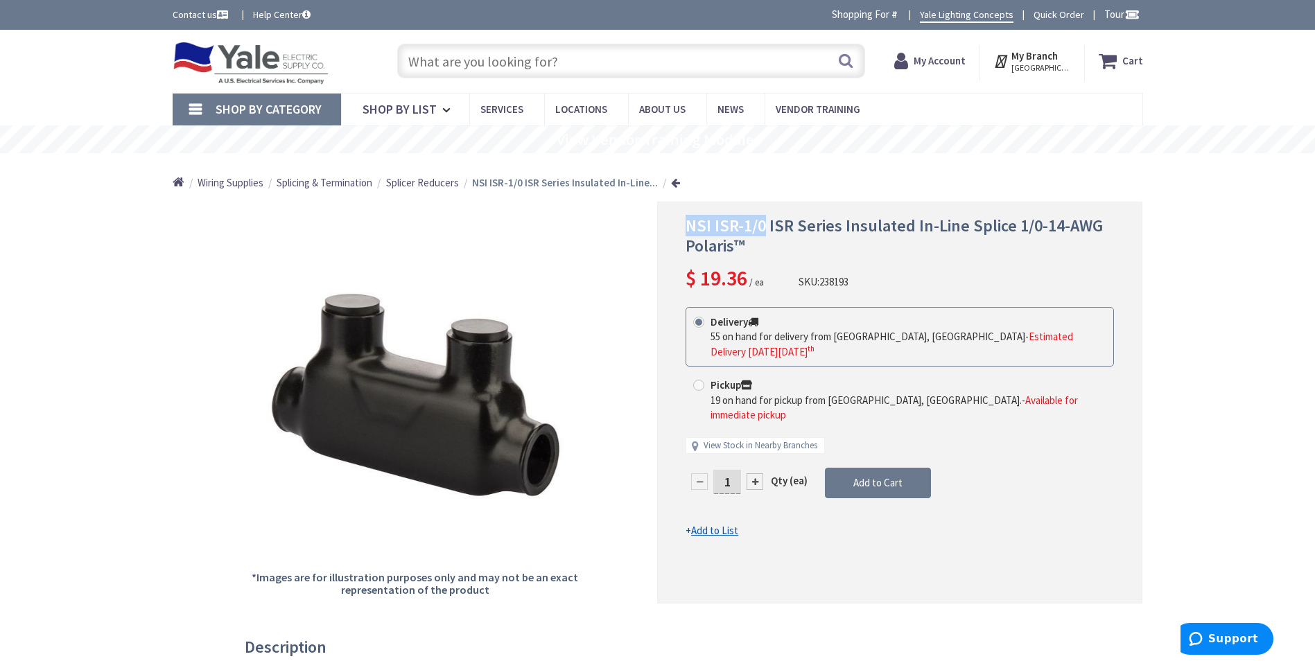
drag, startPoint x: 762, startPoint y: 235, endPoint x: 749, endPoint y: 227, distance: 15.2
copy span "NSI ISR-1/0"
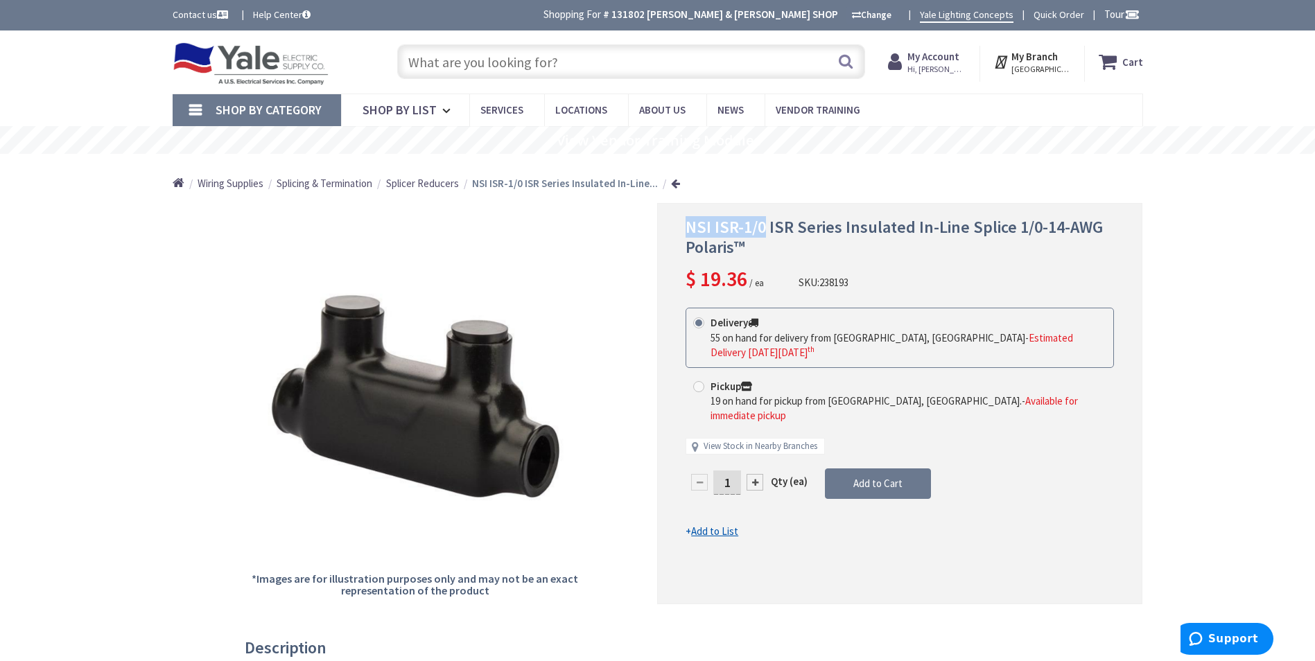
click at [623, 64] on input "text" at bounding box center [631, 61] width 468 height 35
paste input "B22SH-120GLV"
type input "B22SH-120GLV"
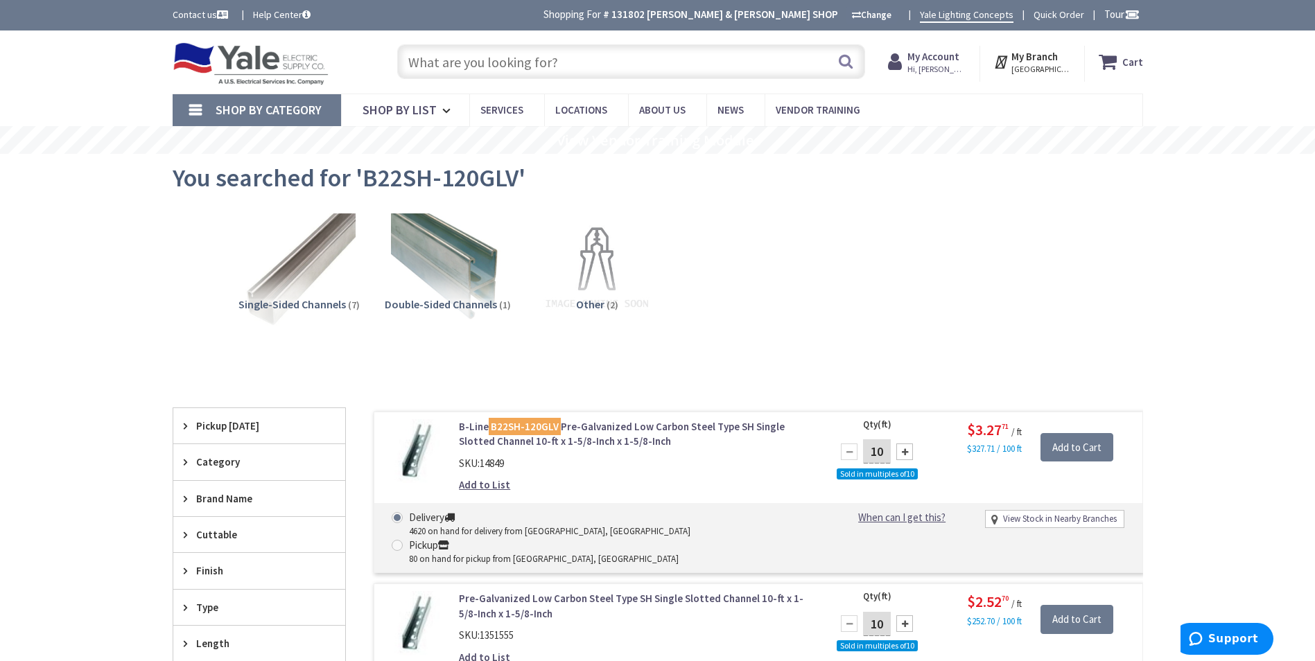
click at [482, 60] on input "text" at bounding box center [631, 61] width 468 height 35
paste input "B54SH-120GLV"
click at [574, 62] on input "B54SH-120GLV" at bounding box center [631, 61] width 468 height 35
type input "B54SH-120GLV"
click at [846, 68] on button "Search" at bounding box center [845, 61] width 18 height 31
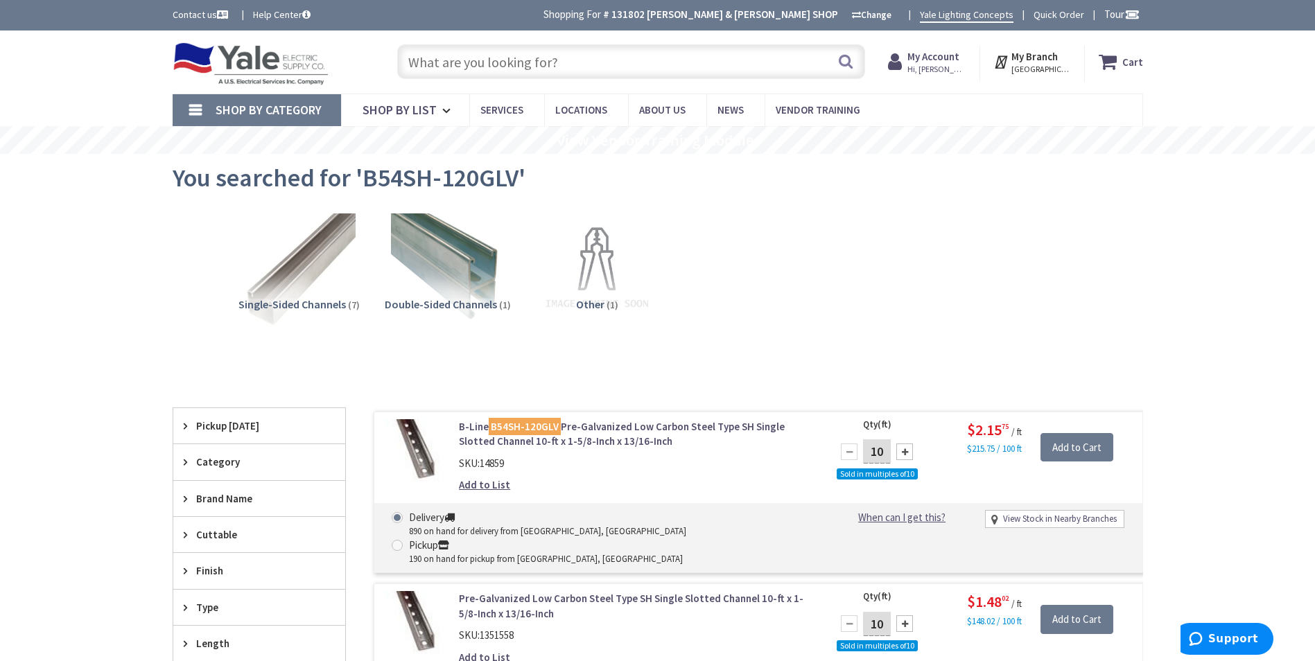
click at [516, 73] on input "text" at bounding box center [631, 61] width 468 height 35
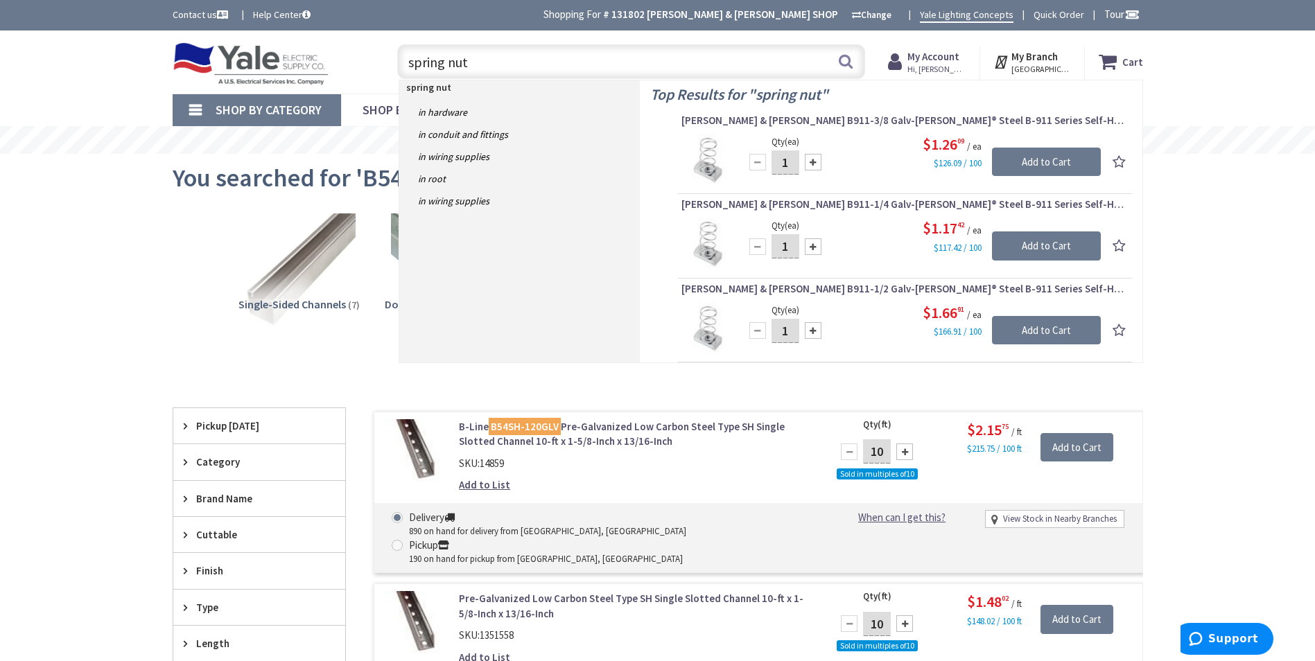
type input "spring nut"
